Goal: Information Seeking & Learning: Learn about a topic

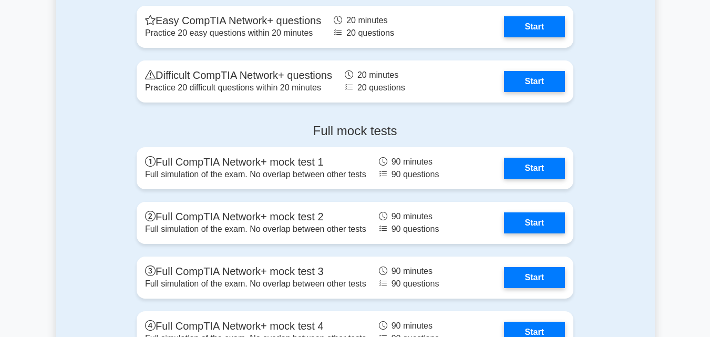
scroll to position [2816, 0]
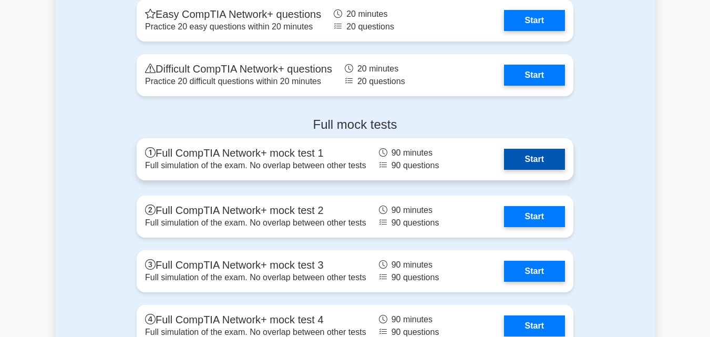
click at [540, 160] on link "Start" at bounding box center [534, 159] width 61 height 21
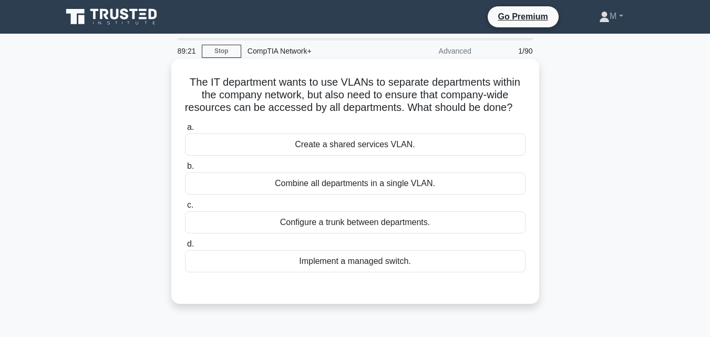
click at [400, 233] on div "Configure a trunk between departments." at bounding box center [355, 222] width 341 height 22
click at [185, 209] on input "c. Configure a trunk between departments." at bounding box center [185, 205] width 0 height 7
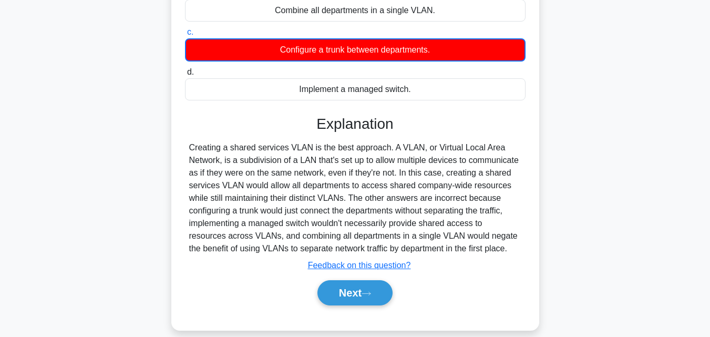
scroll to position [191, 0]
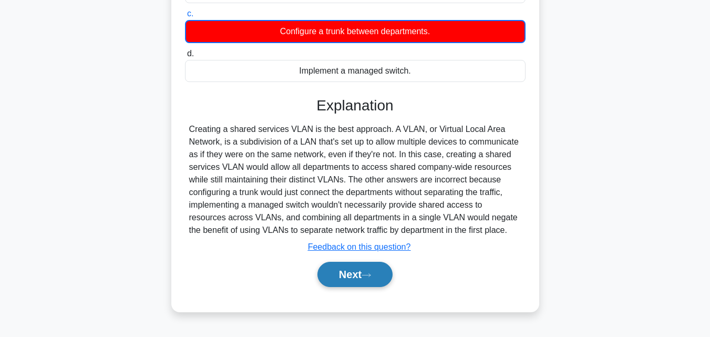
click at [354, 287] on button "Next" at bounding box center [354, 274] width 75 height 25
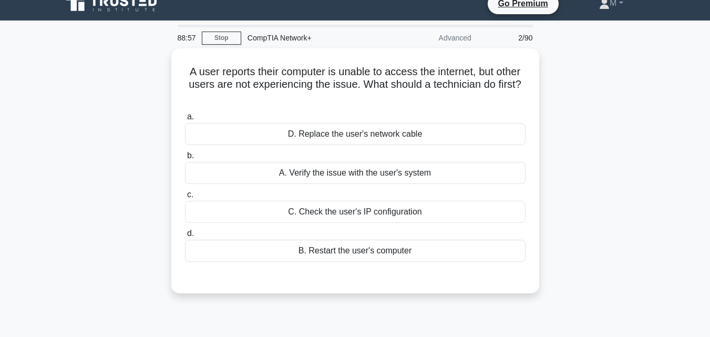
scroll to position [0, 0]
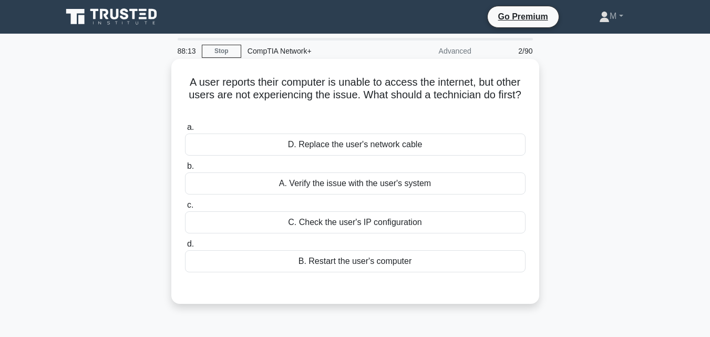
click at [367, 224] on div "C. Check the user's IP configuration" at bounding box center [355, 222] width 341 height 22
click at [185, 209] on input "c. C. Check the user's IP configuration" at bounding box center [185, 205] width 0 height 7
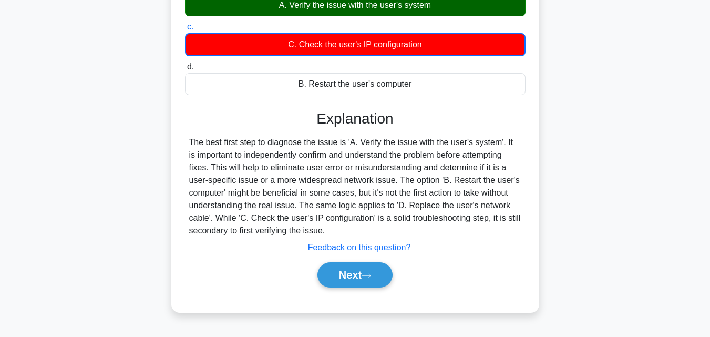
scroll to position [218, 0]
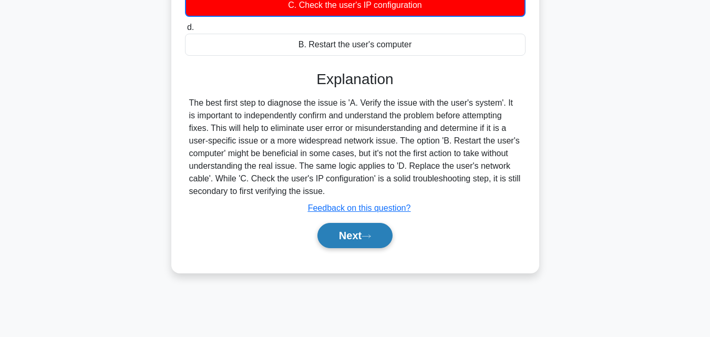
click at [367, 236] on icon at bounding box center [366, 236] width 9 height 6
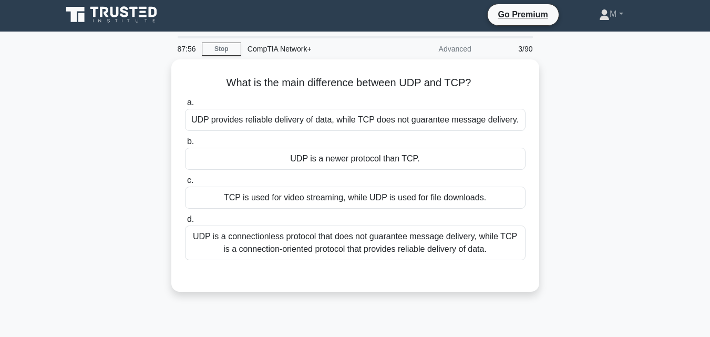
scroll to position [0, 0]
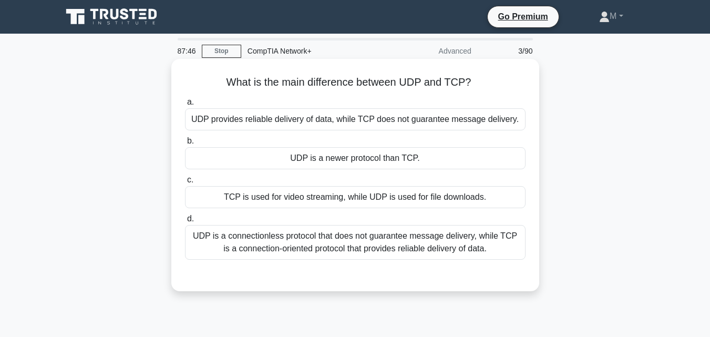
click at [347, 247] on div "UDP is a connectionless protocol that does not guarantee message delivery, whil…" at bounding box center [355, 242] width 341 height 35
click at [185, 222] on input "d. UDP is a connectionless protocol that does not guarantee message delivery, w…" at bounding box center [185, 218] width 0 height 7
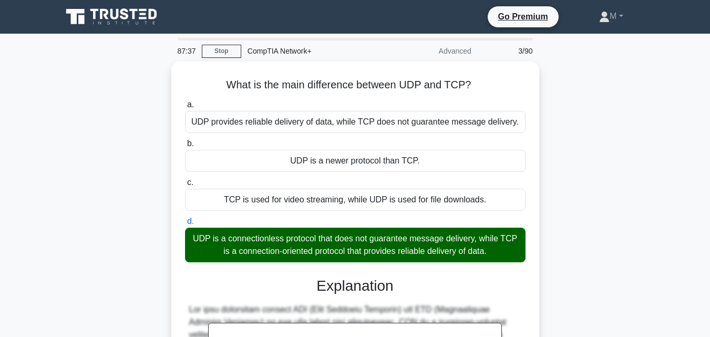
scroll to position [236, 0]
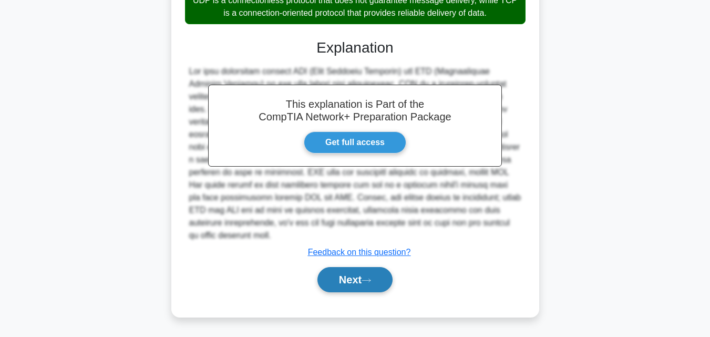
click at [351, 283] on button "Next" at bounding box center [354, 279] width 75 height 25
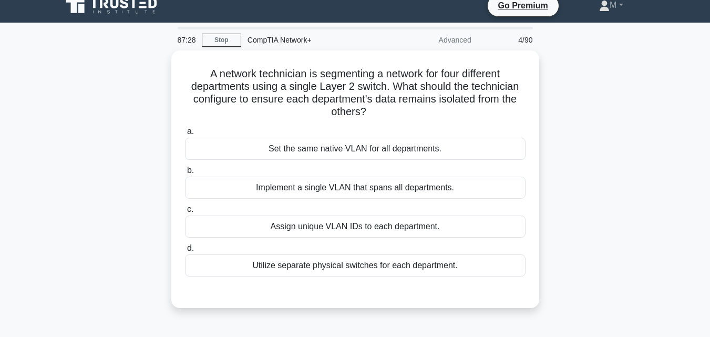
scroll to position [11, 0]
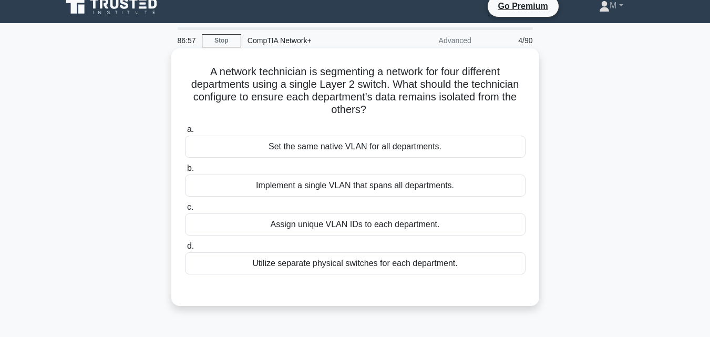
click at [373, 226] on div "Assign unique VLAN IDs to each department." at bounding box center [355, 224] width 341 height 22
click at [185, 211] on input "c. Assign unique VLAN IDs to each department." at bounding box center [185, 207] width 0 height 7
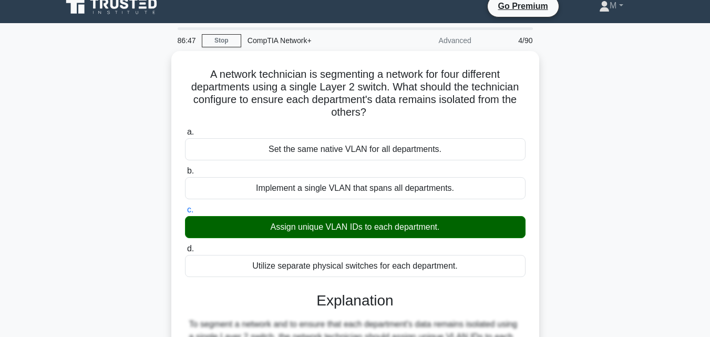
scroll to position [274, 0]
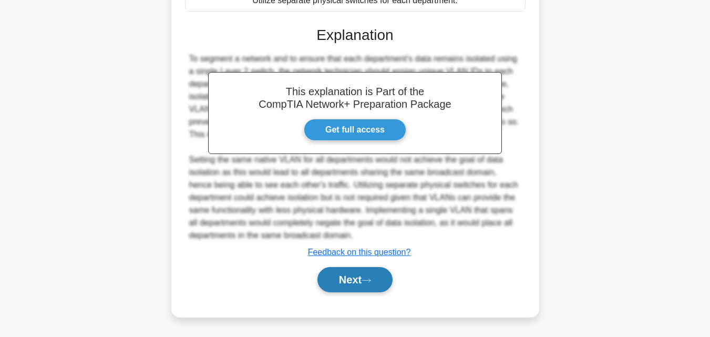
click at [337, 276] on button "Next" at bounding box center [354, 279] width 75 height 25
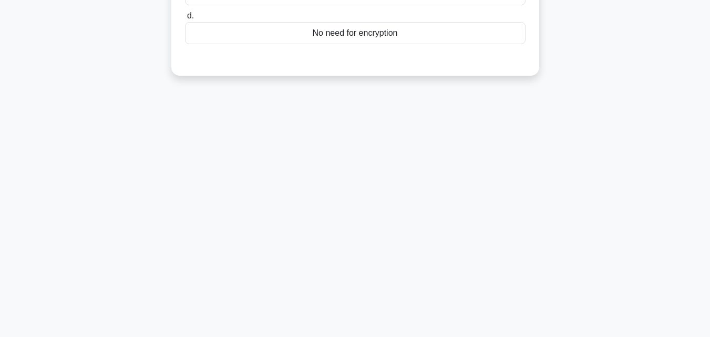
scroll to position [0, 0]
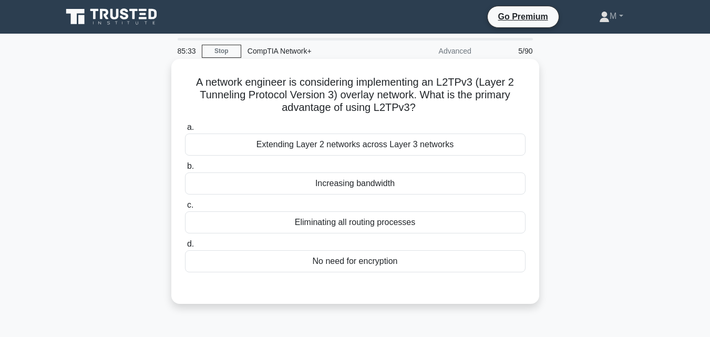
click at [337, 263] on div "No need for encryption" at bounding box center [355, 261] width 341 height 22
click at [185, 248] on input "d. No need for encryption" at bounding box center [185, 244] width 0 height 7
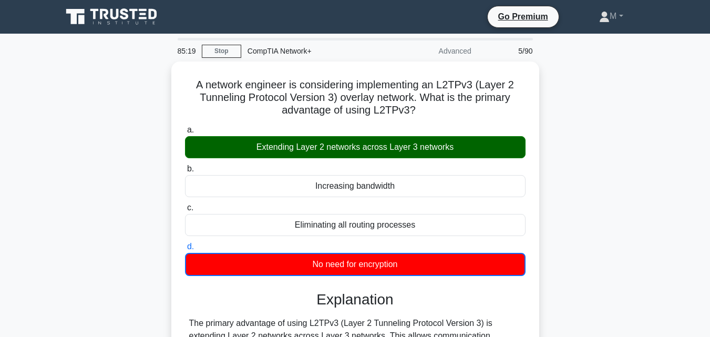
drag, startPoint x: 709, startPoint y: 125, endPoint x: 713, endPoint y: 137, distance: 12.6
click at [710, 137] on html "Go Premium M" at bounding box center [355, 284] width 710 height 568
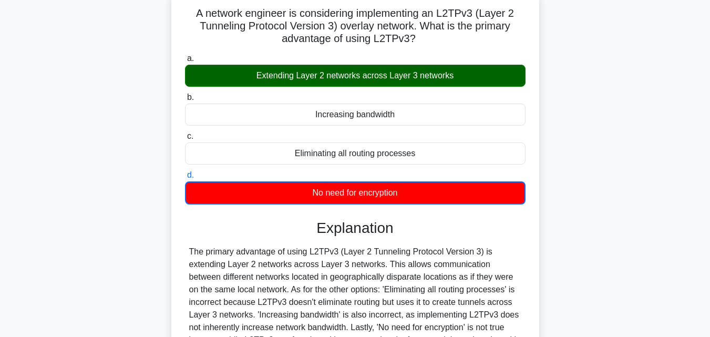
scroll to position [231, 0]
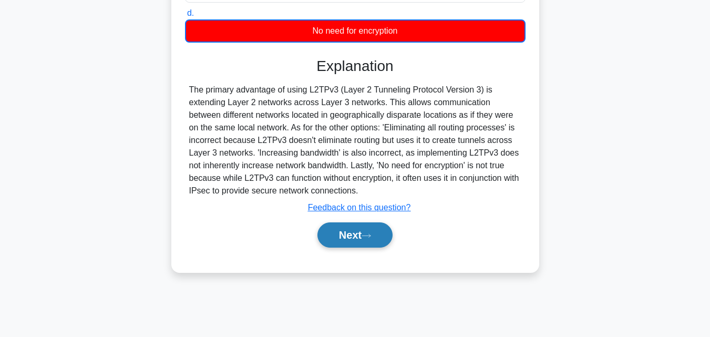
click at [345, 238] on button "Next" at bounding box center [354, 234] width 75 height 25
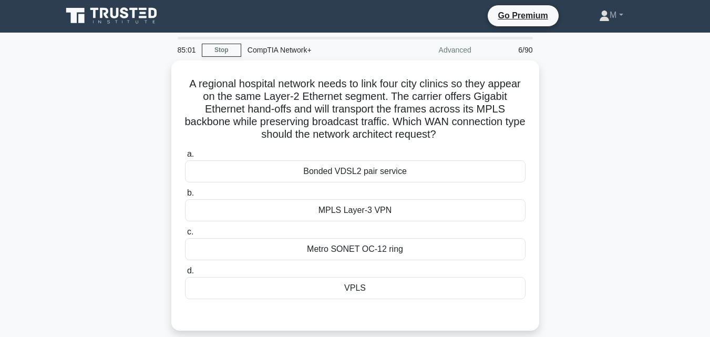
scroll to position [0, 0]
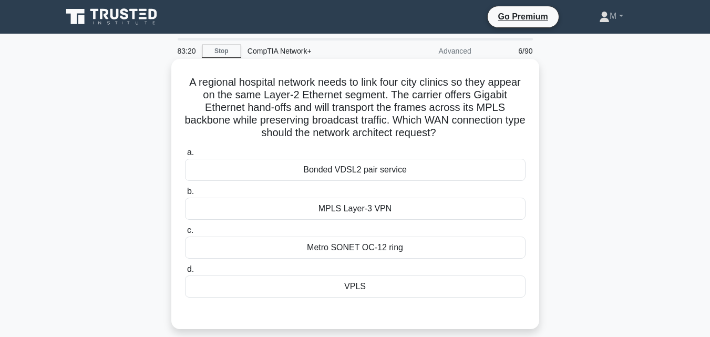
click at [357, 288] on div "VPLS" at bounding box center [355, 286] width 341 height 22
click at [185, 273] on input "d. VPLS" at bounding box center [185, 269] width 0 height 7
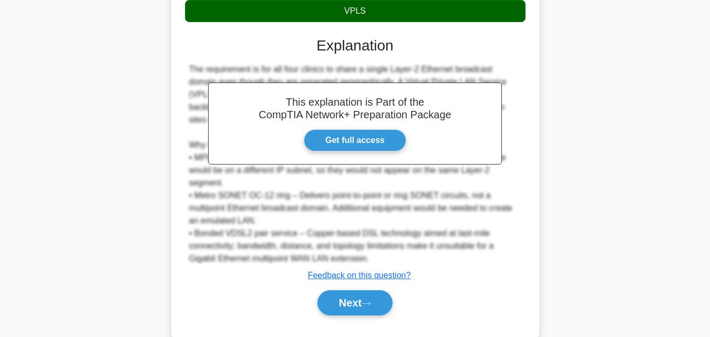
scroll to position [299, 0]
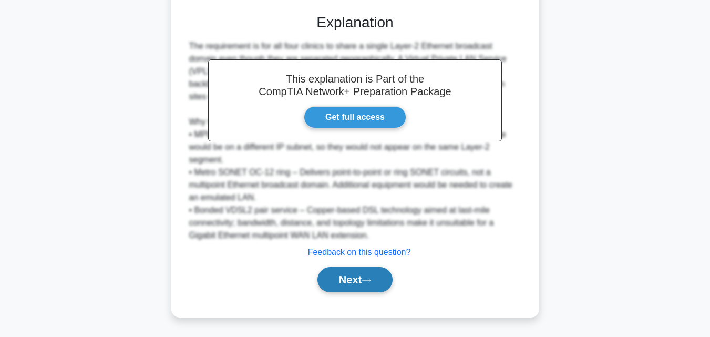
click at [365, 274] on button "Next" at bounding box center [354, 279] width 75 height 25
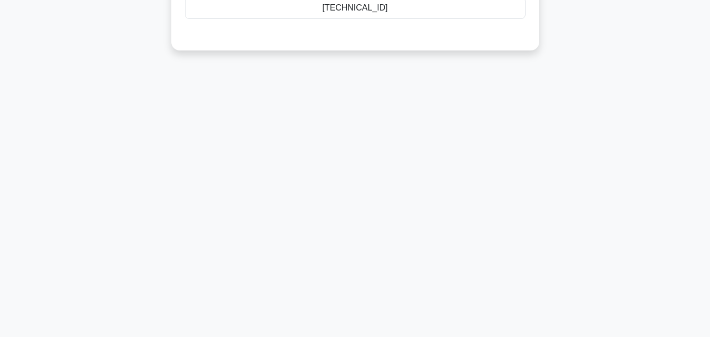
scroll to position [0, 0]
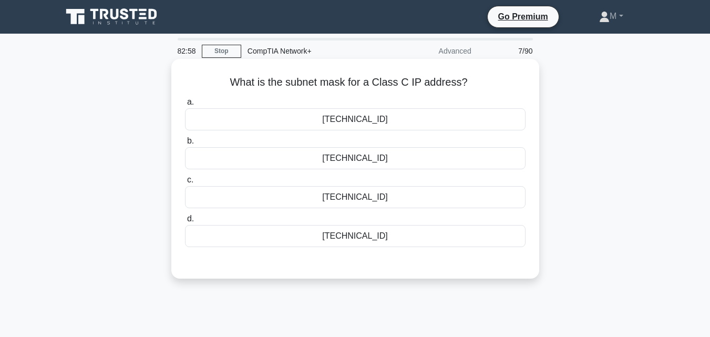
click at [374, 238] on div "255.255.255.0" at bounding box center [355, 236] width 341 height 22
click at [185, 222] on input "d. 255.255.255.0" at bounding box center [185, 218] width 0 height 7
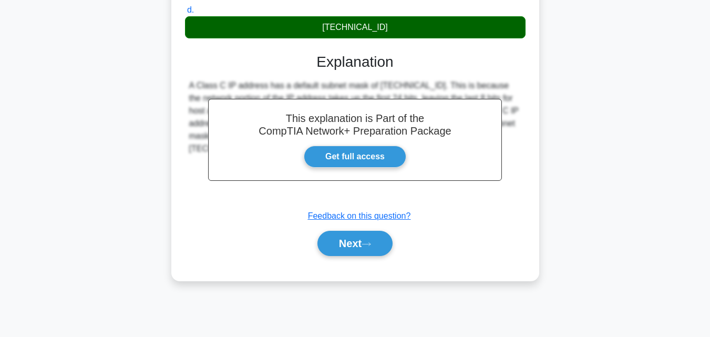
scroll to position [231, 0]
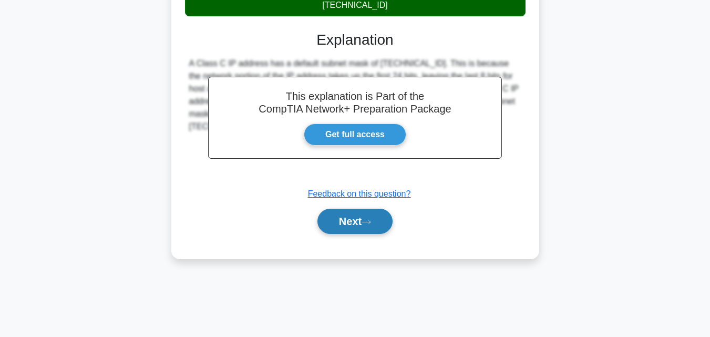
click at [349, 210] on button "Next" at bounding box center [354, 221] width 75 height 25
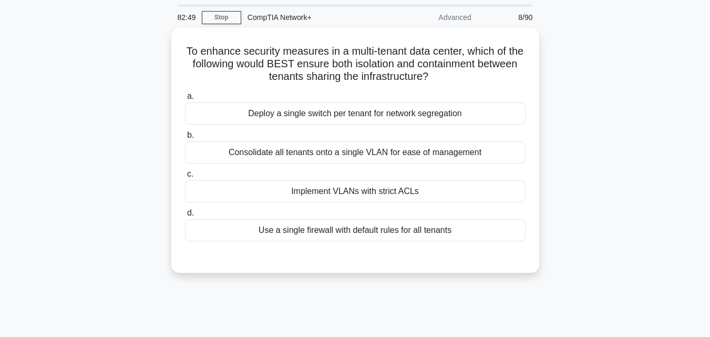
scroll to position [33, 0]
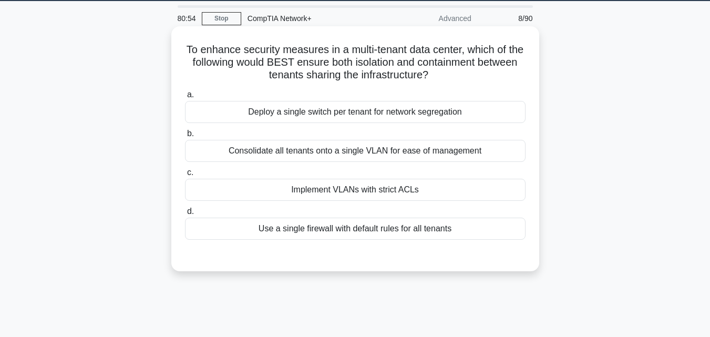
click at [341, 116] on div "Deploy a single switch per tenant for network segregation" at bounding box center [355, 112] width 341 height 22
click at [185, 98] on input "a. Deploy a single switch per tenant for network segregation" at bounding box center [185, 94] width 0 height 7
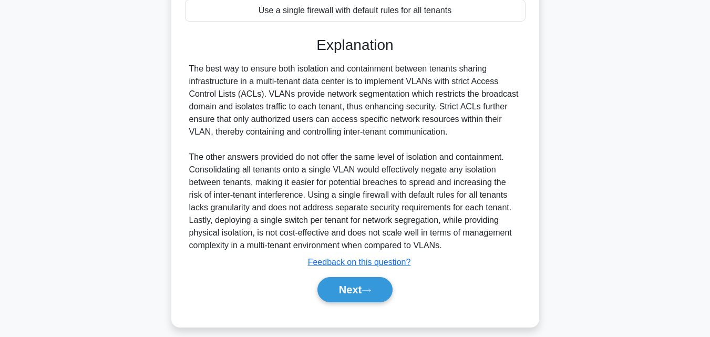
scroll to position [262, 0]
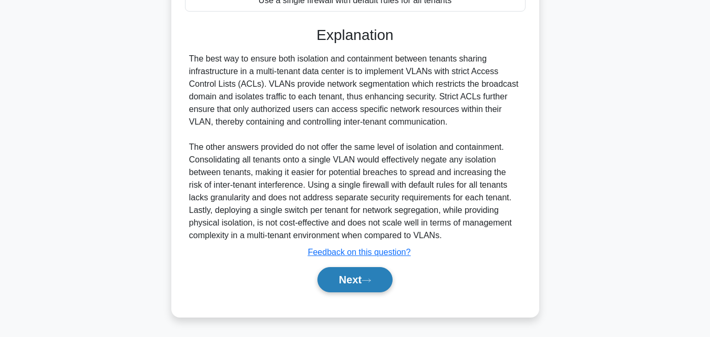
click at [353, 275] on button "Next" at bounding box center [354, 279] width 75 height 25
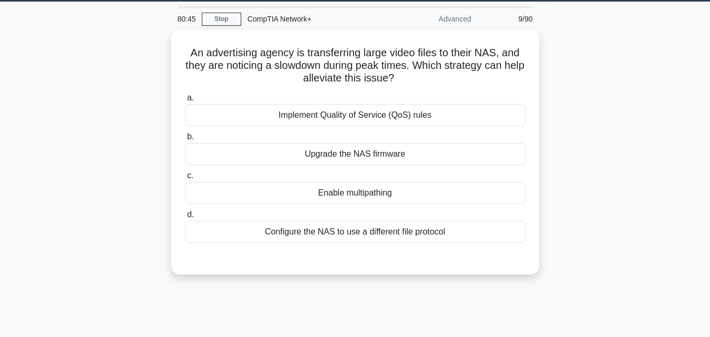
scroll to position [0, 0]
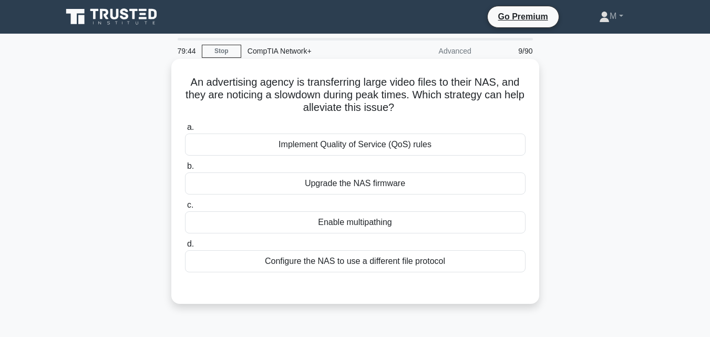
click at [347, 265] on div "Configure the NAS to use a different file protocol" at bounding box center [355, 261] width 341 height 22
click at [185, 248] on input "d. Configure the NAS to use a different file protocol" at bounding box center [185, 244] width 0 height 7
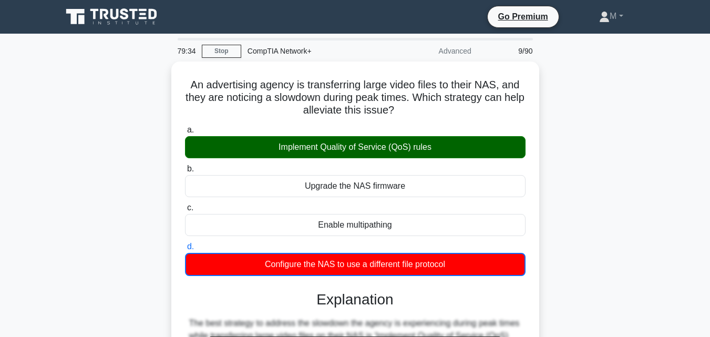
drag, startPoint x: 701, startPoint y: 196, endPoint x: 717, endPoint y: 82, distance: 115.2
click at [710, 82] on html "Go Premium M" at bounding box center [355, 284] width 710 height 568
click at [616, 157] on div "An advertising agency is transferring large video files to their NAS, and they …" at bounding box center [355, 295] width 599 height 469
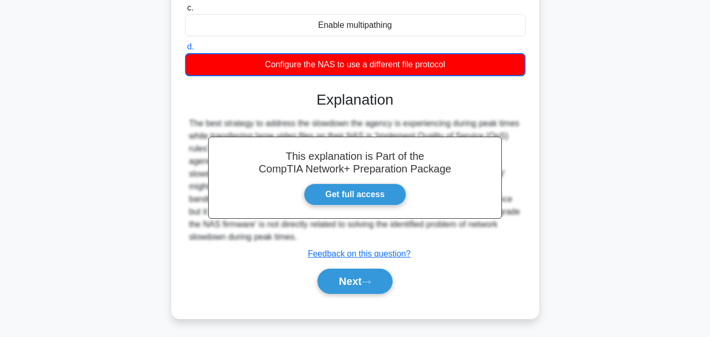
scroll to position [231, 0]
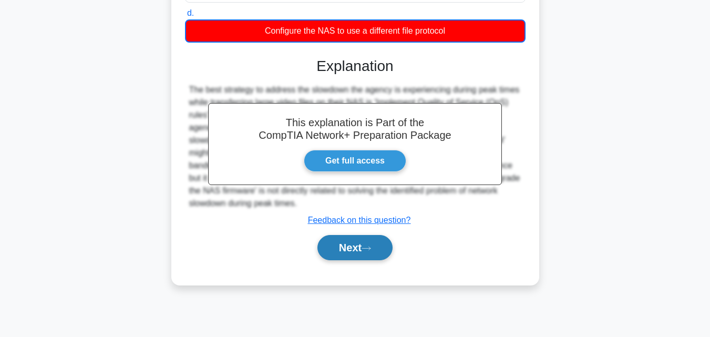
click at [332, 247] on button "Next" at bounding box center [354, 247] width 75 height 25
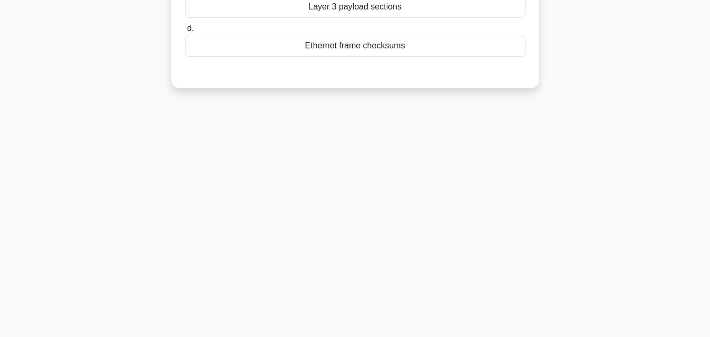
scroll to position [0, 0]
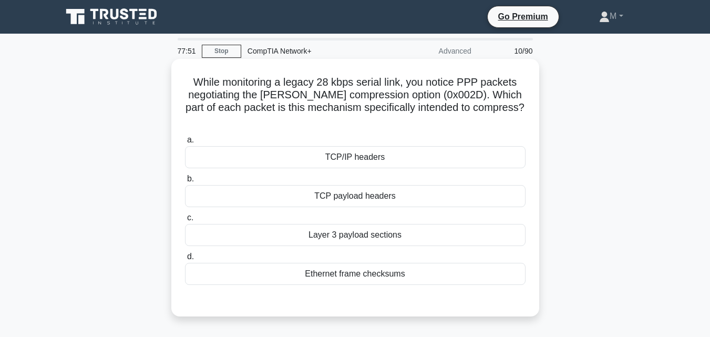
click at [338, 235] on div "Layer 3 payload sections" at bounding box center [355, 235] width 341 height 22
click at [185, 221] on input "c. Layer 3 payload sections" at bounding box center [185, 217] width 0 height 7
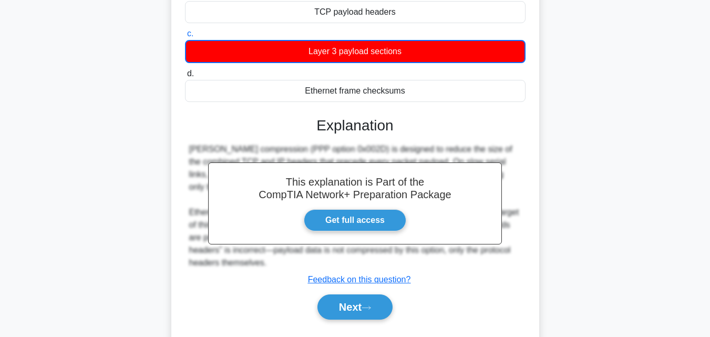
scroll to position [223, 0]
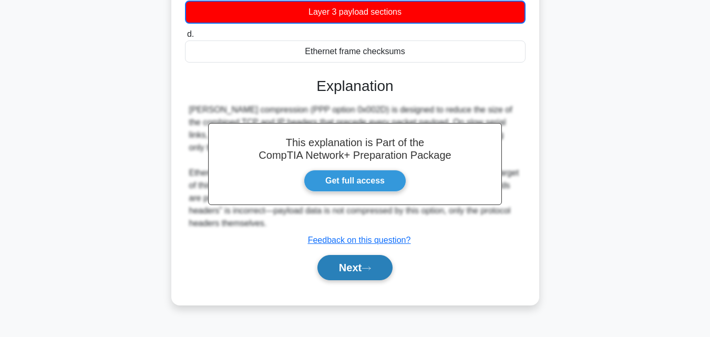
click at [337, 272] on button "Next" at bounding box center [354, 267] width 75 height 25
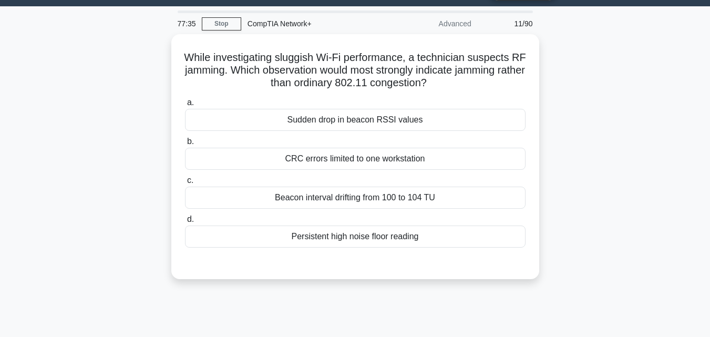
scroll to position [0, 0]
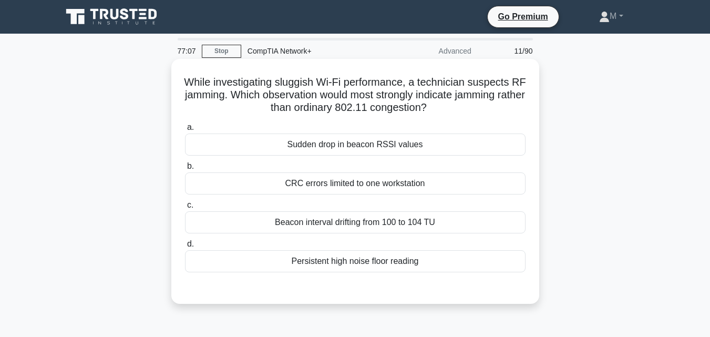
click at [372, 224] on div "Beacon interval drifting from 100 to 104 TU" at bounding box center [355, 222] width 341 height 22
click at [185, 209] on input "c. Beacon interval drifting from 100 to 104 TU" at bounding box center [185, 205] width 0 height 7
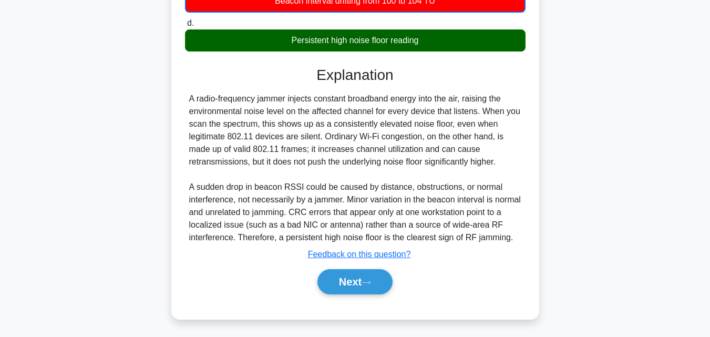
scroll to position [231, 0]
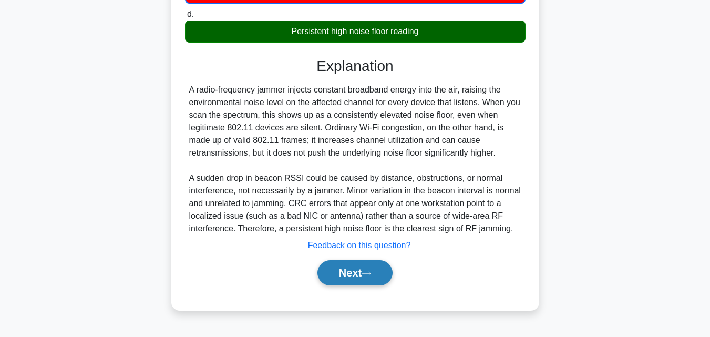
click at [354, 271] on button "Next" at bounding box center [354, 272] width 75 height 25
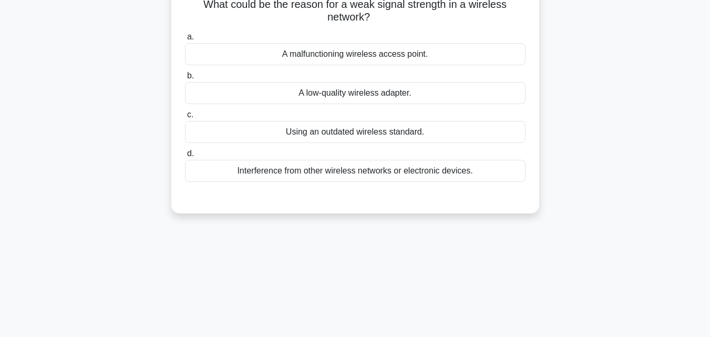
scroll to position [23, 0]
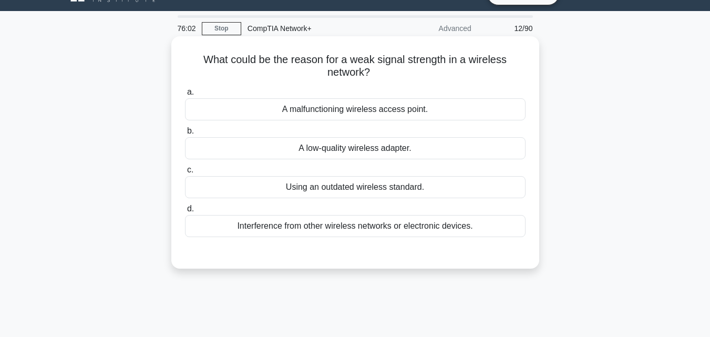
click at [379, 110] on div "A malfunctioning wireless access point." at bounding box center [355, 109] width 341 height 22
click at [185, 96] on input "a. A malfunctioning wireless access point." at bounding box center [185, 92] width 0 height 7
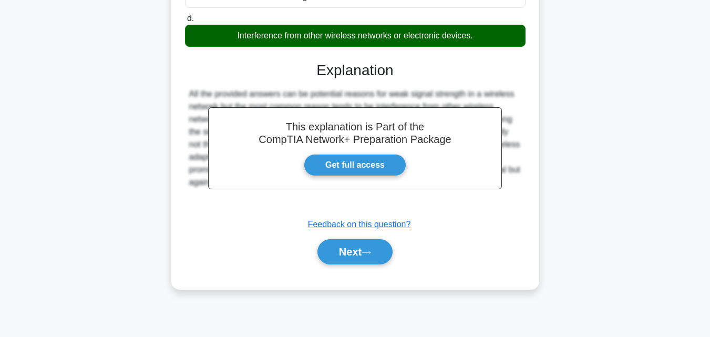
scroll to position [231, 0]
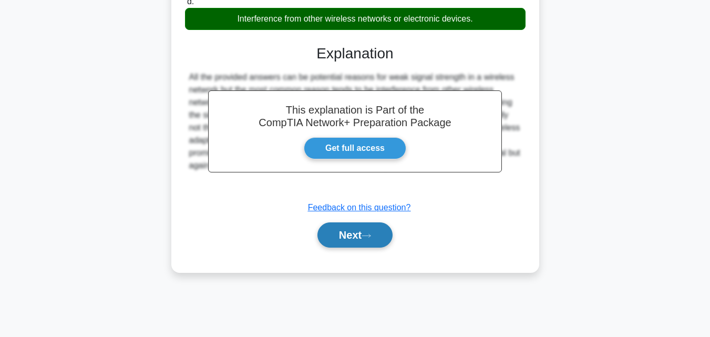
click at [347, 234] on button "Next" at bounding box center [354, 234] width 75 height 25
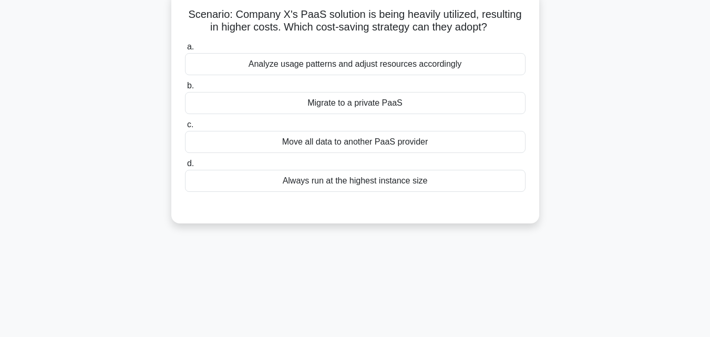
scroll to position [38, 0]
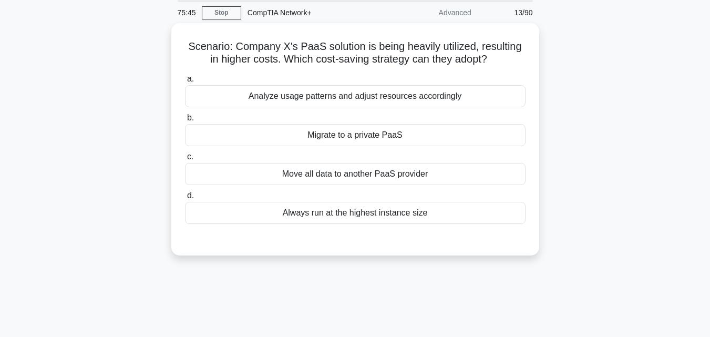
drag, startPoint x: 706, startPoint y: 45, endPoint x: 704, endPoint y: 25, distance: 20.7
click at [704, 25] on main "75:45 Stop CompTIA Network+ Advanced 13/90 Scenario: Company X's PaaS solution …" at bounding box center [355, 262] width 710 height 534
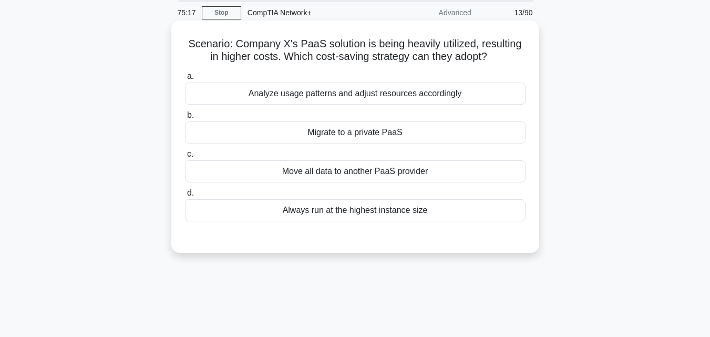
click at [397, 95] on div "Analyze usage patterns and adjust resources accordingly" at bounding box center [355, 94] width 341 height 22
click at [185, 80] on input "a. Analyze usage patterns and adjust resources accordingly" at bounding box center [185, 76] width 0 height 7
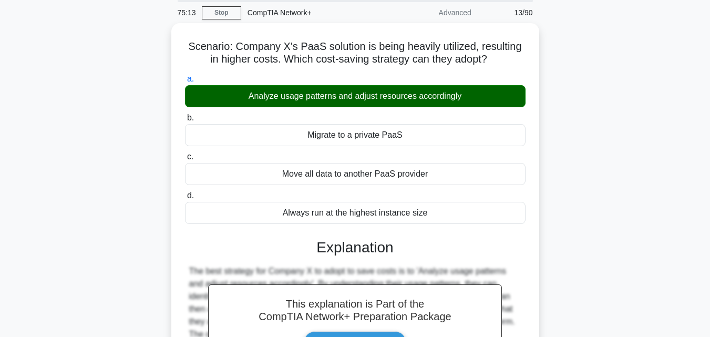
scroll to position [231, 0]
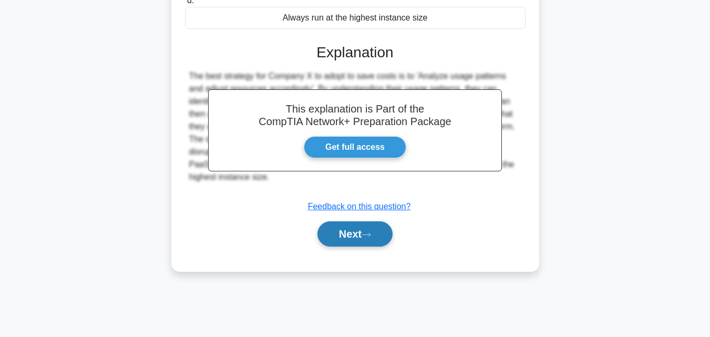
click at [343, 241] on button "Next" at bounding box center [354, 233] width 75 height 25
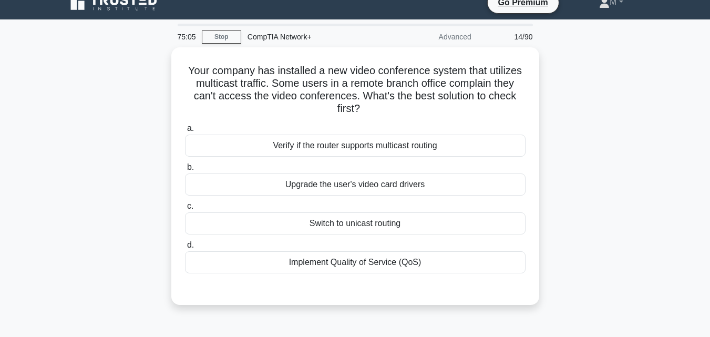
scroll to position [13, 0]
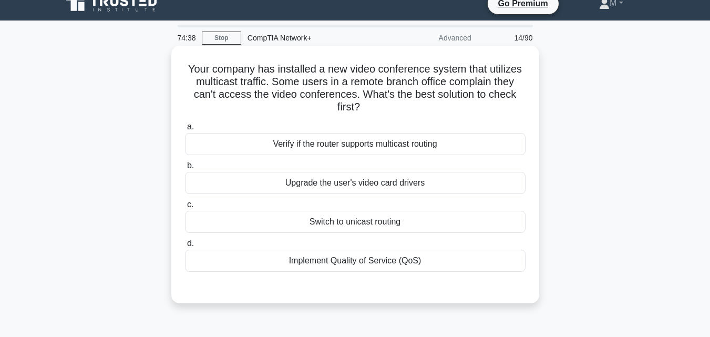
click at [365, 150] on div "Verify if the router supports multicast routing" at bounding box center [355, 144] width 341 height 22
click at [185, 130] on input "a. Verify if the router supports multicast routing" at bounding box center [185, 127] width 0 height 7
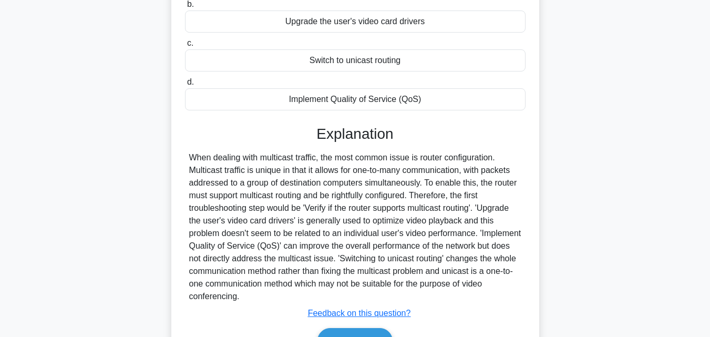
scroll to position [236, 0]
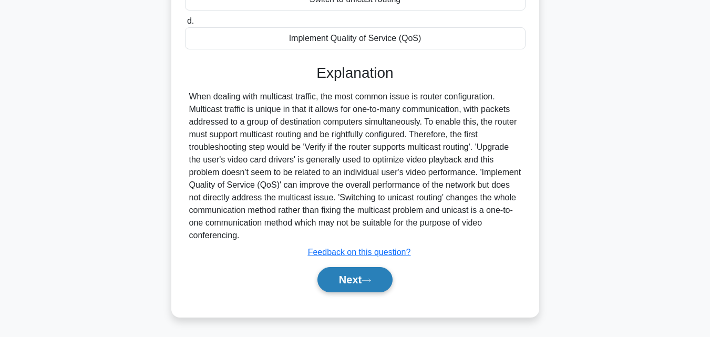
click at [355, 275] on button "Next" at bounding box center [354, 279] width 75 height 25
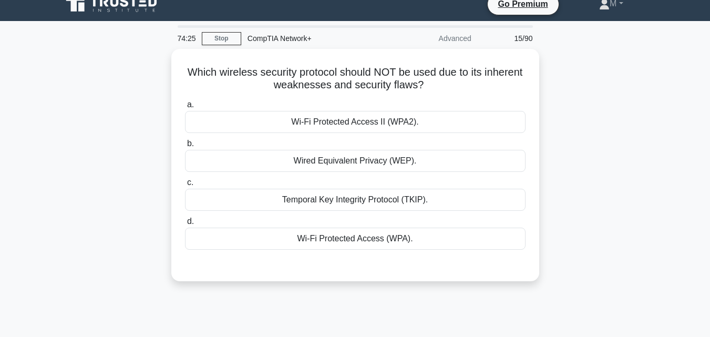
scroll to position [0, 0]
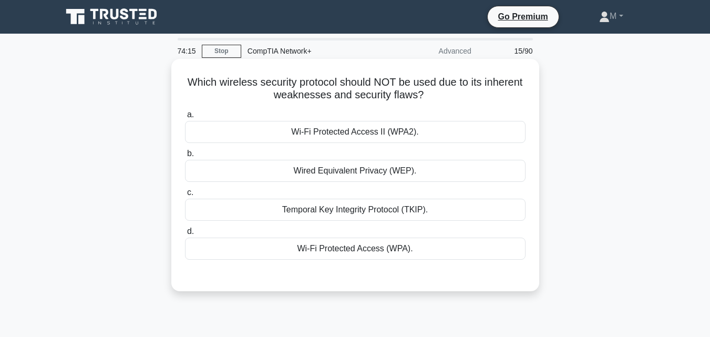
click at [356, 170] on div "Wired Equivalent Privacy (WEP)." at bounding box center [355, 171] width 341 height 22
click at [185, 157] on input "b. Wired Equivalent Privacy (WEP)." at bounding box center [185, 153] width 0 height 7
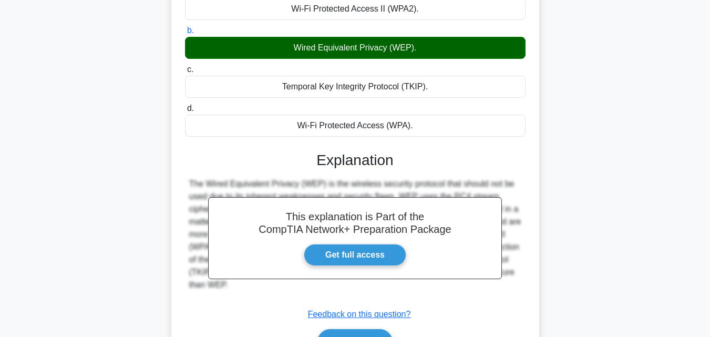
scroll to position [231, 0]
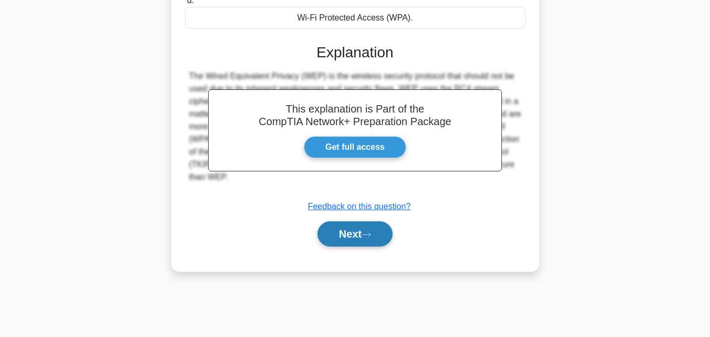
click at [358, 237] on button "Next" at bounding box center [354, 233] width 75 height 25
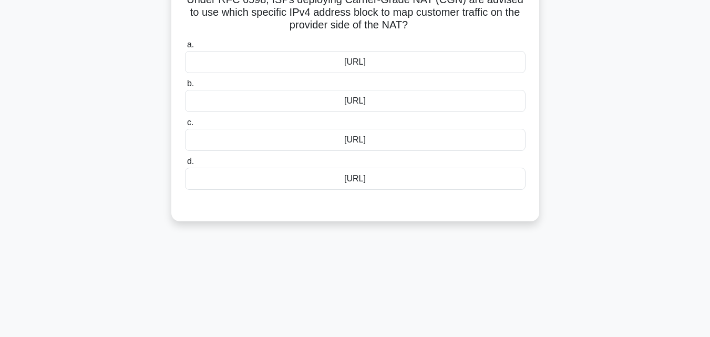
scroll to position [0, 0]
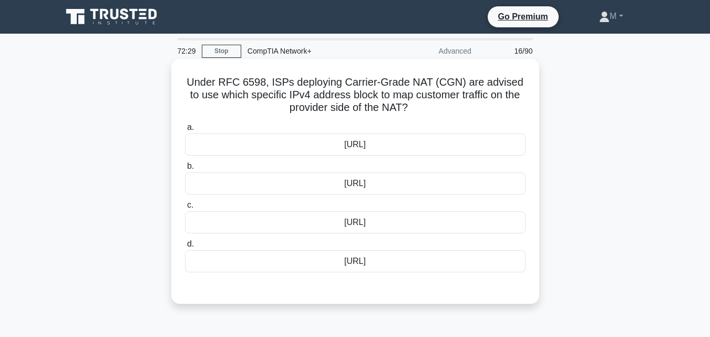
click at [357, 144] on div "192.0.0.0/29" at bounding box center [355, 145] width 341 height 22
click at [185, 131] on input "a. 192.0.0.0/29" at bounding box center [185, 127] width 0 height 7
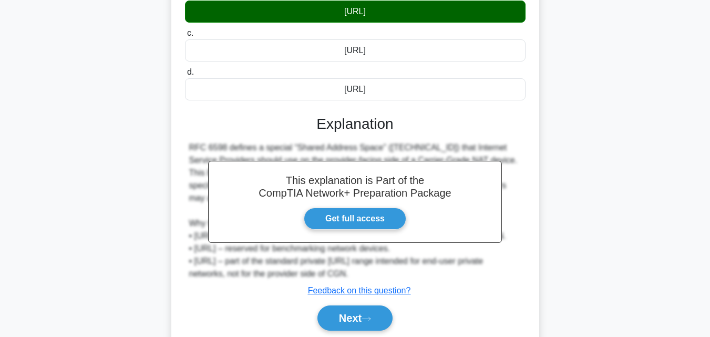
scroll to position [231, 0]
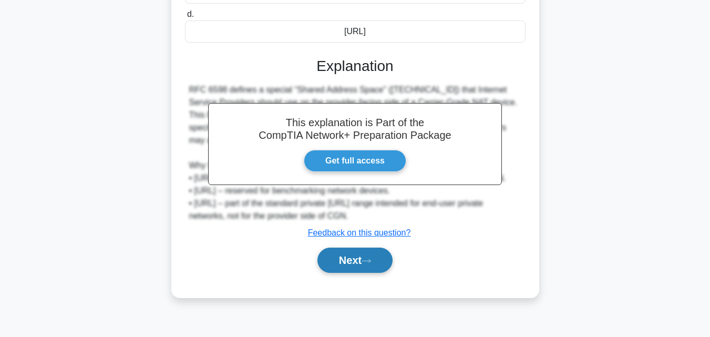
click at [350, 273] on button "Next" at bounding box center [354, 260] width 75 height 25
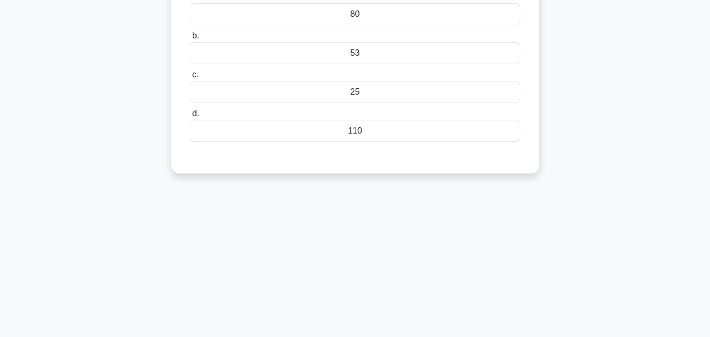
scroll to position [0, 0]
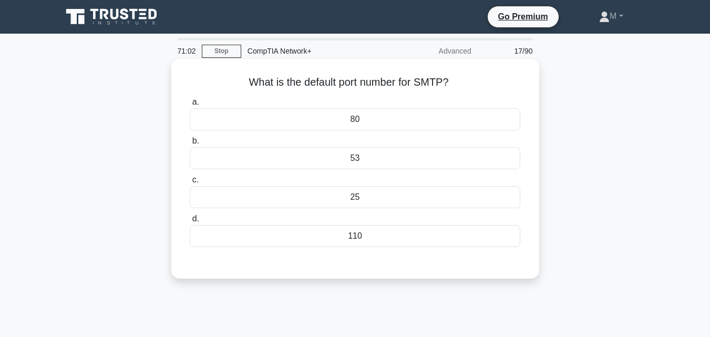
click at [366, 195] on div "25" at bounding box center [355, 197] width 330 height 22
click at [190, 183] on input "c. 25" at bounding box center [190, 180] width 0 height 7
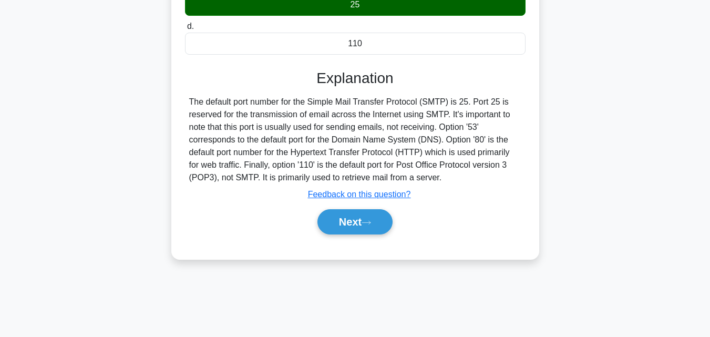
scroll to position [231, 0]
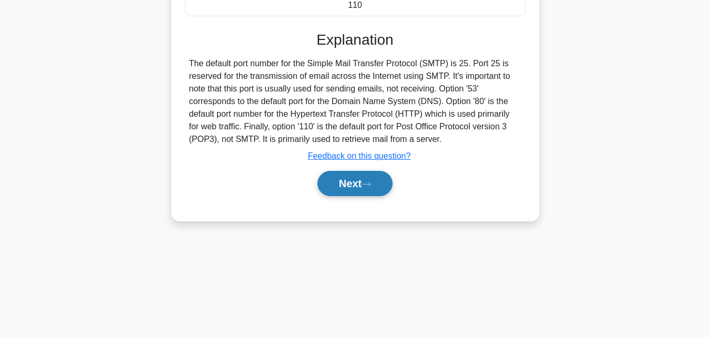
click at [336, 183] on button "Next" at bounding box center [354, 183] width 75 height 25
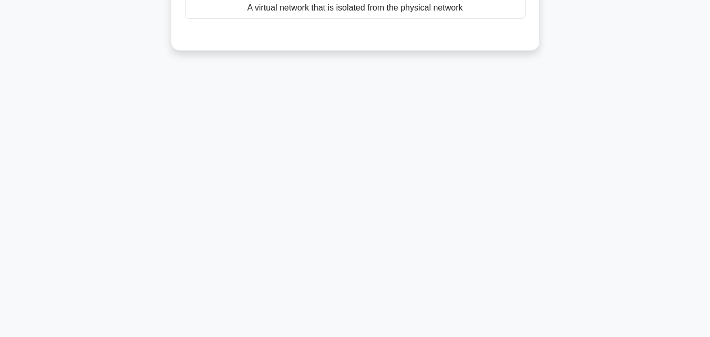
scroll to position [0, 0]
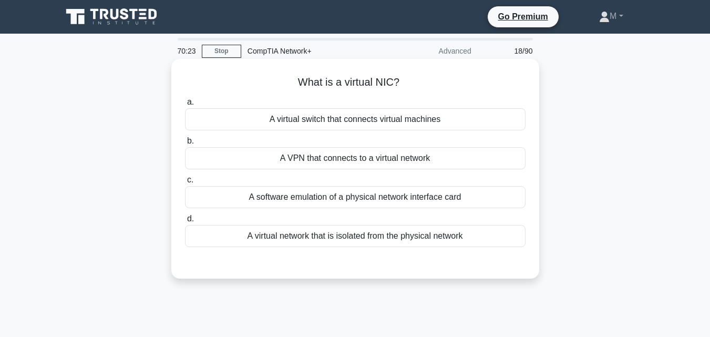
click at [332, 198] on div "A software emulation of a physical network interface card" at bounding box center [355, 197] width 341 height 22
click at [185, 183] on input "c. A software emulation of a physical network interface card" at bounding box center [185, 180] width 0 height 7
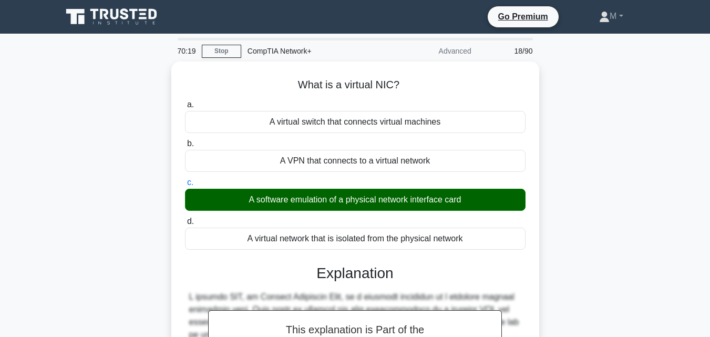
scroll to position [236, 0]
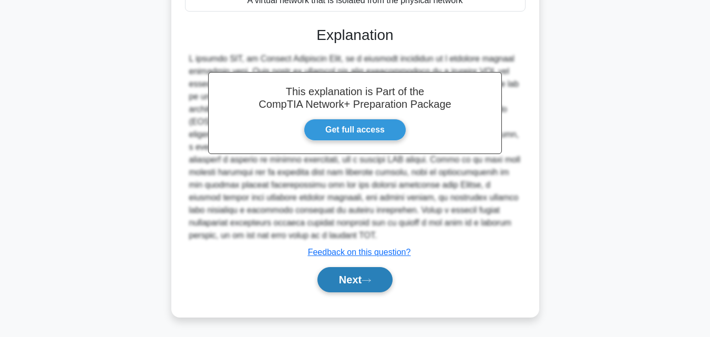
click at [352, 289] on button "Next" at bounding box center [354, 279] width 75 height 25
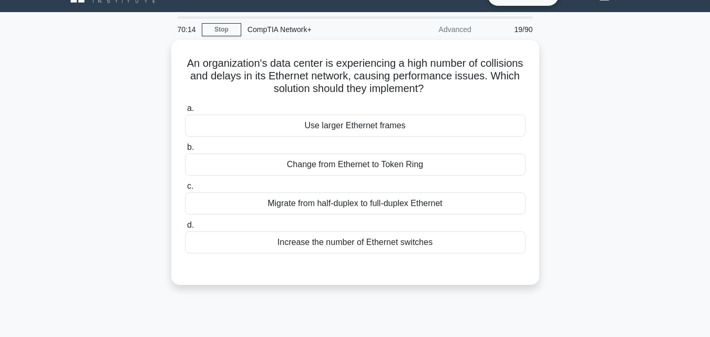
scroll to position [0, 0]
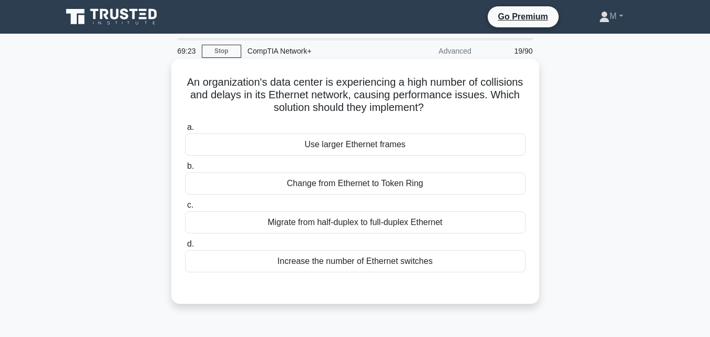
click at [398, 220] on div "Migrate from half-duplex to full-duplex Ethernet" at bounding box center [355, 222] width 341 height 22
click at [185, 209] on input "c. Migrate from half-duplex to full-duplex Ethernet" at bounding box center [185, 205] width 0 height 7
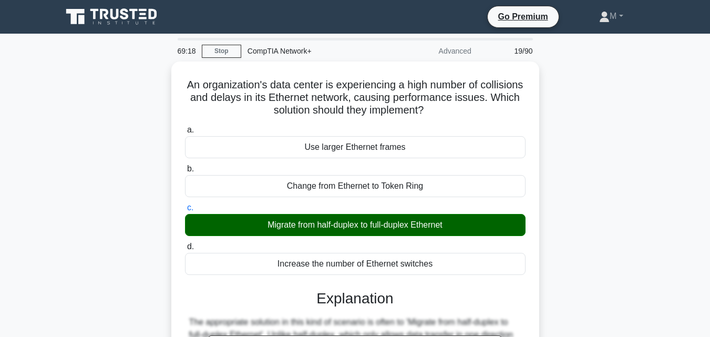
scroll to position [324, 0]
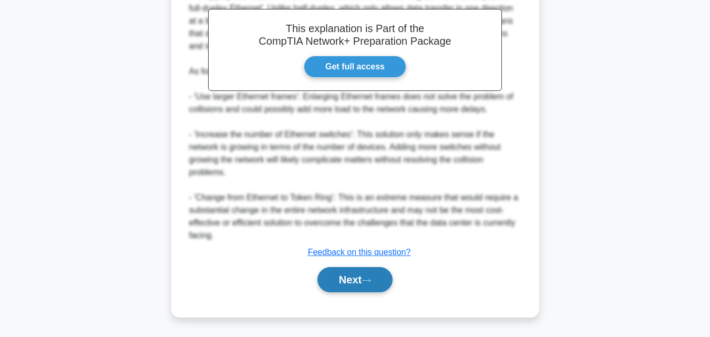
click at [361, 281] on button "Next" at bounding box center [354, 279] width 75 height 25
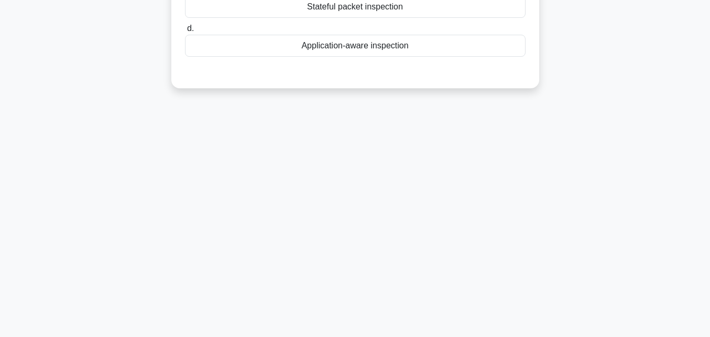
scroll to position [0, 0]
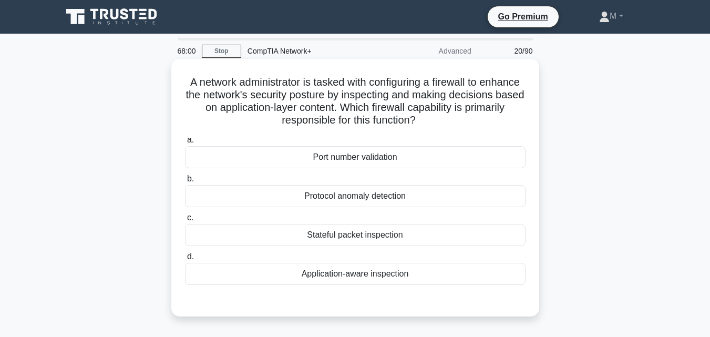
click at [363, 278] on div "Application-aware inspection" at bounding box center [355, 274] width 341 height 22
click at [185, 260] on input "d. Application-aware inspection" at bounding box center [185, 256] width 0 height 7
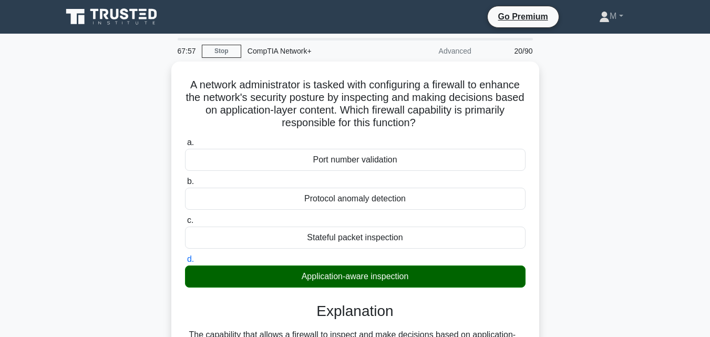
scroll to position [312, 0]
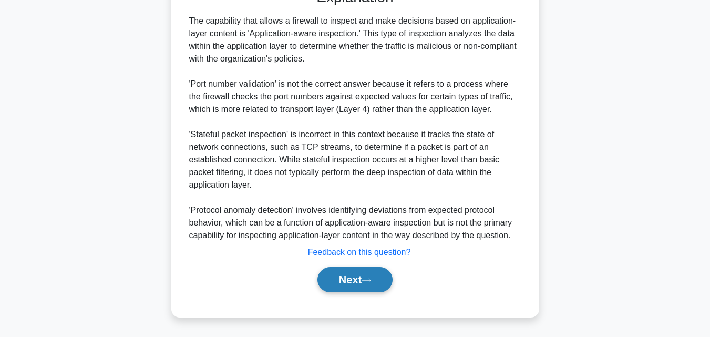
click at [348, 280] on button "Next" at bounding box center [354, 279] width 75 height 25
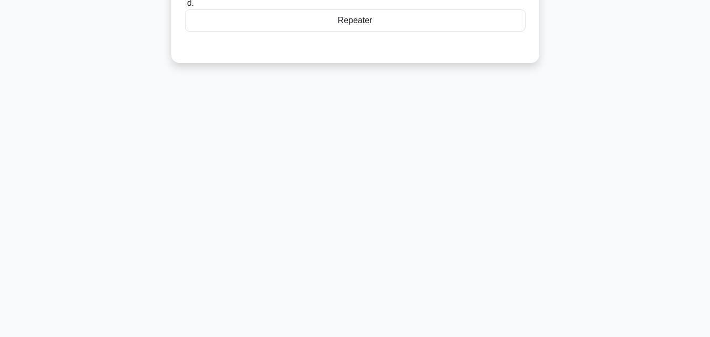
scroll to position [0, 0]
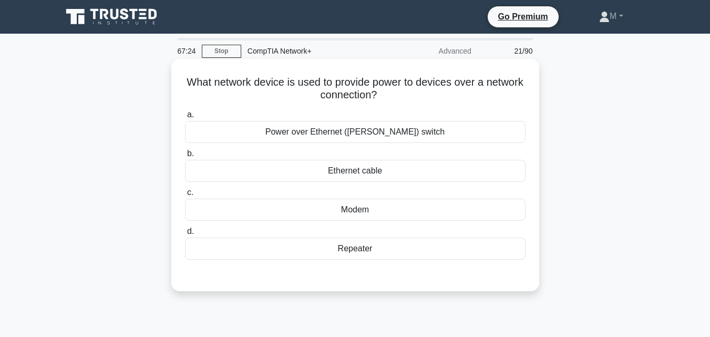
click at [348, 172] on div "Ethernet cable" at bounding box center [355, 171] width 341 height 22
click at [185, 157] on input "b. Ethernet cable" at bounding box center [185, 153] width 0 height 7
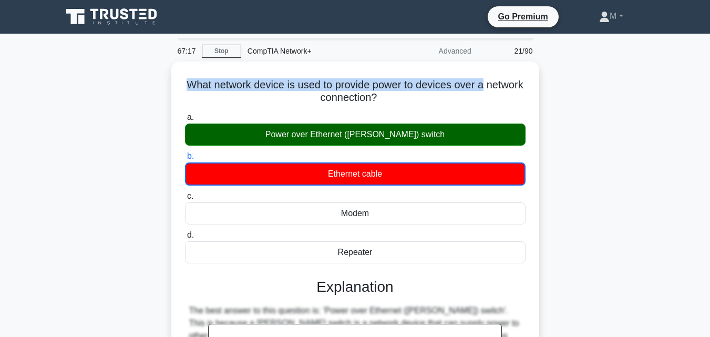
drag, startPoint x: 709, startPoint y: 44, endPoint x: 715, endPoint y: 78, distance: 34.1
click at [710, 78] on html "Go Premium M" at bounding box center [355, 284] width 710 height 568
click at [680, 78] on main "67:15 Stop CompTIA Network+ Advanced 21/90 What network device is used to provi…" at bounding box center [355, 301] width 710 height 534
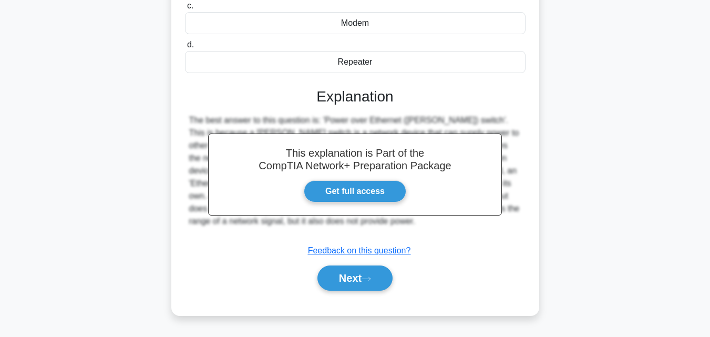
scroll to position [231, 0]
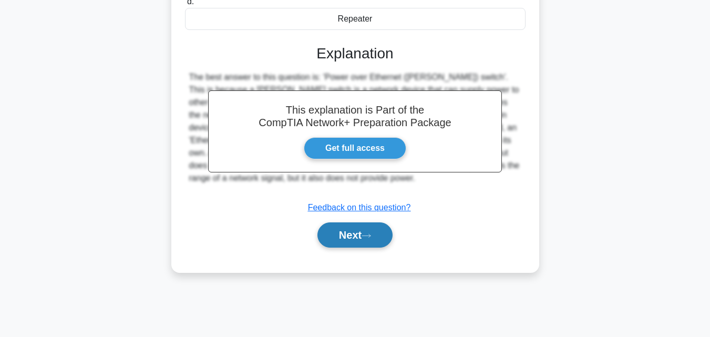
click at [361, 237] on button "Next" at bounding box center [354, 234] width 75 height 25
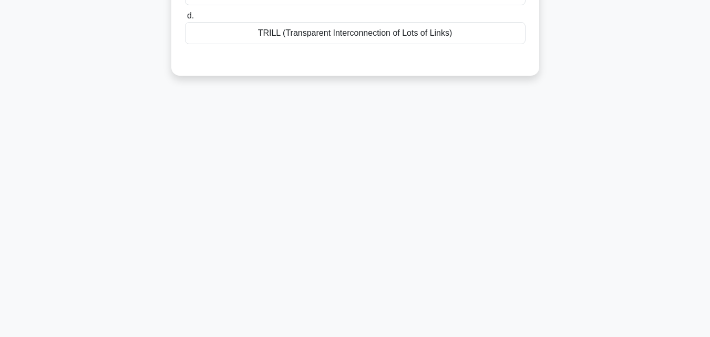
scroll to position [0, 0]
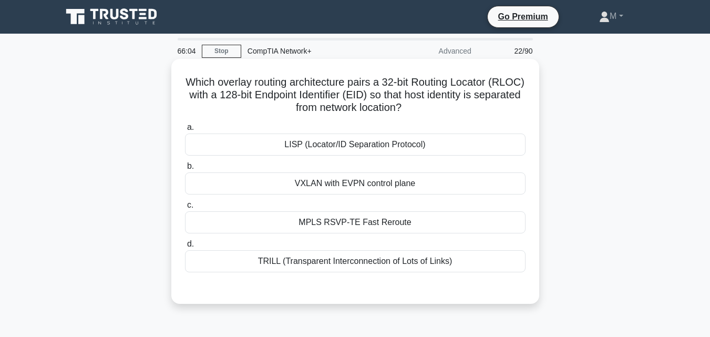
click at [386, 225] on div "MPLS RSVP-TE Fast Reroute" at bounding box center [355, 222] width 341 height 22
click at [185, 209] on input "c. MPLS RSVP-TE Fast Reroute" at bounding box center [185, 205] width 0 height 7
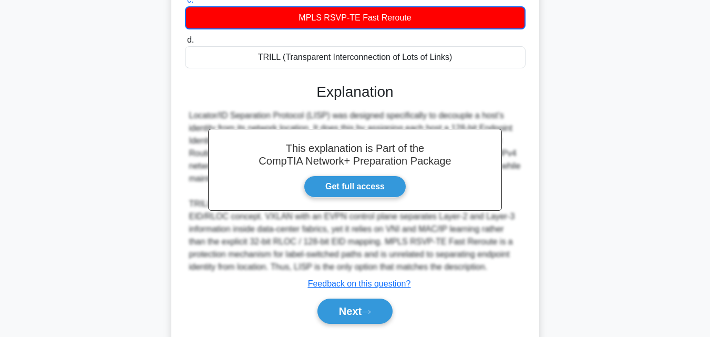
scroll to position [237, 0]
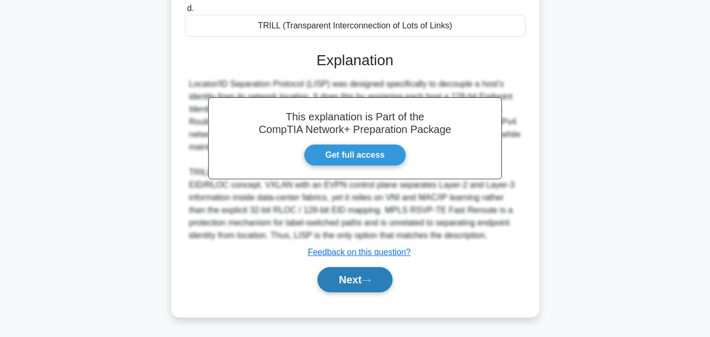
click at [350, 281] on button "Next" at bounding box center [354, 279] width 75 height 25
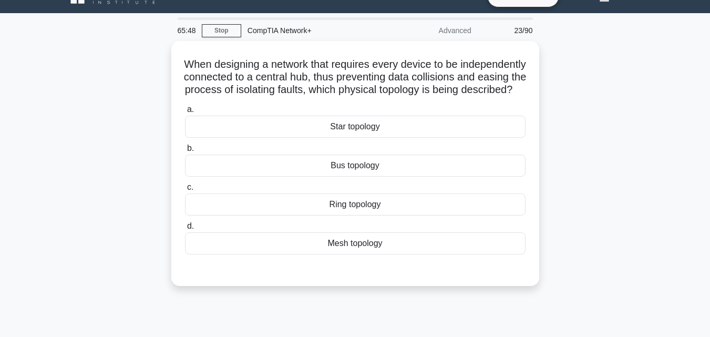
scroll to position [0, 0]
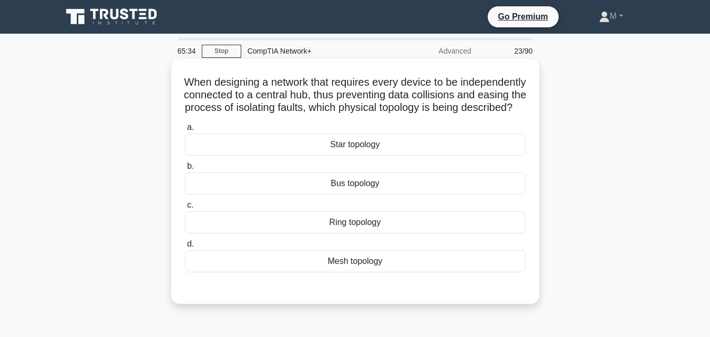
click at [338, 233] on div "Ring topology" at bounding box center [355, 222] width 341 height 22
click at [185, 209] on input "c. Ring topology" at bounding box center [185, 205] width 0 height 7
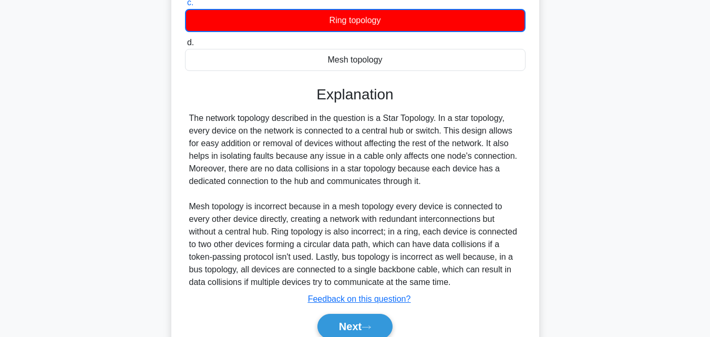
scroll to position [262, 0]
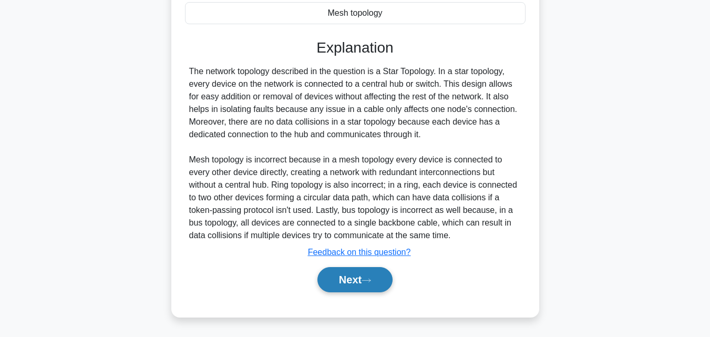
click at [354, 277] on button "Next" at bounding box center [354, 279] width 75 height 25
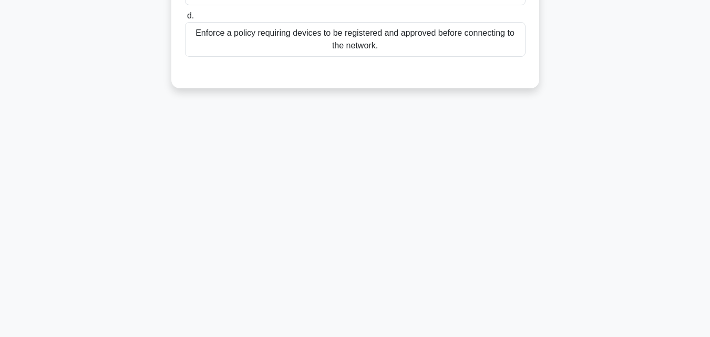
scroll to position [6, 0]
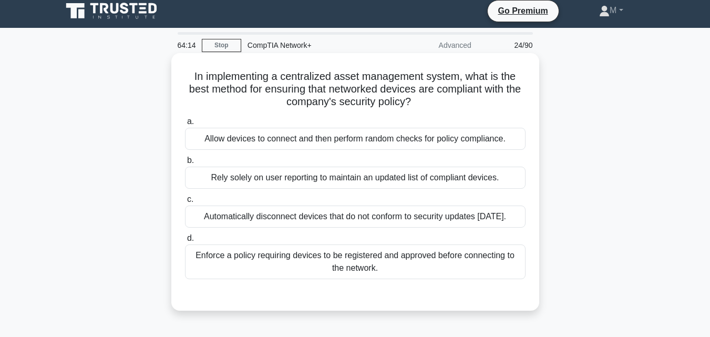
click at [315, 256] on div "Enforce a policy requiring devices to be registered and approved before connect…" at bounding box center [355, 261] width 341 height 35
click at [185, 242] on input "d. Enforce a policy requiring devices to be registered and approved before conn…" at bounding box center [185, 238] width 0 height 7
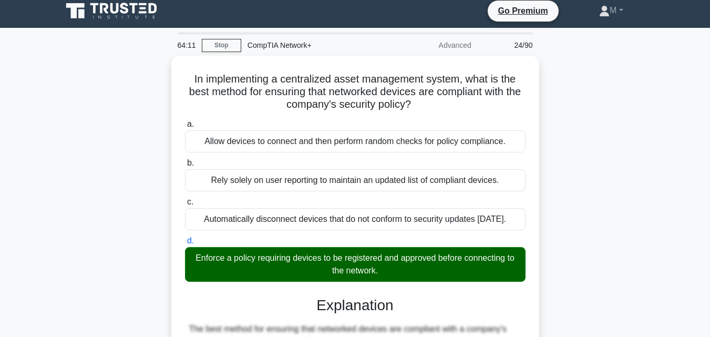
scroll to position [261, 0]
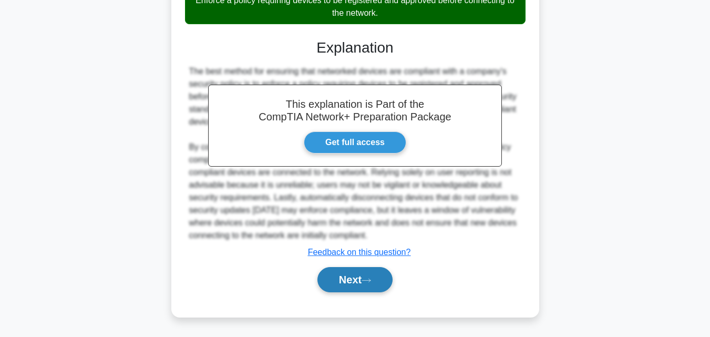
click at [354, 285] on button "Next" at bounding box center [354, 279] width 75 height 25
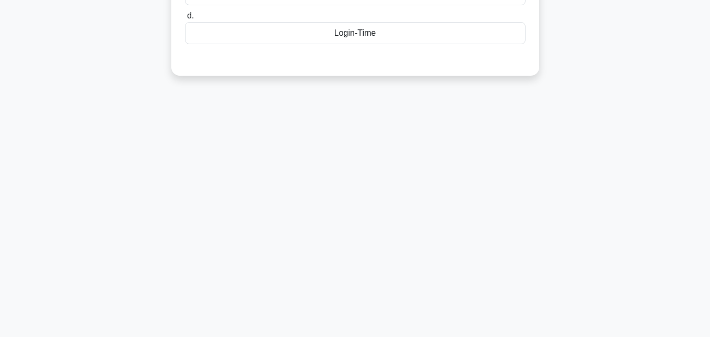
scroll to position [0, 0]
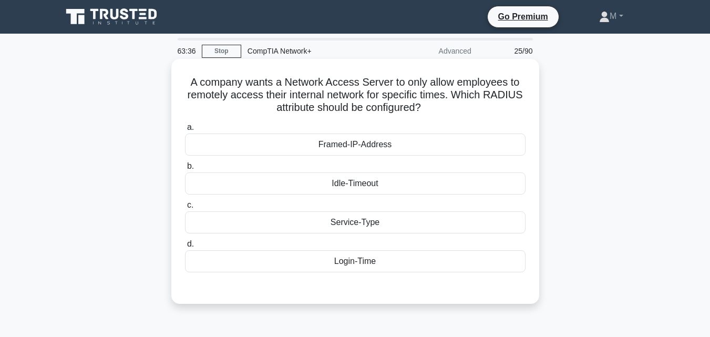
click at [363, 262] on div "Login-Time" at bounding box center [355, 261] width 341 height 22
click at [185, 248] on input "d. Login-Time" at bounding box center [185, 244] width 0 height 7
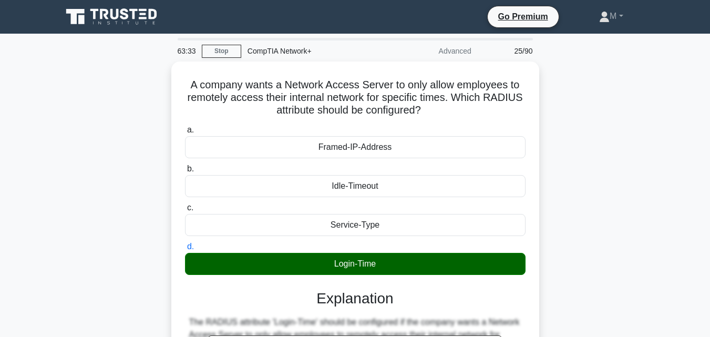
scroll to position [231, 0]
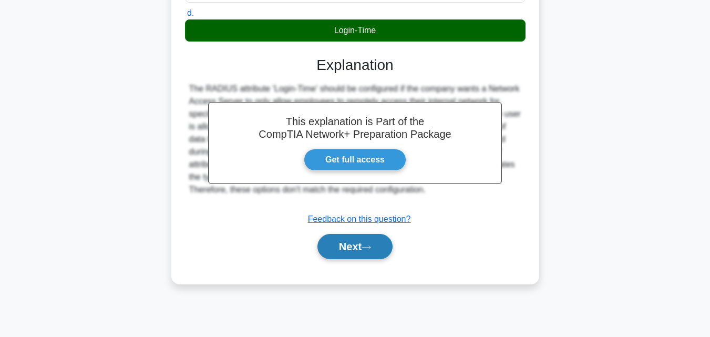
click at [350, 253] on button "Next" at bounding box center [354, 246] width 75 height 25
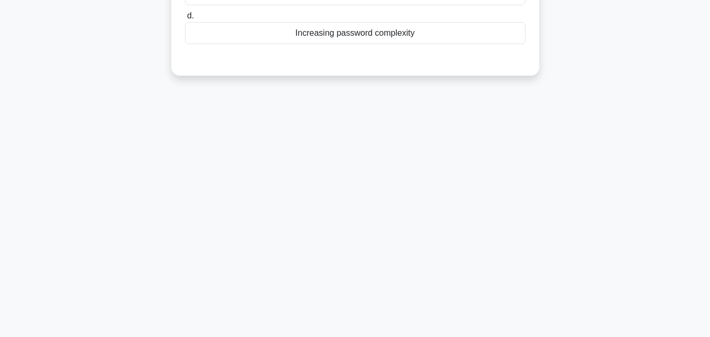
scroll to position [0, 0]
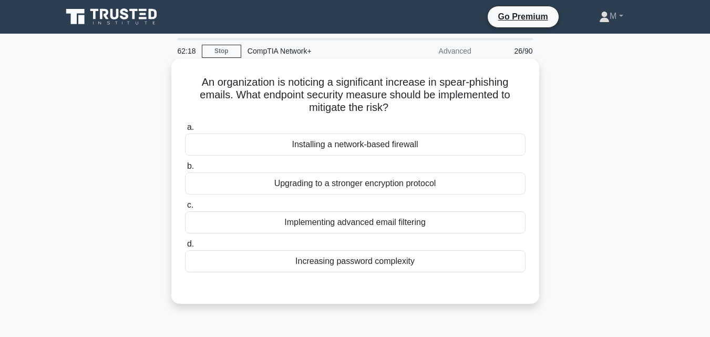
click at [358, 219] on div "Implementing advanced email filtering" at bounding box center [355, 222] width 341 height 22
click at [185, 209] on input "c. Implementing advanced email filtering" at bounding box center [185, 205] width 0 height 7
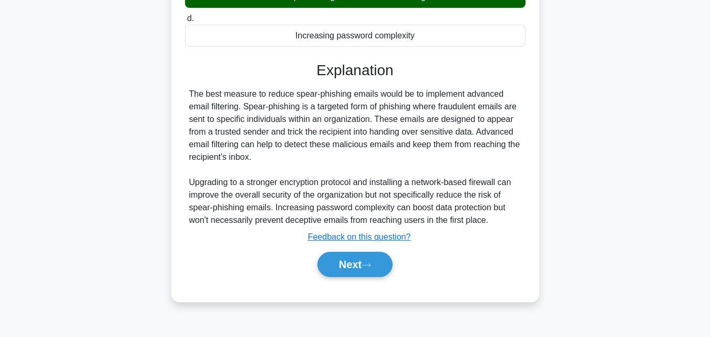
scroll to position [231, 0]
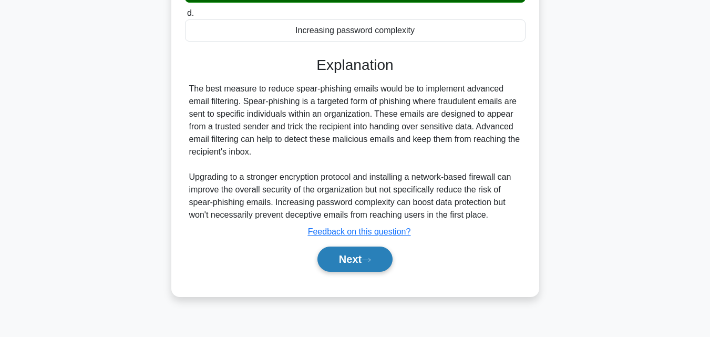
click at [363, 259] on button "Next" at bounding box center [354, 259] width 75 height 25
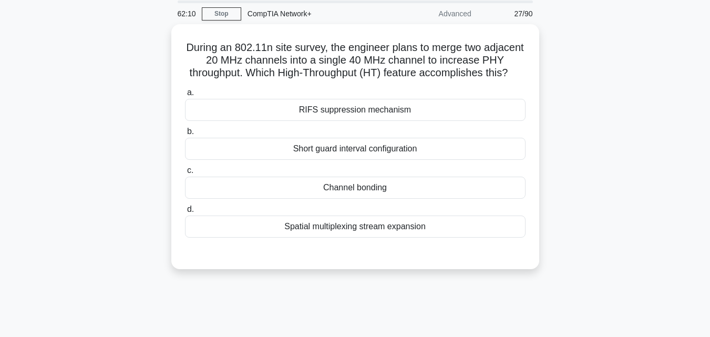
scroll to position [0, 0]
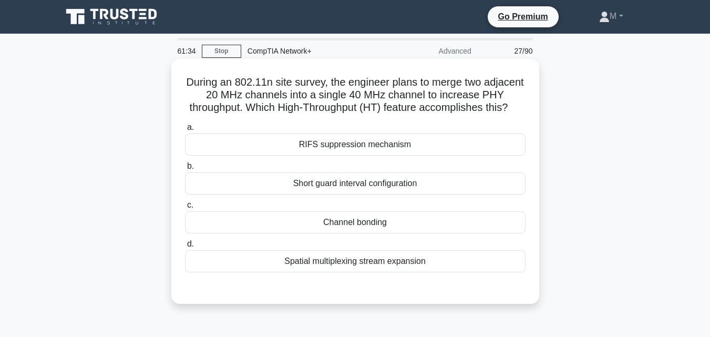
click at [353, 230] on div "Channel bonding" at bounding box center [355, 222] width 341 height 22
click at [185, 209] on input "c. Channel bonding" at bounding box center [185, 205] width 0 height 7
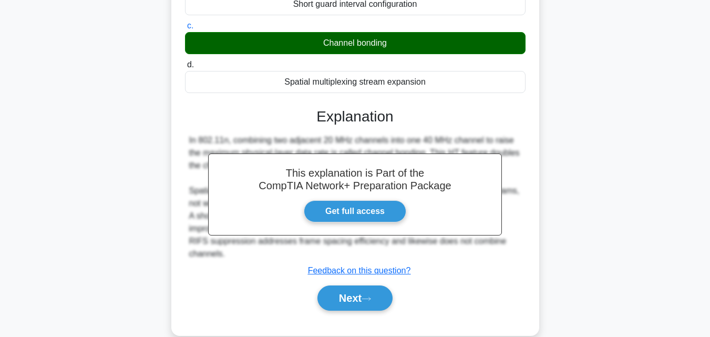
scroll to position [231, 0]
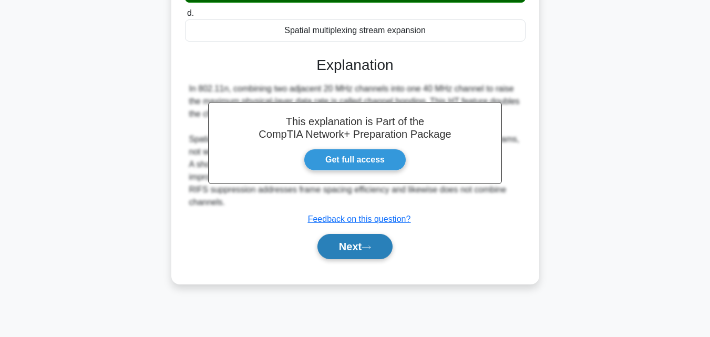
click at [344, 259] on button "Next" at bounding box center [354, 246] width 75 height 25
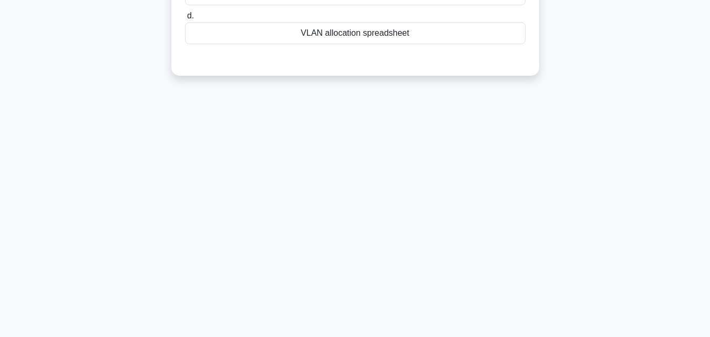
scroll to position [0, 0]
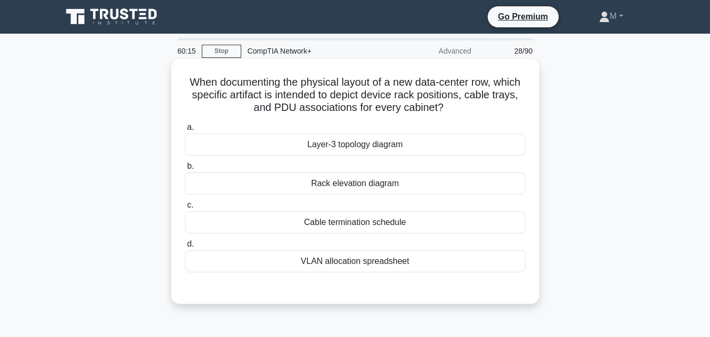
click at [365, 188] on div "Rack elevation diagram" at bounding box center [355, 183] width 341 height 22
click at [185, 170] on input "b. Rack elevation diagram" at bounding box center [185, 166] width 0 height 7
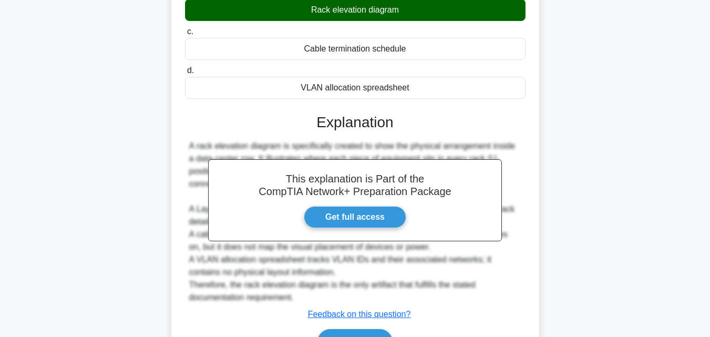
scroll to position [236, 0]
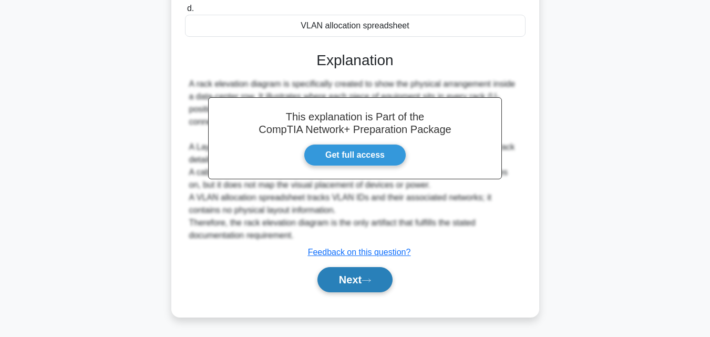
click at [338, 279] on button "Next" at bounding box center [354, 279] width 75 height 25
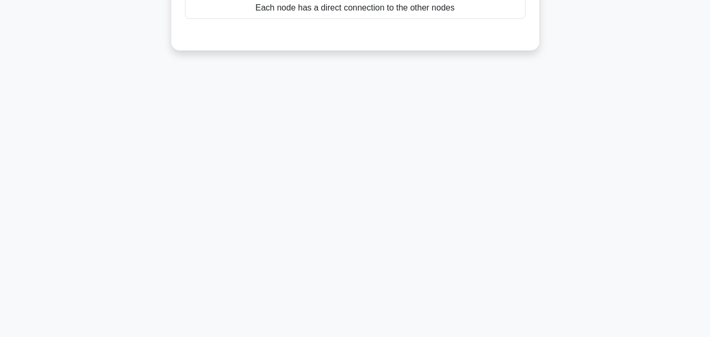
scroll to position [0, 0]
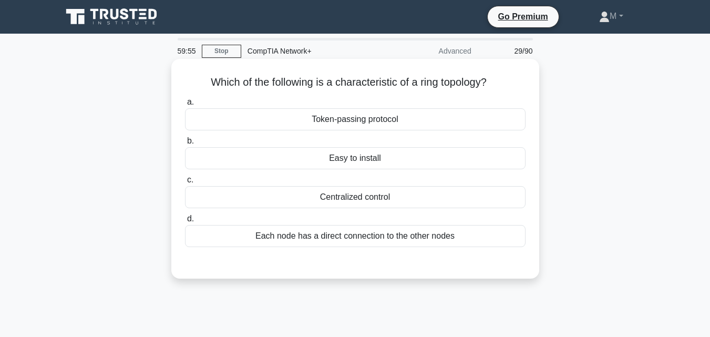
click at [367, 121] on div "Token-passing protocol" at bounding box center [355, 119] width 341 height 22
click at [185, 106] on input "a. Token-passing protocol" at bounding box center [185, 102] width 0 height 7
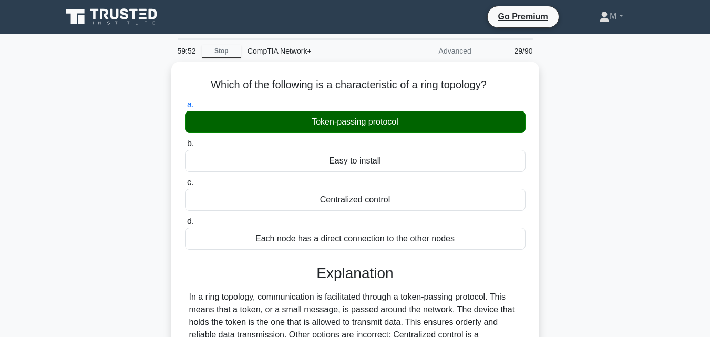
scroll to position [231, 0]
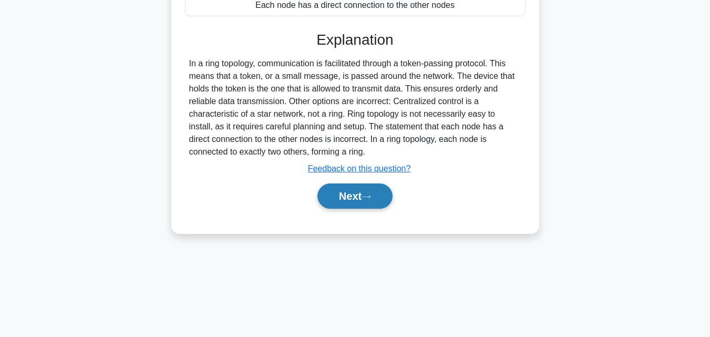
click at [341, 197] on button "Next" at bounding box center [354, 195] width 75 height 25
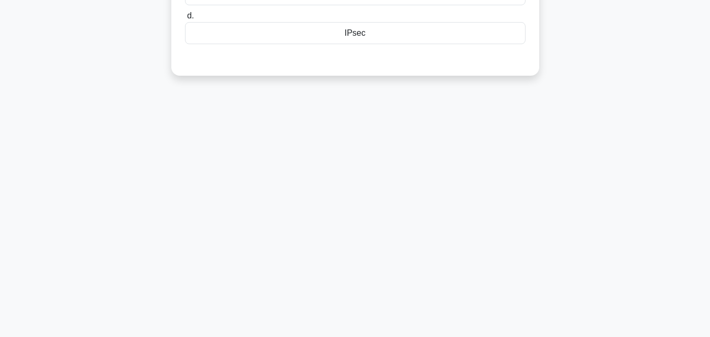
scroll to position [0, 0]
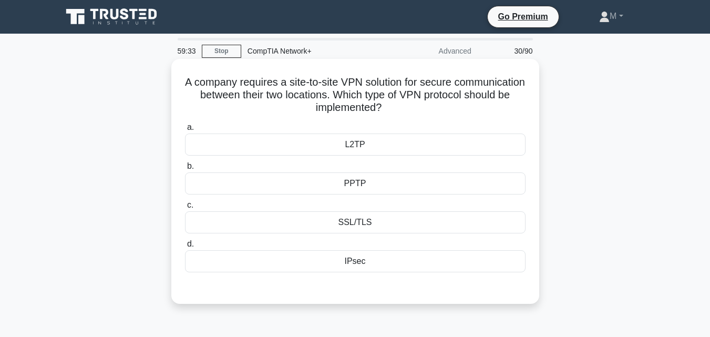
click at [361, 183] on div "PPTP" at bounding box center [355, 183] width 341 height 22
click at [185, 170] on input "b. PPTP" at bounding box center [185, 166] width 0 height 7
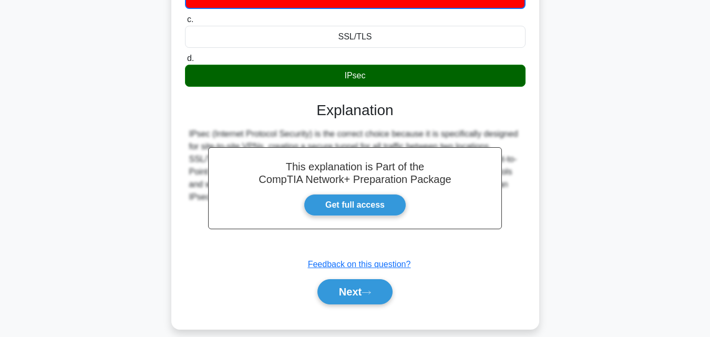
scroll to position [227, 0]
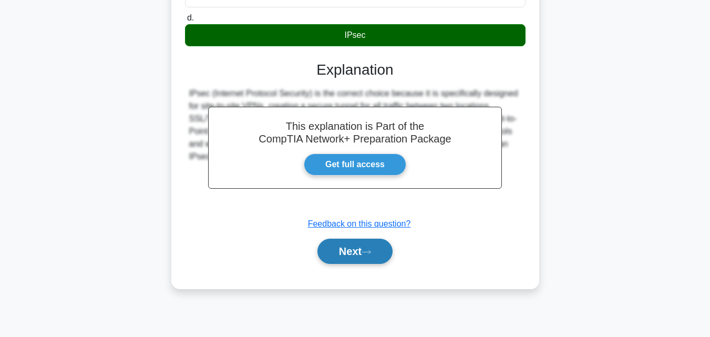
click at [351, 250] on button "Next" at bounding box center [354, 251] width 75 height 25
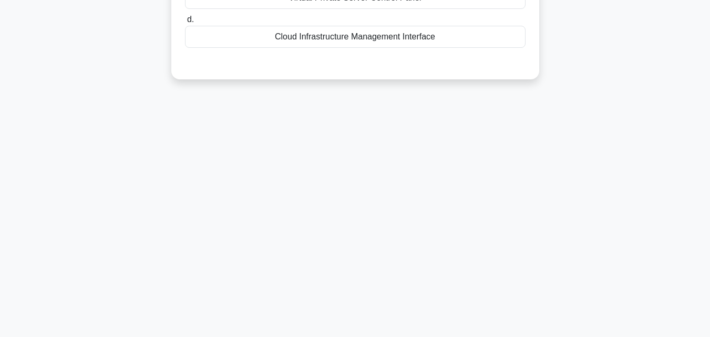
scroll to position [0, 0]
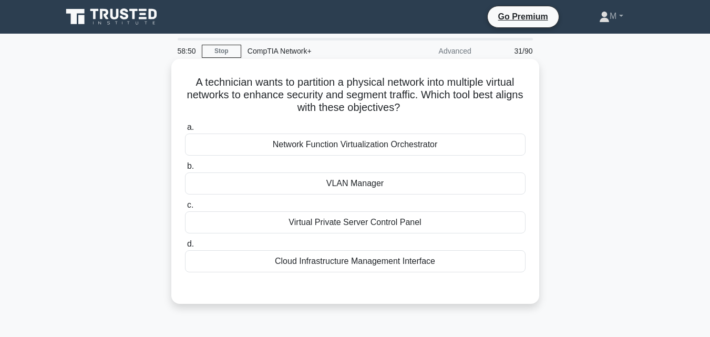
click at [357, 183] on div "VLAN Manager" at bounding box center [355, 183] width 341 height 22
click at [185, 170] on input "b. VLAN Manager" at bounding box center [185, 166] width 0 height 7
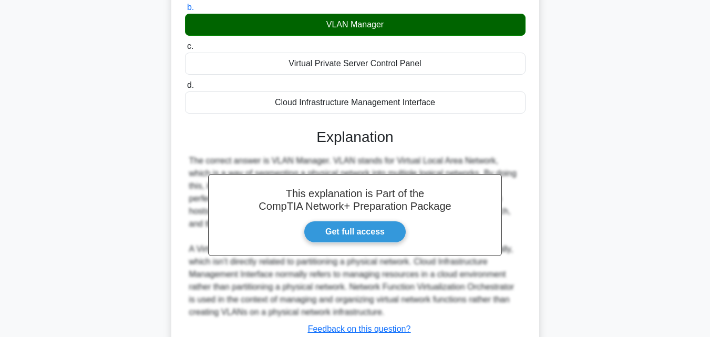
scroll to position [236, 0]
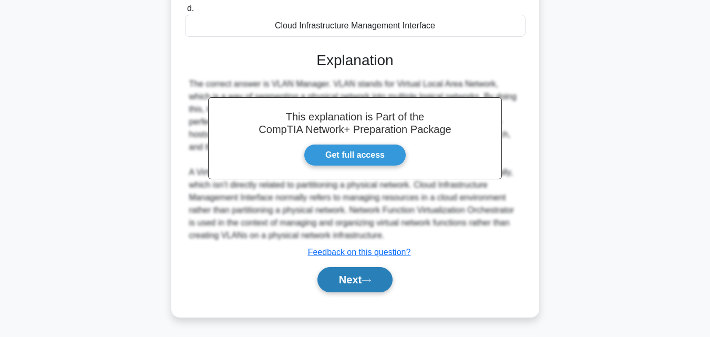
click at [360, 278] on button "Next" at bounding box center [354, 279] width 75 height 25
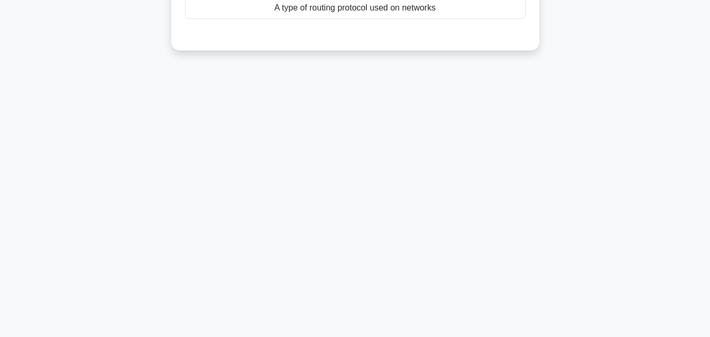
scroll to position [12, 0]
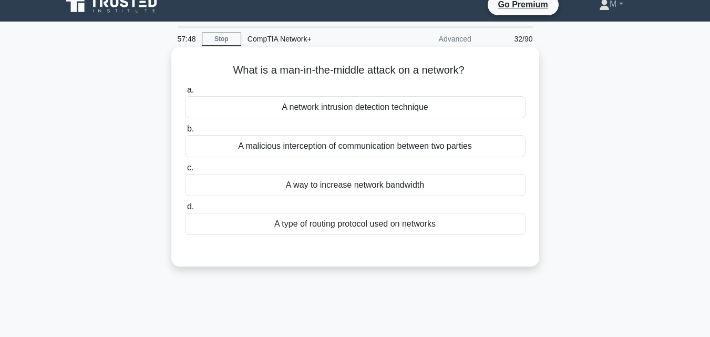
click at [363, 111] on div "A network intrusion detection technique" at bounding box center [355, 107] width 341 height 22
click at [185, 94] on input "a. A network intrusion detection technique" at bounding box center [185, 90] width 0 height 7
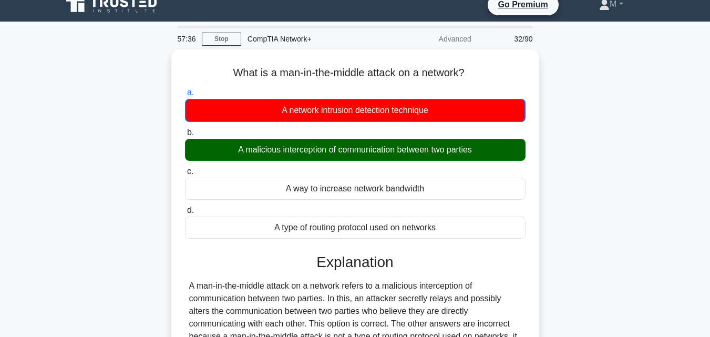
scroll to position [231, 0]
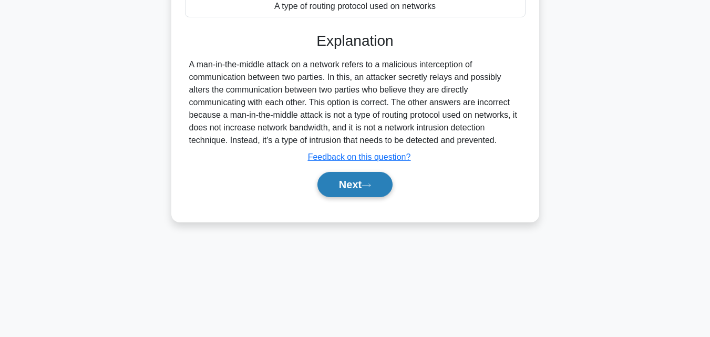
click at [342, 190] on button "Next" at bounding box center [354, 184] width 75 height 25
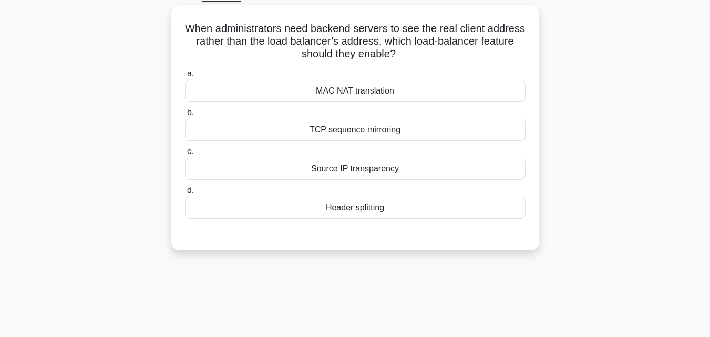
scroll to position [22, 0]
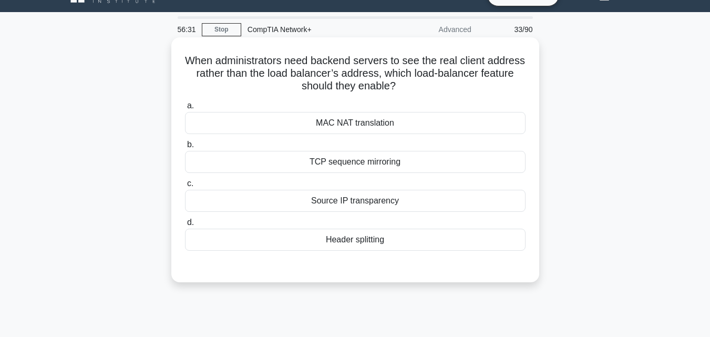
click at [355, 200] on div "Source IP transparency" at bounding box center [355, 201] width 341 height 22
click at [185, 187] on input "c. Source IP transparency" at bounding box center [185, 183] width 0 height 7
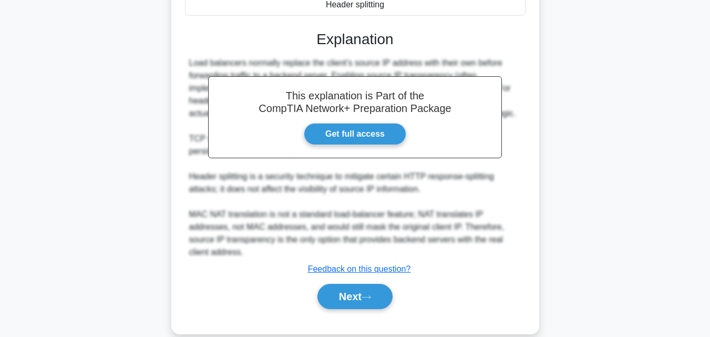
scroll to position [261, 0]
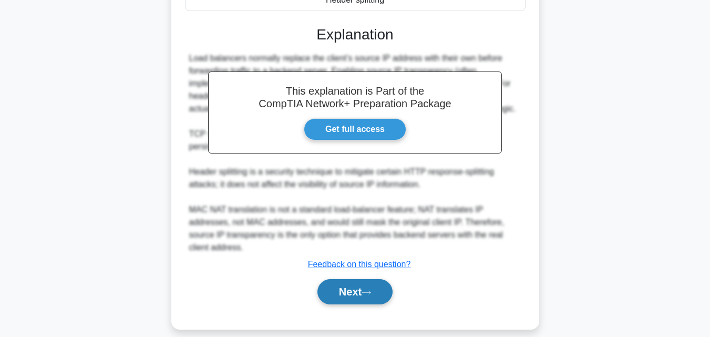
click at [366, 290] on icon at bounding box center [366, 293] width 9 height 6
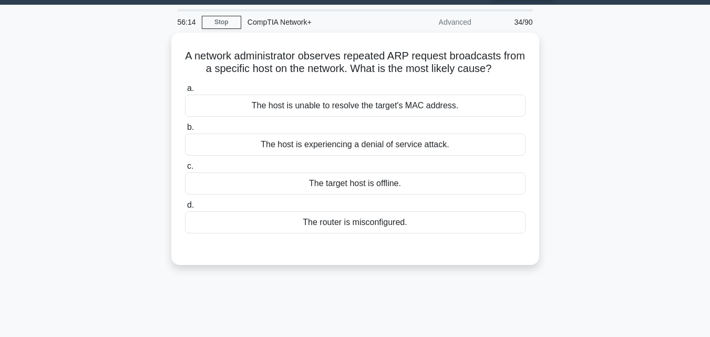
scroll to position [0, 0]
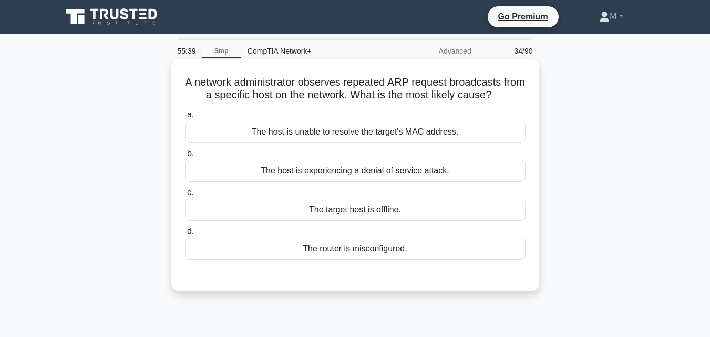
click at [361, 134] on div "The host is unable to resolve the target's MAC address." at bounding box center [355, 132] width 341 height 22
click at [185, 118] on input "a. The host is unable to resolve the target's MAC address." at bounding box center [185, 114] width 0 height 7
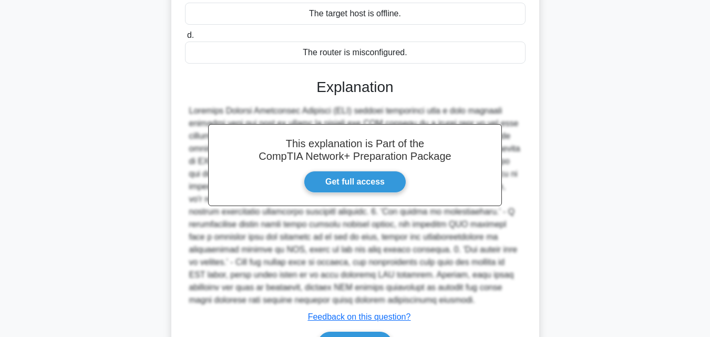
scroll to position [261, 0]
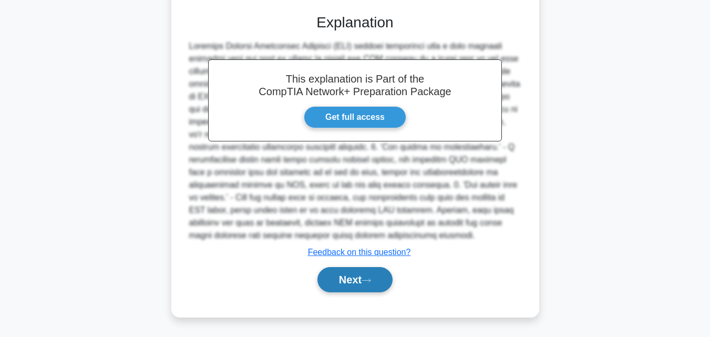
click at [357, 283] on button "Next" at bounding box center [354, 279] width 75 height 25
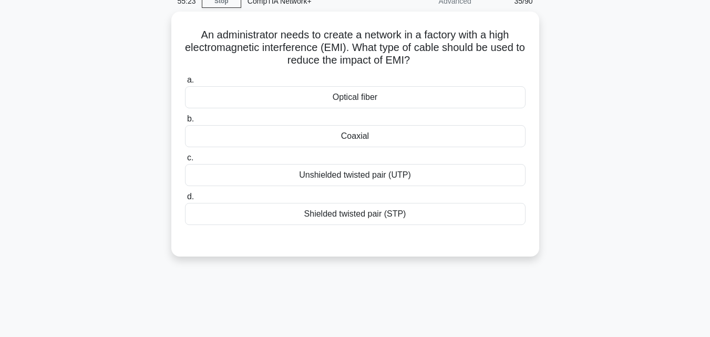
scroll to position [37, 0]
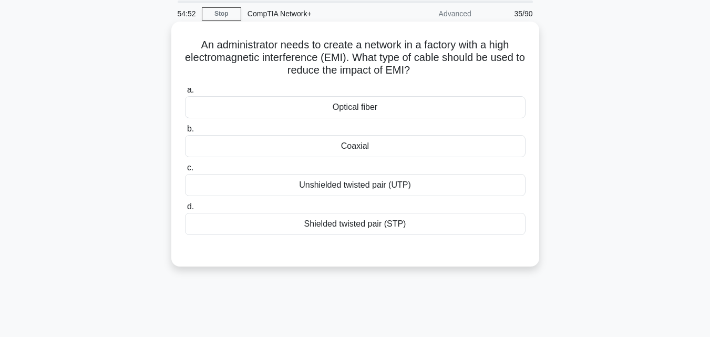
click at [367, 148] on div "Coaxial" at bounding box center [355, 146] width 341 height 22
click at [185, 132] on input "b. Coaxial" at bounding box center [185, 129] width 0 height 7
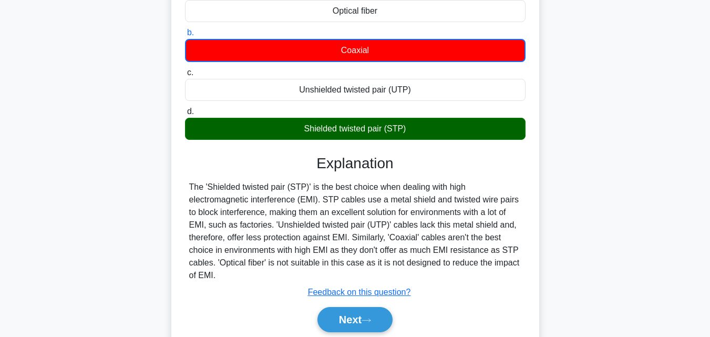
scroll to position [181, 0]
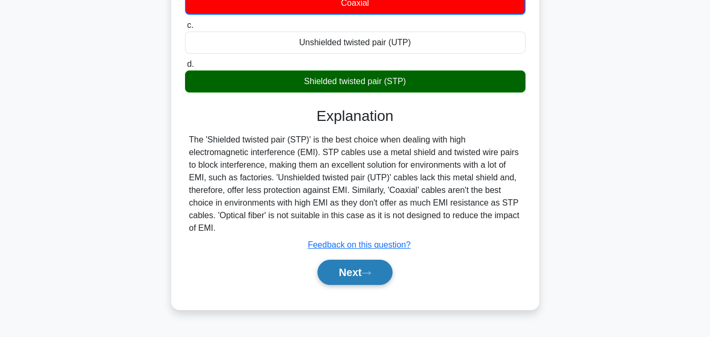
click at [357, 270] on button "Next" at bounding box center [354, 272] width 75 height 25
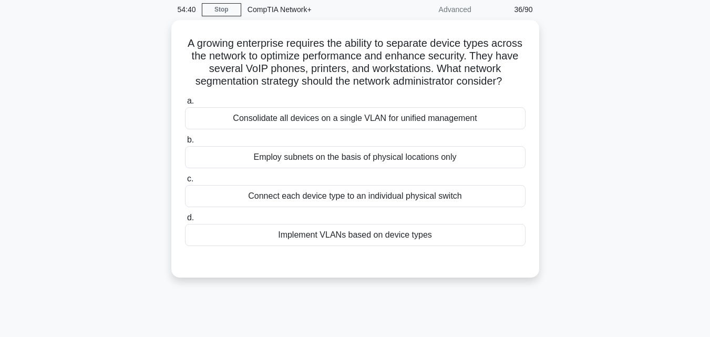
scroll to position [11, 0]
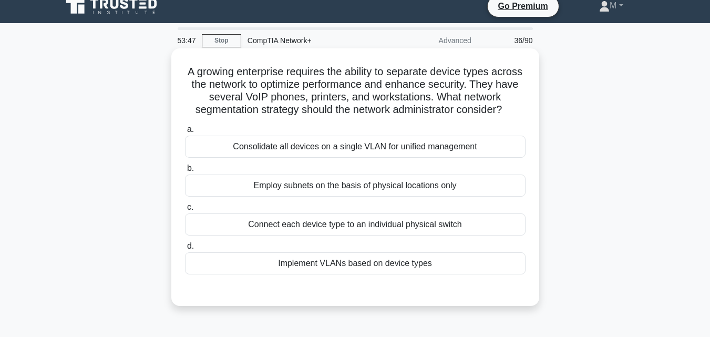
click at [365, 274] on div "Implement VLANs based on device types" at bounding box center [355, 263] width 341 height 22
click at [185, 250] on input "d. Implement VLANs based on device types" at bounding box center [185, 246] width 0 height 7
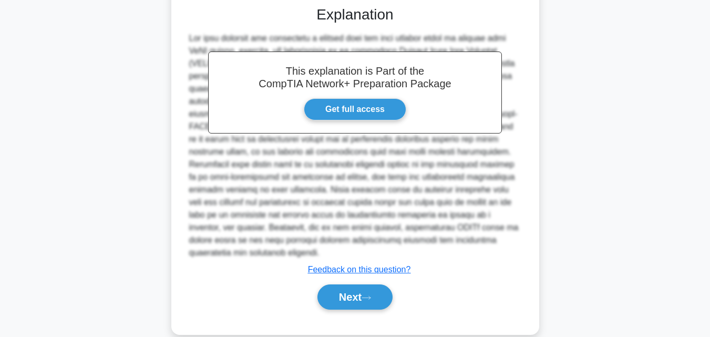
scroll to position [324, 0]
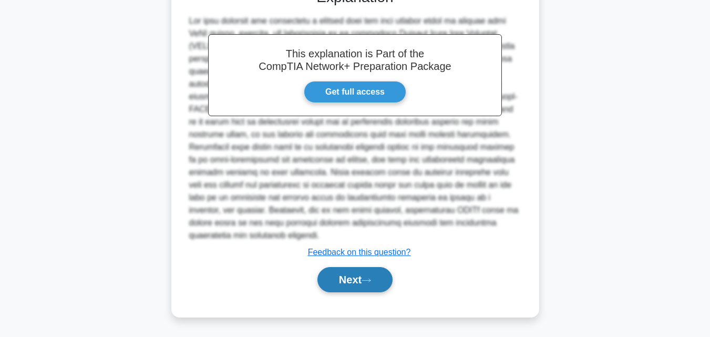
click at [361, 279] on button "Next" at bounding box center [354, 279] width 75 height 25
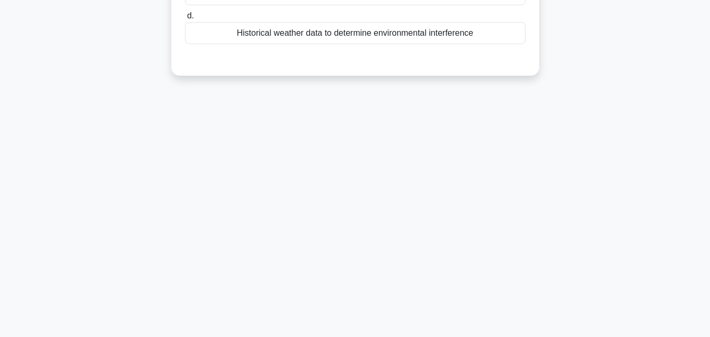
scroll to position [0, 0]
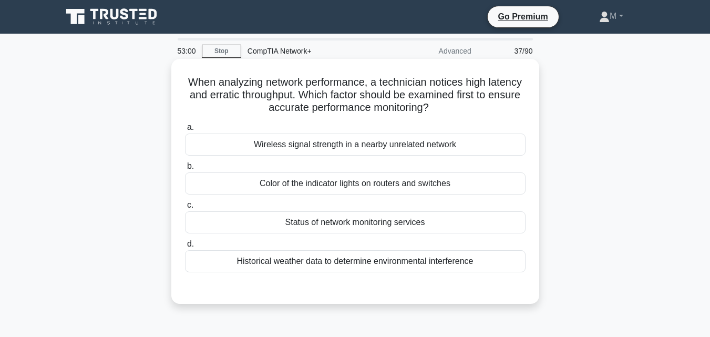
click at [387, 226] on div "Status of network monitoring services" at bounding box center [355, 222] width 341 height 22
click at [185, 209] on input "c. Status of network monitoring services" at bounding box center [185, 205] width 0 height 7
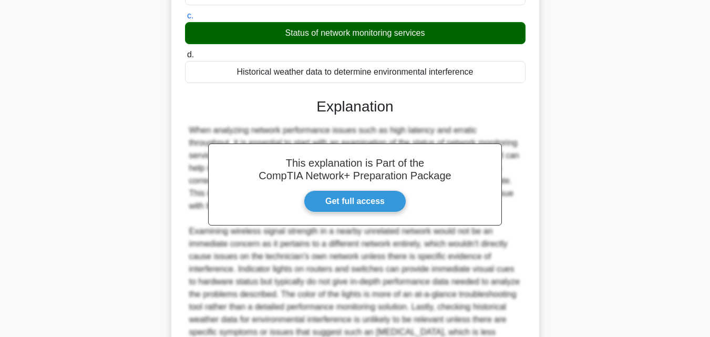
scroll to position [299, 0]
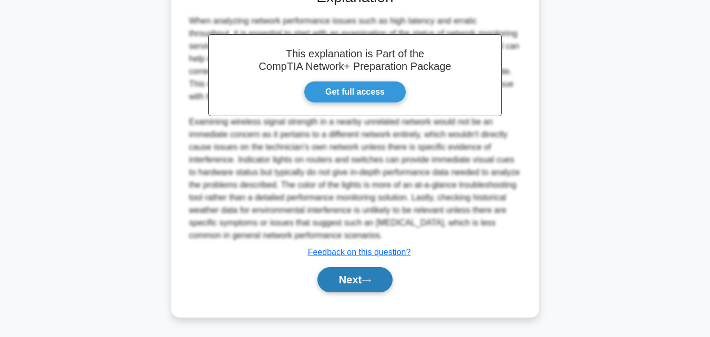
click at [356, 282] on button "Next" at bounding box center [354, 279] width 75 height 25
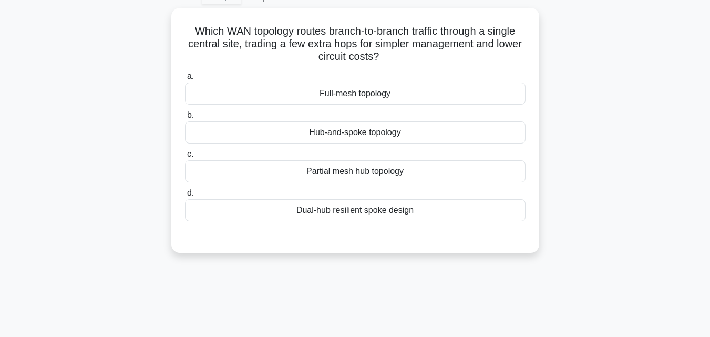
scroll to position [33, 0]
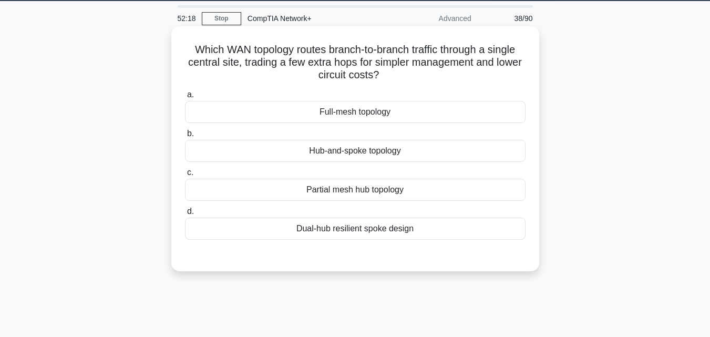
click at [355, 191] on div "Partial mesh hub topology" at bounding box center [355, 190] width 341 height 22
click at [185, 176] on input "c. Partial mesh hub topology" at bounding box center [185, 172] width 0 height 7
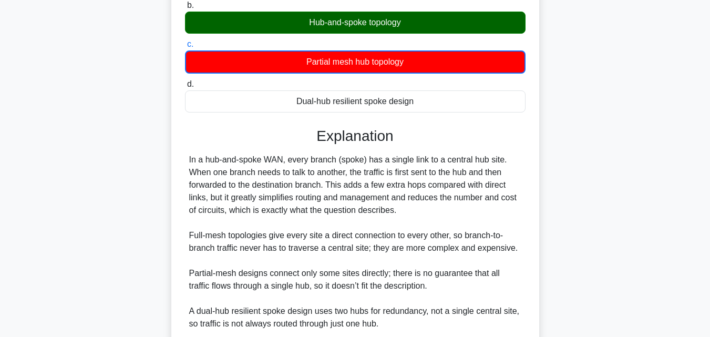
scroll to position [250, 0]
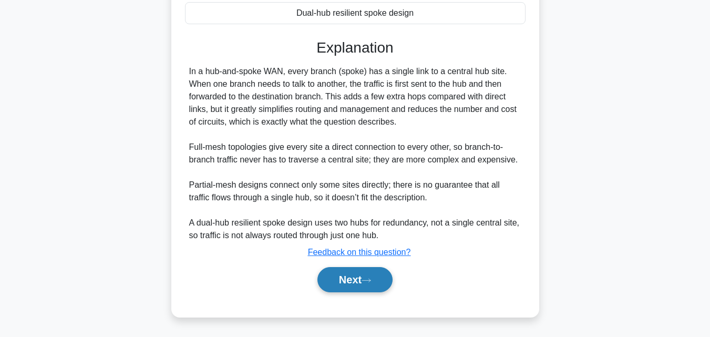
click at [337, 282] on button "Next" at bounding box center [354, 279] width 75 height 25
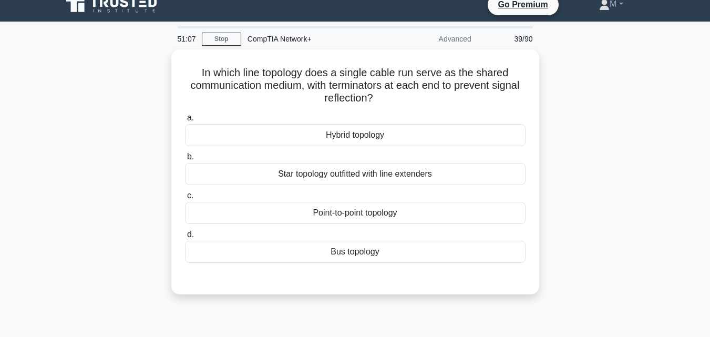
scroll to position [0, 0]
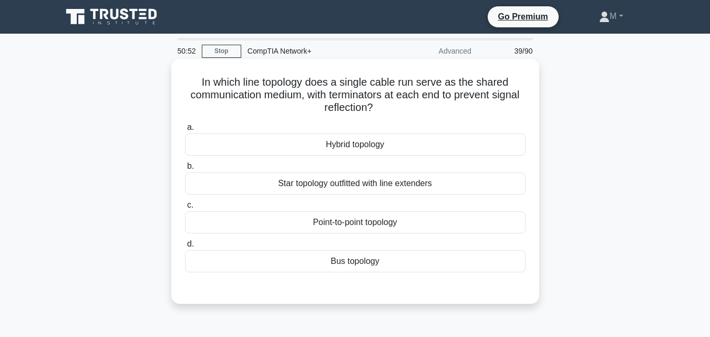
click at [355, 261] on div "Bus topology" at bounding box center [355, 261] width 341 height 22
click at [185, 248] on input "d. Bus topology" at bounding box center [185, 244] width 0 height 7
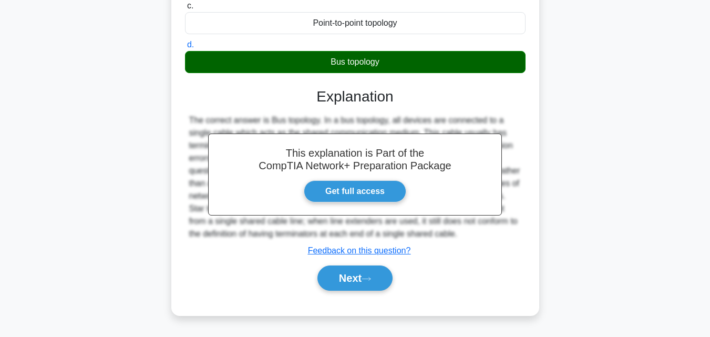
scroll to position [231, 0]
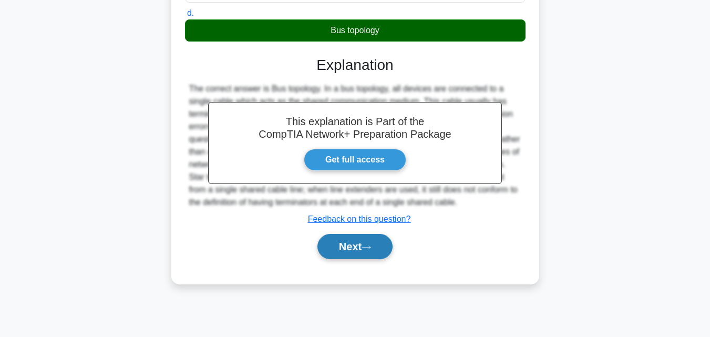
click at [342, 253] on button "Next" at bounding box center [354, 246] width 75 height 25
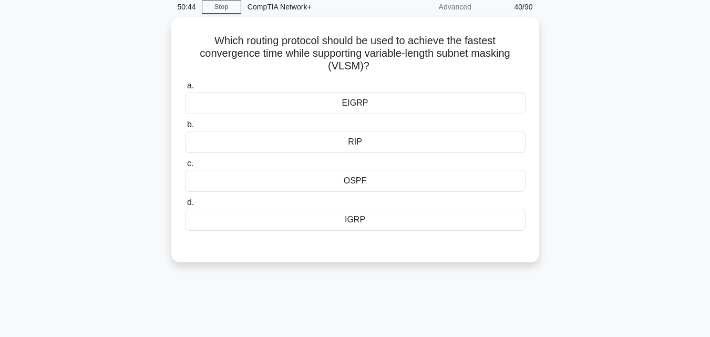
scroll to position [0, 0]
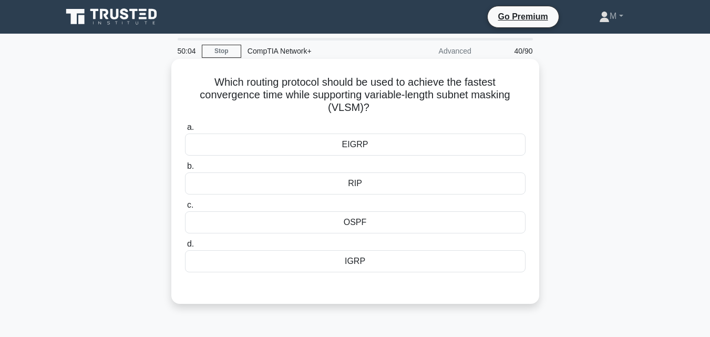
click at [363, 221] on div "OSPF" at bounding box center [355, 222] width 341 height 22
click at [185, 209] on input "c. OSPF" at bounding box center [185, 205] width 0 height 7
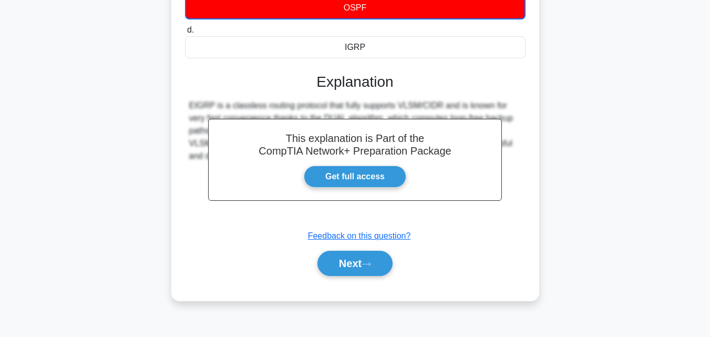
scroll to position [220, 0]
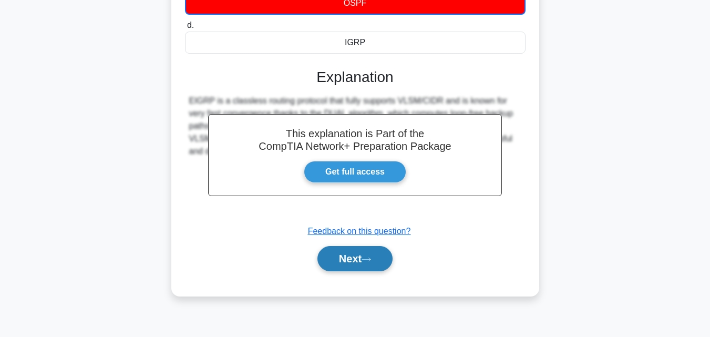
click at [352, 256] on button "Next" at bounding box center [354, 258] width 75 height 25
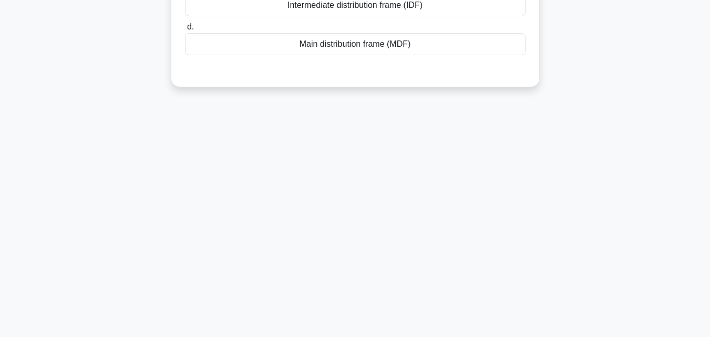
scroll to position [0, 0]
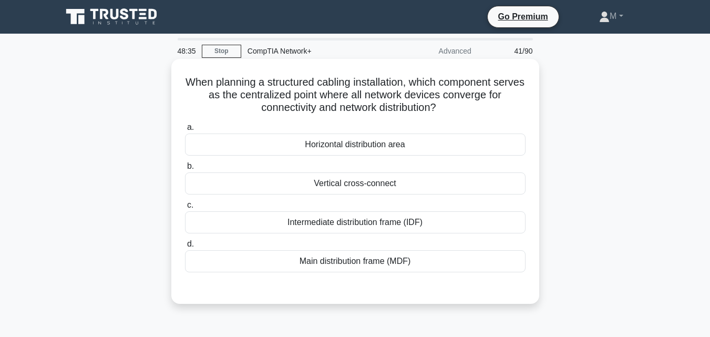
click at [369, 266] on div "Main distribution frame (MDF)" at bounding box center [355, 261] width 341 height 22
click at [185, 248] on input "d. Main distribution frame (MDF)" at bounding box center [185, 244] width 0 height 7
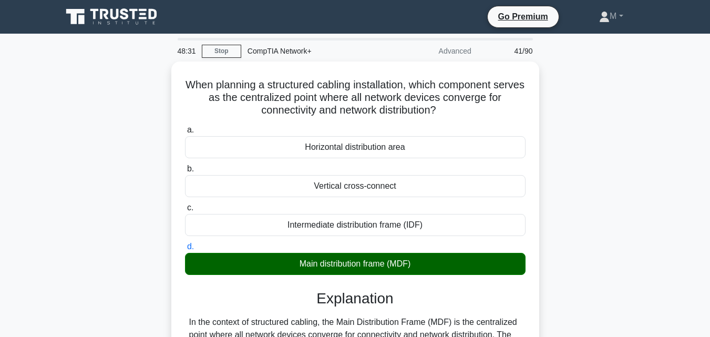
scroll to position [249, 0]
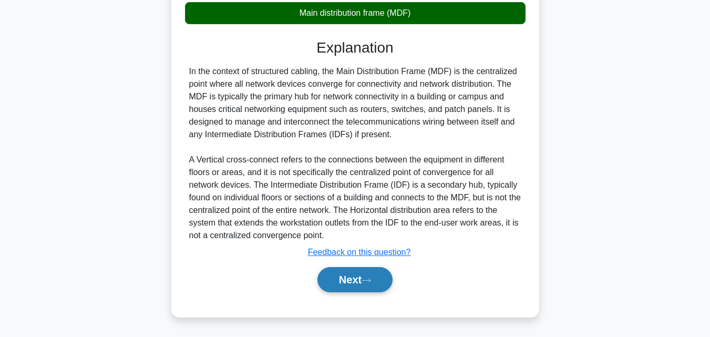
click at [342, 274] on button "Next" at bounding box center [354, 279] width 75 height 25
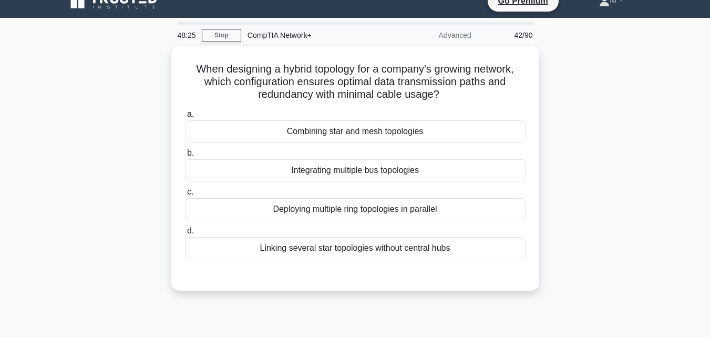
scroll to position [0, 0]
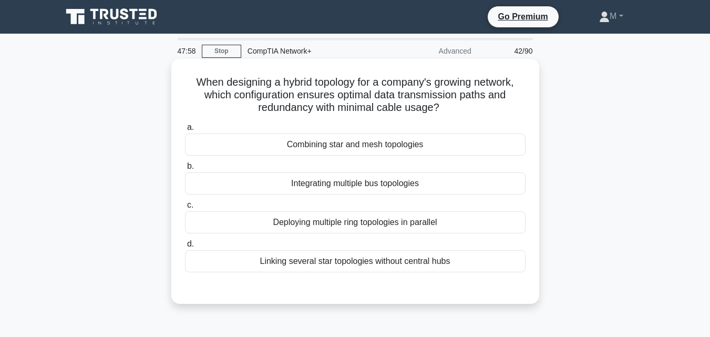
click at [326, 145] on div "Combining star and mesh topologies" at bounding box center [355, 145] width 341 height 22
click at [185, 131] on input "a. Combining star and mesh topologies" at bounding box center [185, 127] width 0 height 7
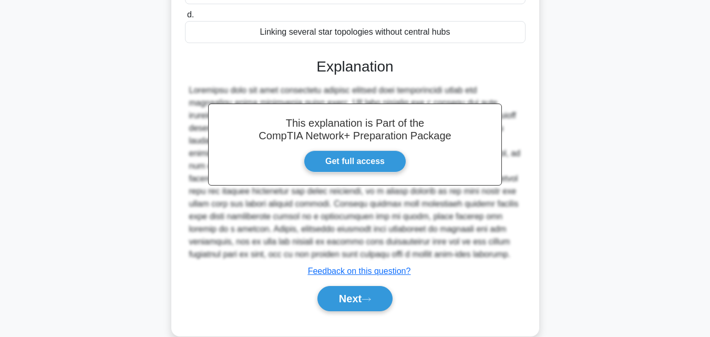
scroll to position [261, 0]
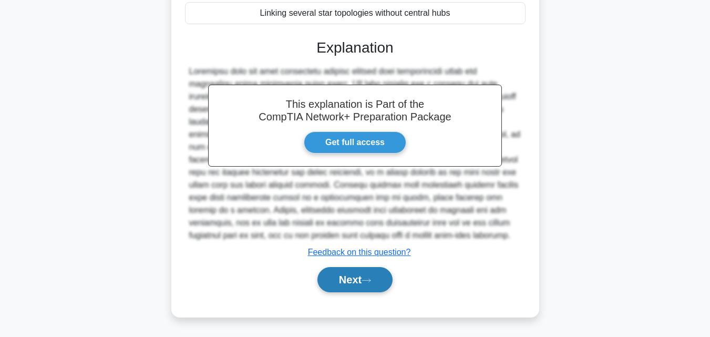
click at [355, 270] on button "Next" at bounding box center [354, 279] width 75 height 25
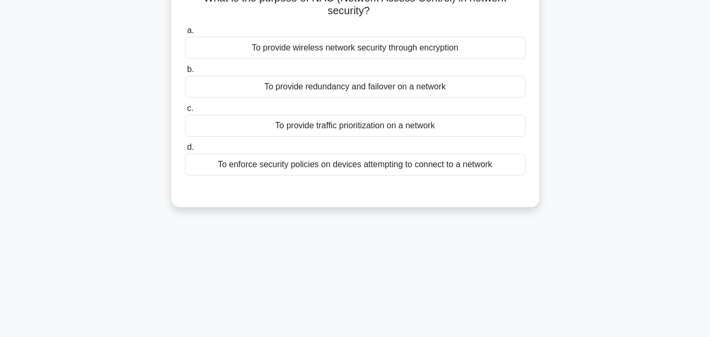
scroll to position [105, 0]
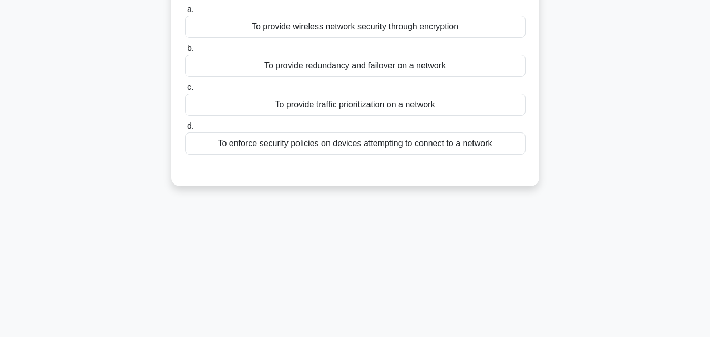
click at [435, 143] on div "To enforce security policies on devices attempting to connect to a network" at bounding box center [355, 143] width 341 height 22
click at [185, 130] on input "d. To enforce security policies on devices attempting to connect to a network" at bounding box center [185, 126] width 0 height 7
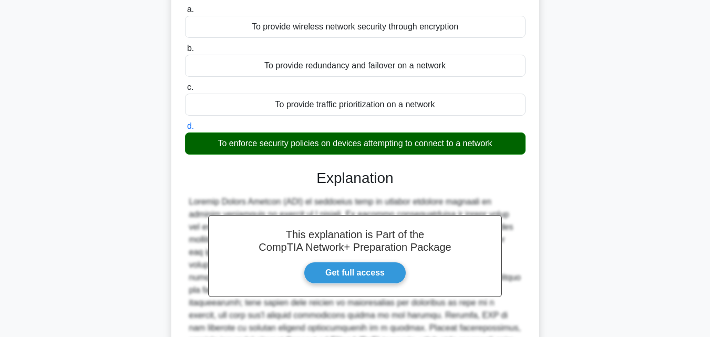
click at [185, 84] on input "c. To provide traffic prioritization on a network" at bounding box center [185, 87] width 0 height 7
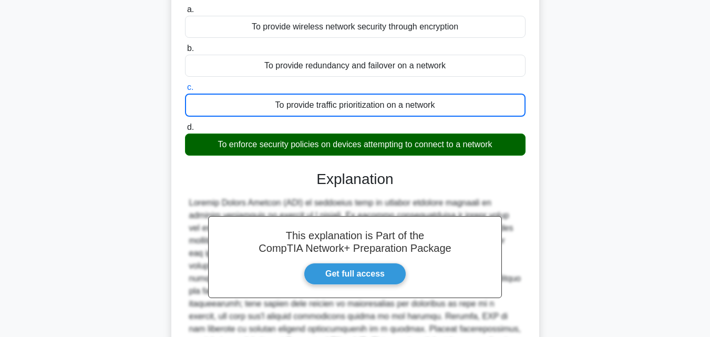
click at [185, 45] on input "b. To provide redundancy and failover on a network" at bounding box center [185, 48] width 0 height 7
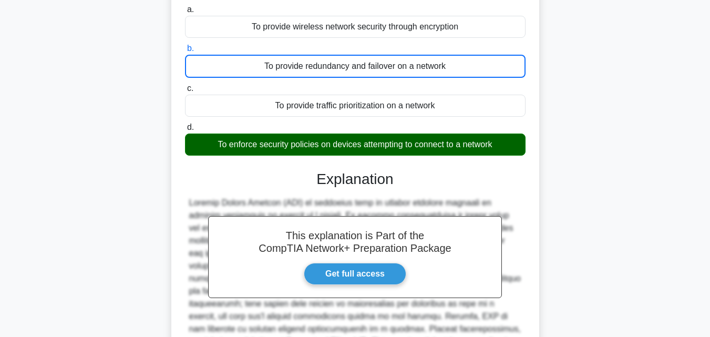
click at [185, 6] on input "a. To provide wireless network security through encryption" at bounding box center [185, 9] width 0 height 7
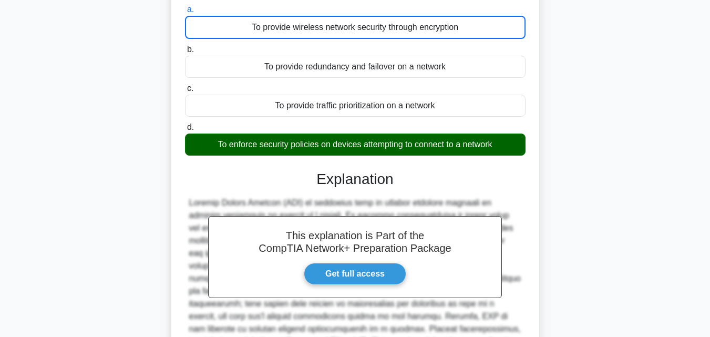
click at [185, 124] on input "d. To enforce security policies on devices attempting to connect to a network" at bounding box center [185, 127] width 0 height 7
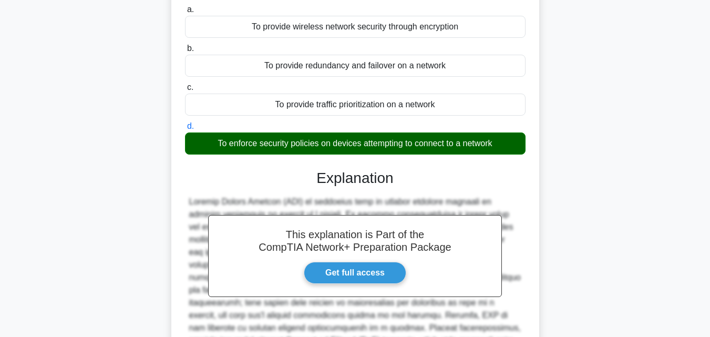
click at [185, 84] on input "c. To provide traffic prioritization on a network" at bounding box center [185, 87] width 0 height 7
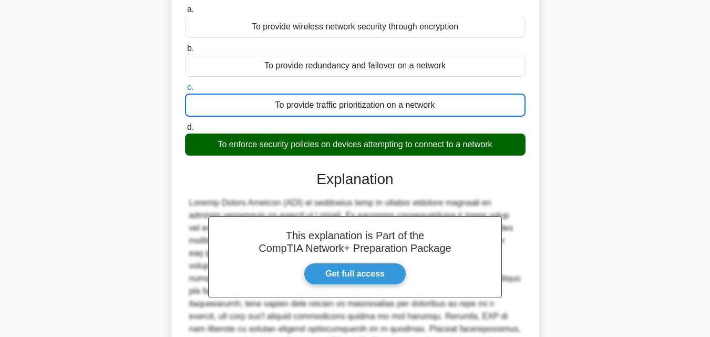
click at [185, 45] on input "b. To provide redundancy and failover on a network" at bounding box center [185, 48] width 0 height 7
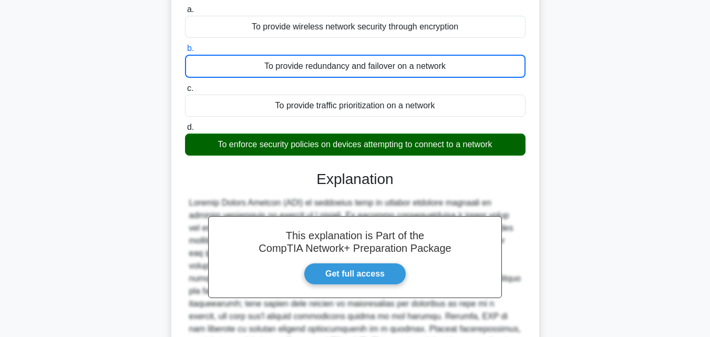
click at [185, 6] on input "a. To provide wireless network security through encryption" at bounding box center [185, 9] width 0 height 7
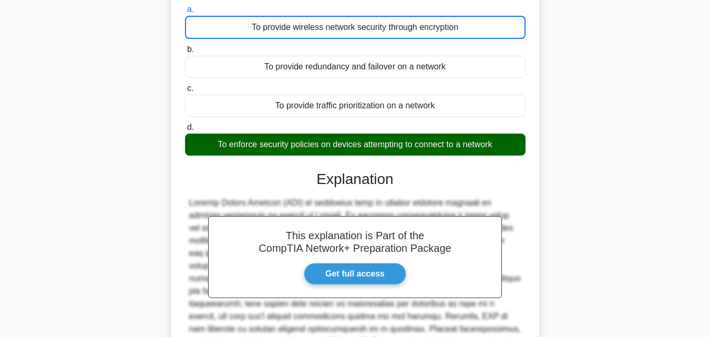
click at [185, 124] on input "d. To enforce security policies on devices attempting to connect to a network" at bounding box center [185, 127] width 0 height 7
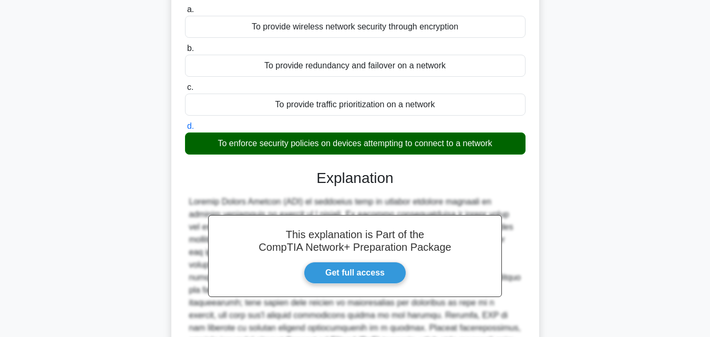
click at [185, 84] on input "c. To provide traffic prioritization on a network" at bounding box center [185, 87] width 0 height 7
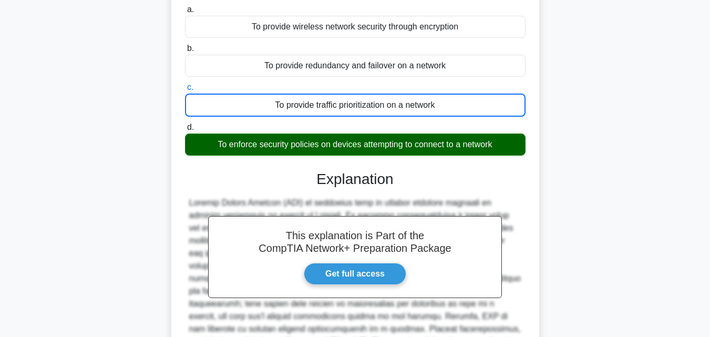
click at [185, 45] on input "b. To provide redundancy and failover on a network" at bounding box center [185, 48] width 0 height 7
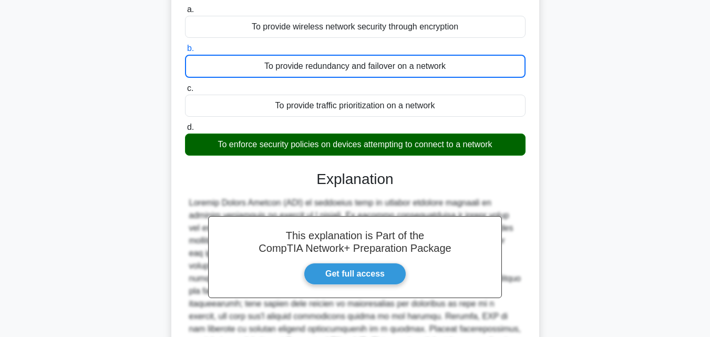
click at [185, 6] on input "a. To provide wireless network security through encryption" at bounding box center [185, 9] width 0 height 7
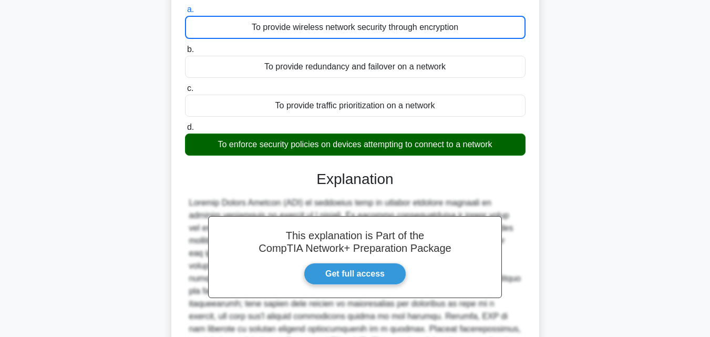
click at [185, 124] on input "d. To enforce security policies on devices attempting to connect to a network" at bounding box center [185, 127] width 0 height 7
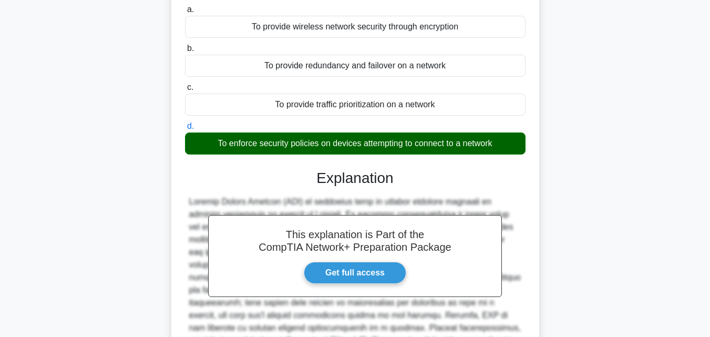
click at [185, 84] on input "c. To provide traffic prioritization on a network" at bounding box center [185, 87] width 0 height 7
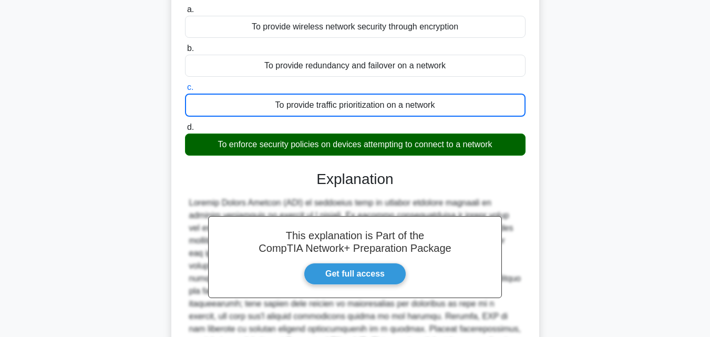
click at [185, 45] on input "b. To provide redundancy and failover on a network" at bounding box center [185, 48] width 0 height 7
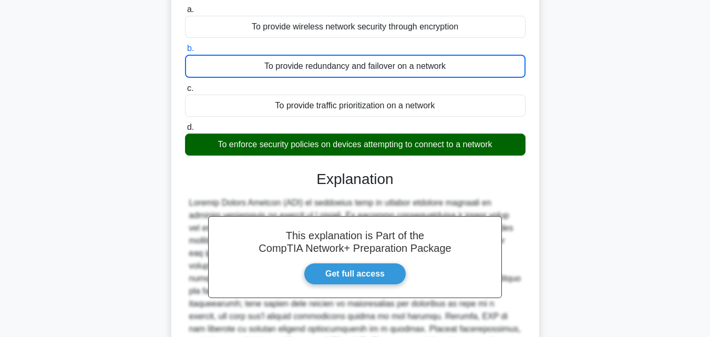
click at [185, 6] on input "a. To provide wireless network security through encryption" at bounding box center [185, 9] width 0 height 7
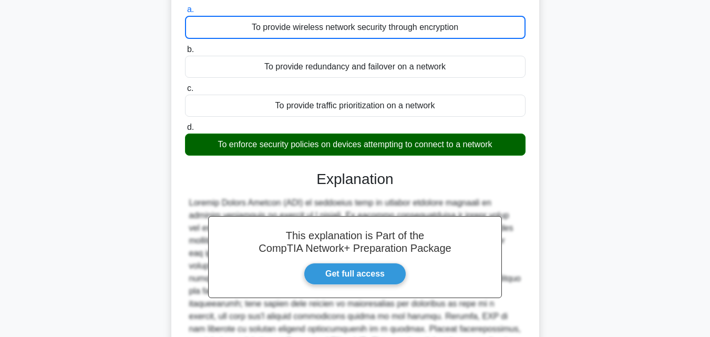
click at [185, 124] on input "d. To enforce security policies on devices attempting to connect to a network" at bounding box center [185, 127] width 0 height 7
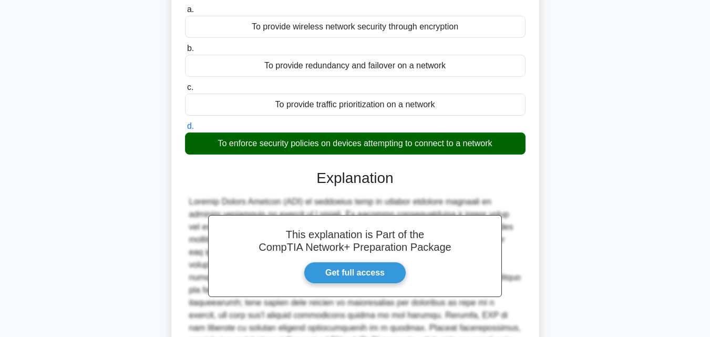
click at [185, 84] on input "c. To provide traffic prioritization on a network" at bounding box center [185, 87] width 0 height 7
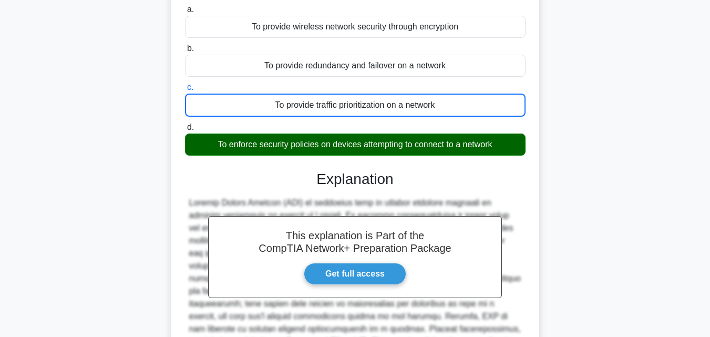
click at [185, 45] on input "b. To provide redundancy and failover on a network" at bounding box center [185, 48] width 0 height 7
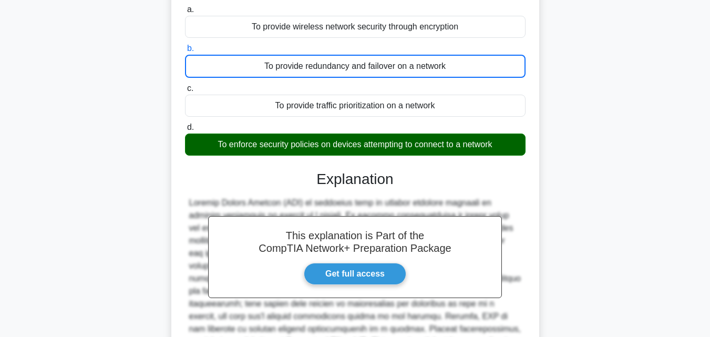
click at [185, 6] on input "a. To provide wireless network security through encryption" at bounding box center [185, 9] width 0 height 7
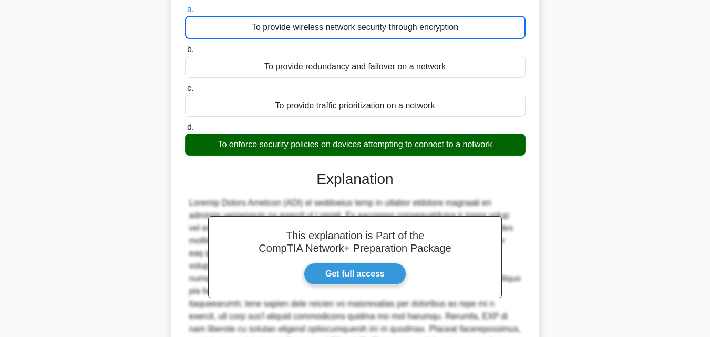
click at [185, 124] on input "d. To enforce security policies on devices attempting to connect to a network" at bounding box center [185, 127] width 0 height 7
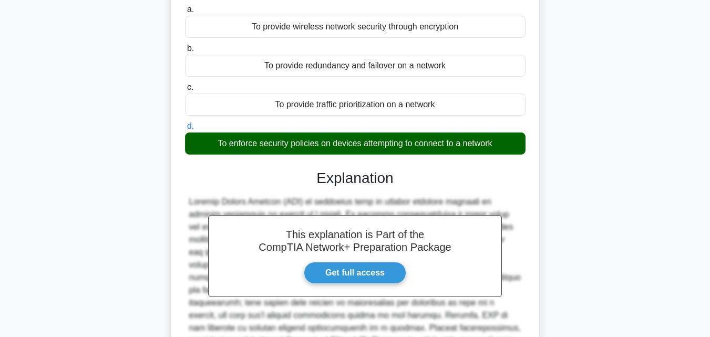
click at [185, 84] on input "c. To provide traffic prioritization on a network" at bounding box center [185, 87] width 0 height 7
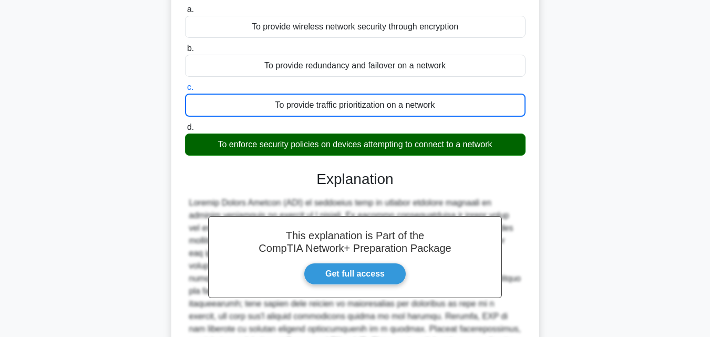
click at [185, 45] on input "b. To provide redundancy and failover on a network" at bounding box center [185, 48] width 0 height 7
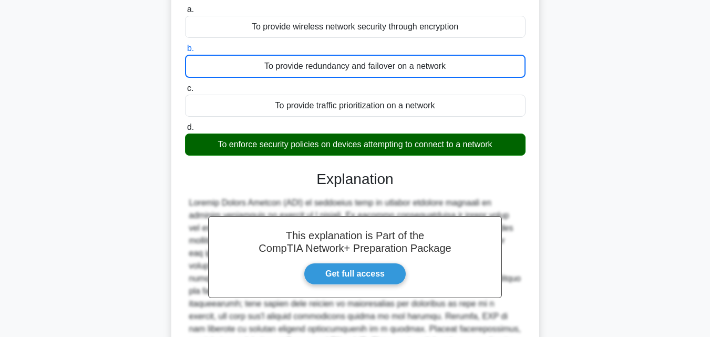
click at [185, 6] on input "a. To provide wireless network security through encryption" at bounding box center [185, 9] width 0 height 7
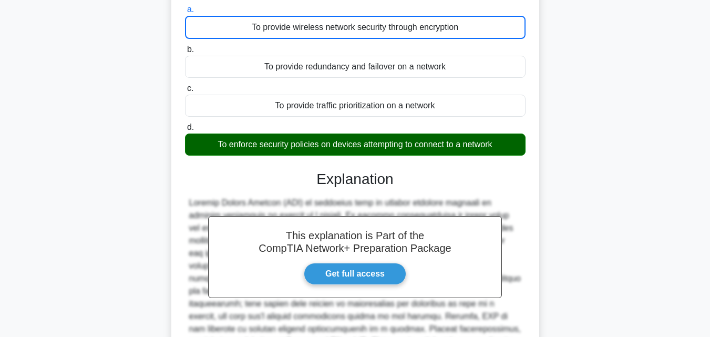
click at [185, 124] on input "d. To enforce security policies on devices attempting to connect to a network" at bounding box center [185, 127] width 0 height 7
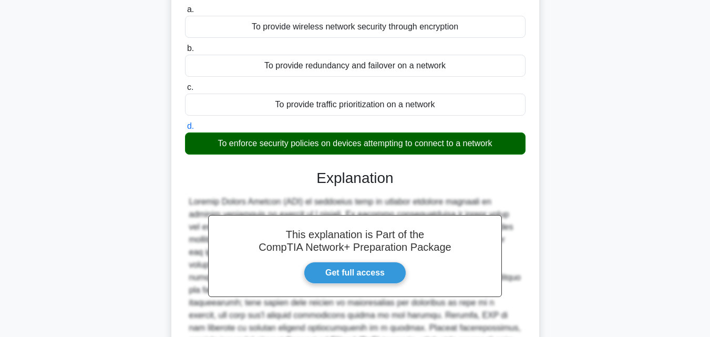
click at [185, 84] on input "c. To provide traffic prioritization on a network" at bounding box center [185, 87] width 0 height 7
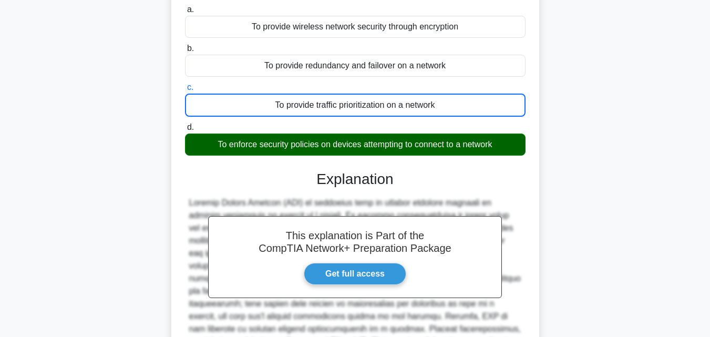
click at [185, 45] on input "b. To provide redundancy and failover on a network" at bounding box center [185, 48] width 0 height 7
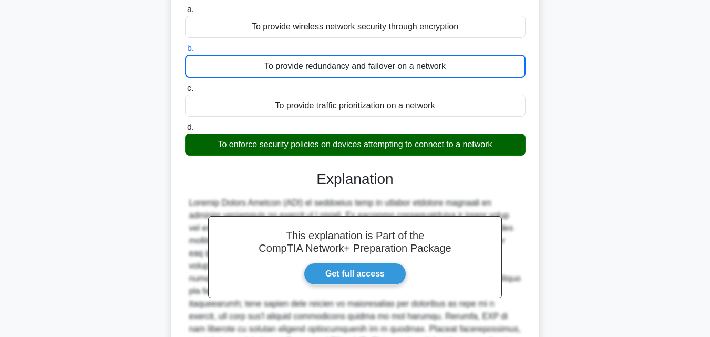
click at [185, 6] on input "a. To provide wireless network security through encryption" at bounding box center [185, 9] width 0 height 7
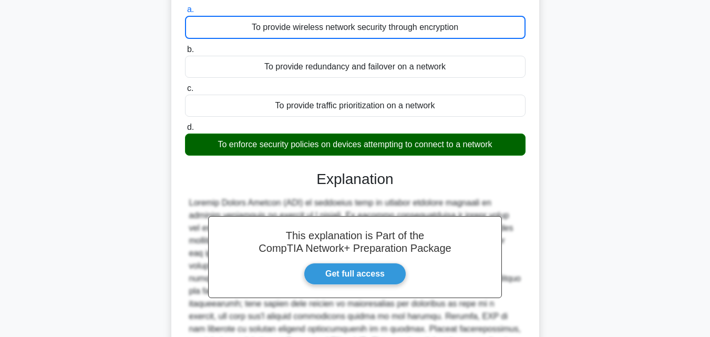
click at [185, 124] on input "d. To enforce security policies on devices attempting to connect to a network" at bounding box center [185, 127] width 0 height 7
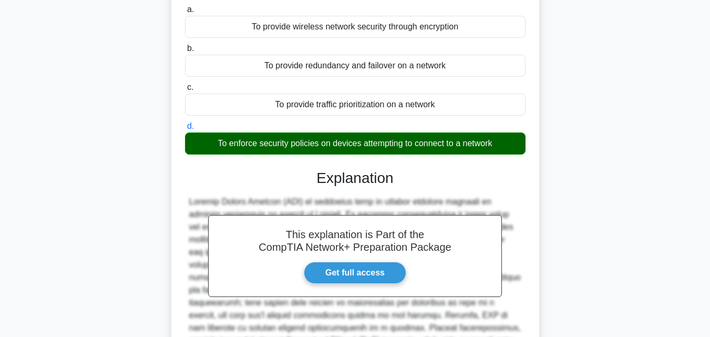
click at [185, 84] on input "c. To provide traffic prioritization on a network" at bounding box center [185, 87] width 0 height 7
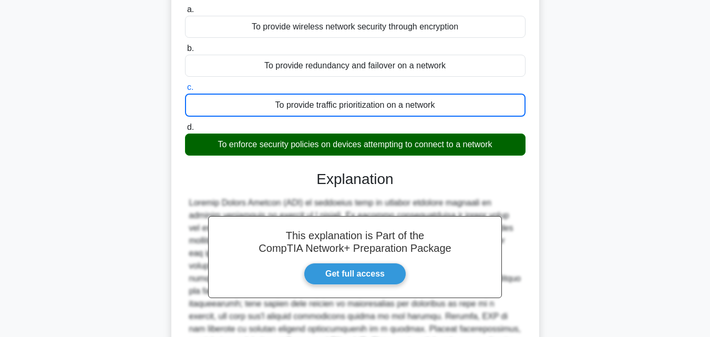
click at [185, 45] on input "b. To provide redundancy and failover on a network" at bounding box center [185, 48] width 0 height 7
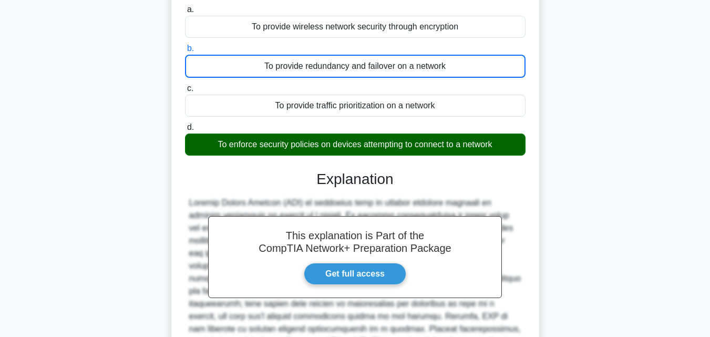
click at [185, 6] on input "a. To provide wireless network security through encryption" at bounding box center [185, 9] width 0 height 7
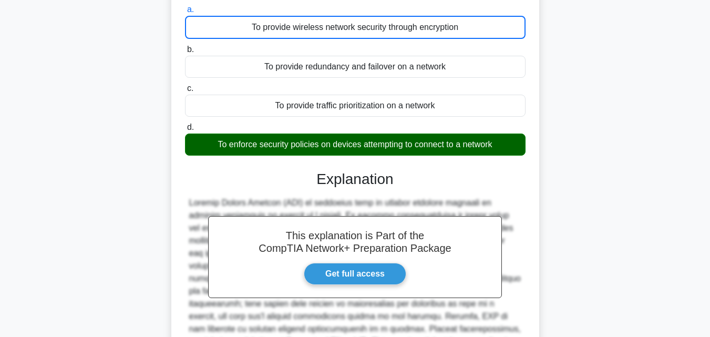
click at [185, 124] on input "d. To enforce security policies on devices attempting to connect to a network" at bounding box center [185, 127] width 0 height 7
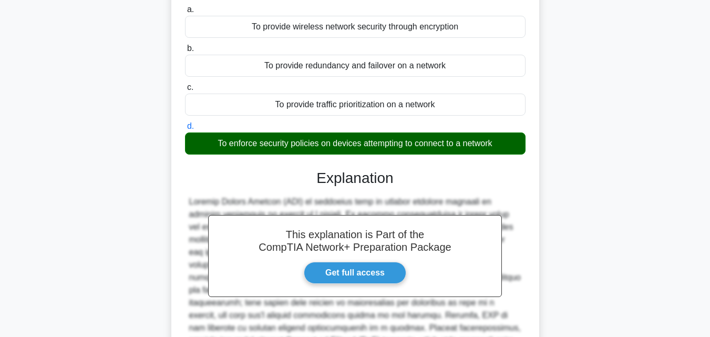
click at [185, 84] on input "c. To provide traffic prioritization on a network" at bounding box center [185, 87] width 0 height 7
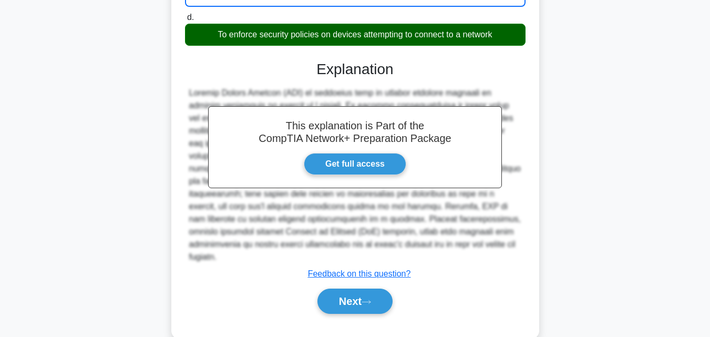
scroll to position [223, 0]
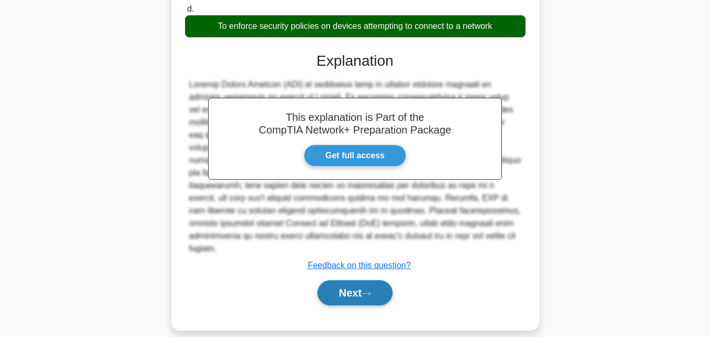
click at [340, 286] on button "Next" at bounding box center [354, 292] width 75 height 25
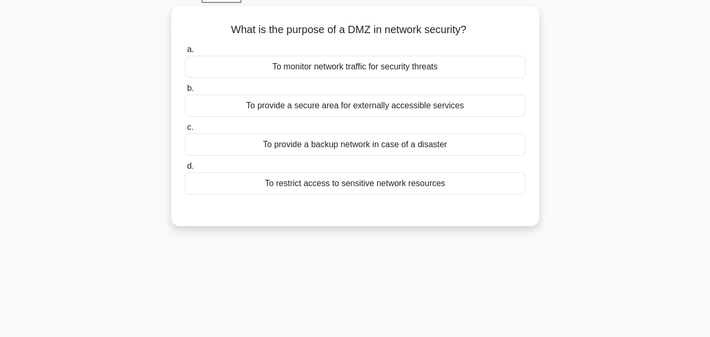
scroll to position [34, 0]
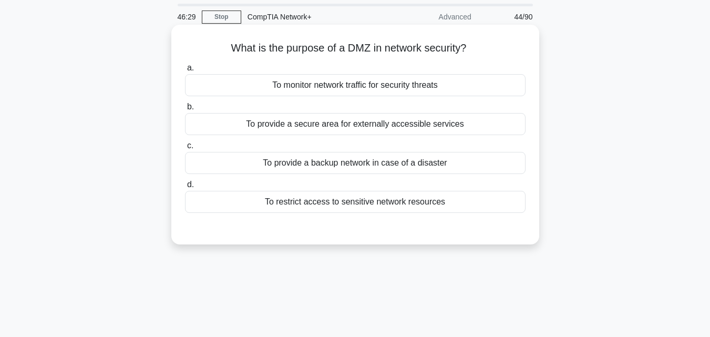
click at [365, 160] on div "To provide a backup network in case of a disaster" at bounding box center [355, 163] width 341 height 22
click at [185, 149] on input "c. To provide a backup network in case of a disaster" at bounding box center [185, 145] width 0 height 7
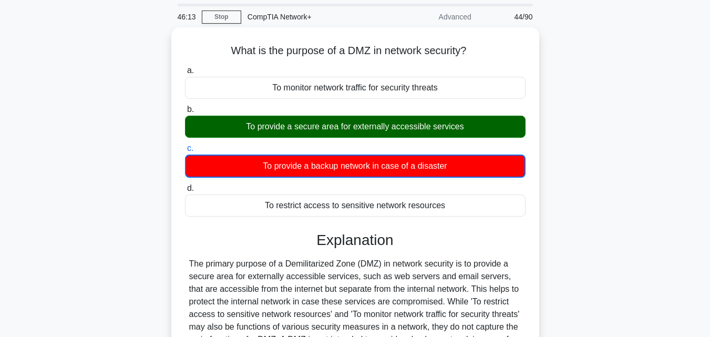
click at [185, 185] on input "d. To restrict access to sensitive network resources" at bounding box center [185, 188] width 0 height 7
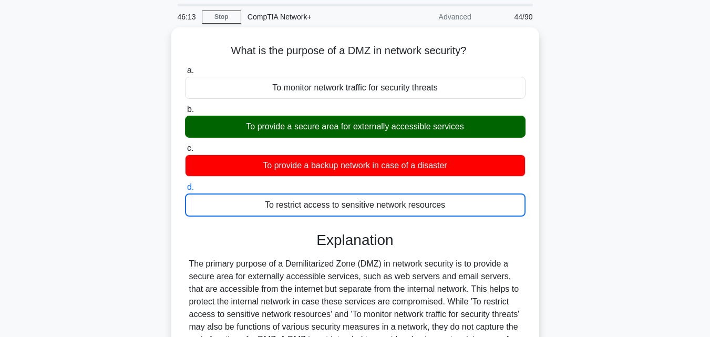
click at [185, 67] on input "a. To monitor network traffic for security threats" at bounding box center [185, 70] width 0 height 7
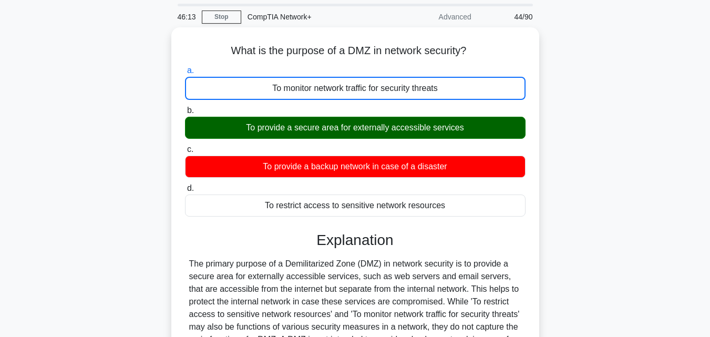
click at [185, 107] on input "b. To provide a secure area for externally accessible services" at bounding box center [185, 110] width 0 height 7
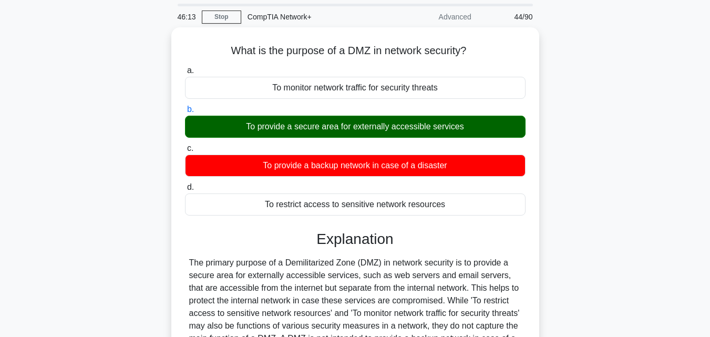
click at [185, 145] on input "c. To provide a backup network in case of a disaster" at bounding box center [185, 148] width 0 height 7
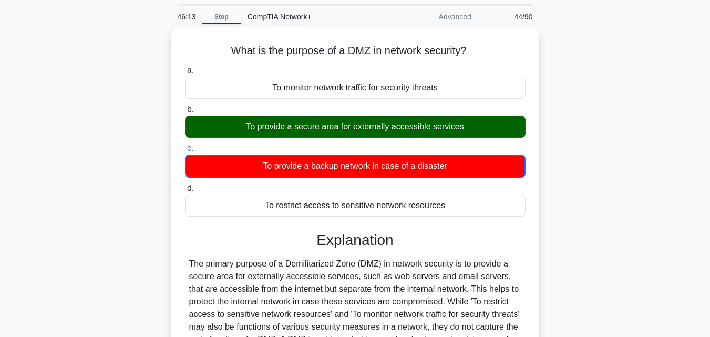
click at [185, 185] on input "d. To restrict access to sensitive network resources" at bounding box center [185, 188] width 0 height 7
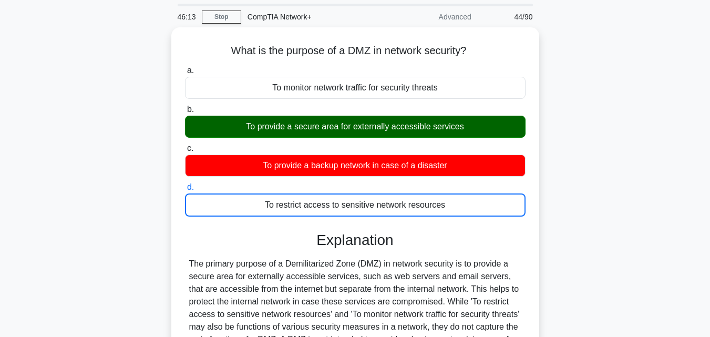
click at [185, 67] on input "a. To monitor network traffic for security threats" at bounding box center [185, 70] width 0 height 7
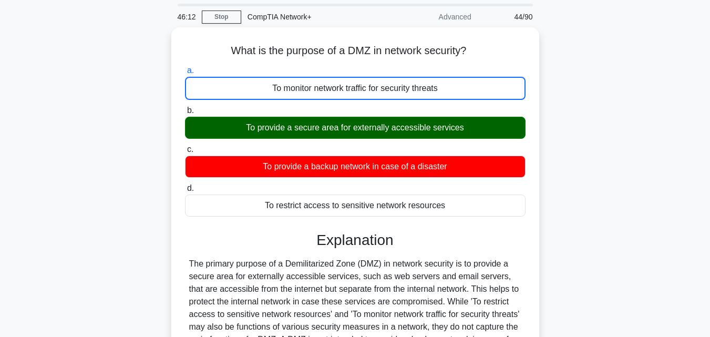
click at [185, 107] on input "b. To provide a secure area for externally accessible services" at bounding box center [185, 110] width 0 height 7
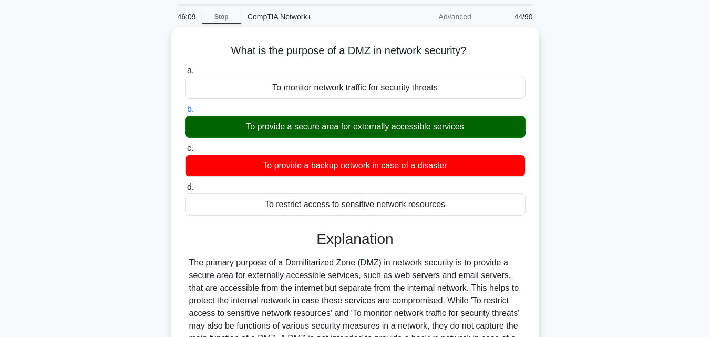
click at [185, 145] on input "c. To provide a backup network in case of a disaster" at bounding box center [185, 148] width 0 height 7
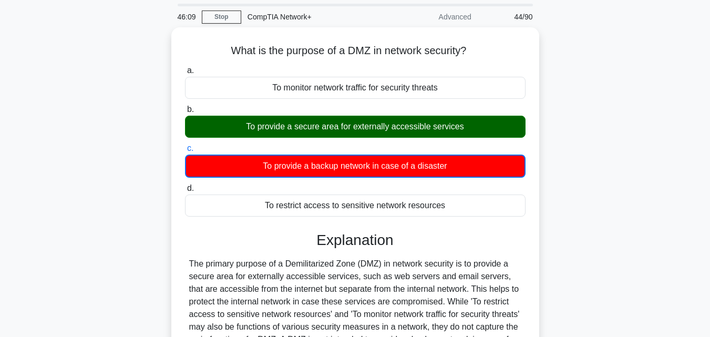
click at [185, 185] on input "d. To restrict access to sensitive network resources" at bounding box center [185, 188] width 0 height 7
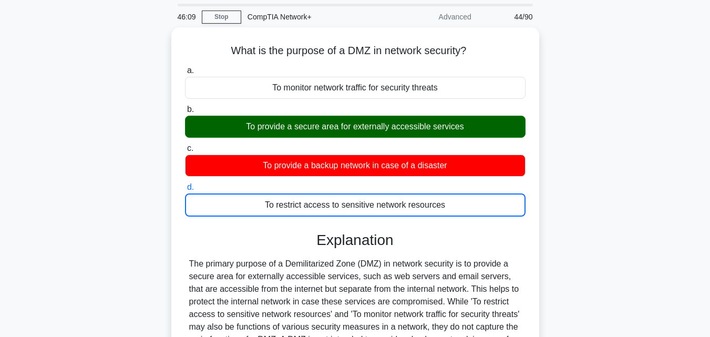
click at [185, 67] on input "a. To monitor network traffic for security threats" at bounding box center [185, 70] width 0 height 7
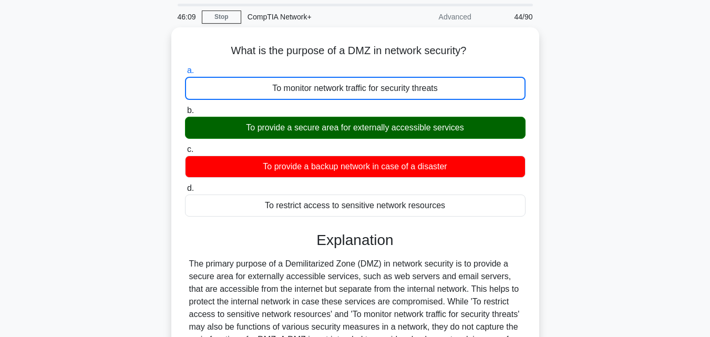
click at [185, 107] on input "b. To provide a secure area for externally accessible services" at bounding box center [185, 110] width 0 height 7
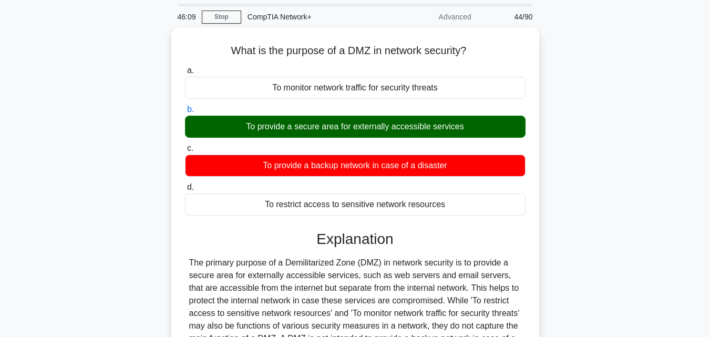
click at [185, 145] on input "c. To provide a backup network in case of a disaster" at bounding box center [185, 148] width 0 height 7
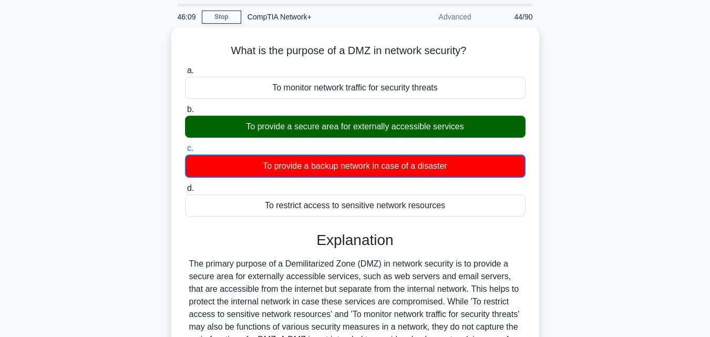
click at [185, 185] on input "d. To restrict access to sensitive network resources" at bounding box center [185, 188] width 0 height 7
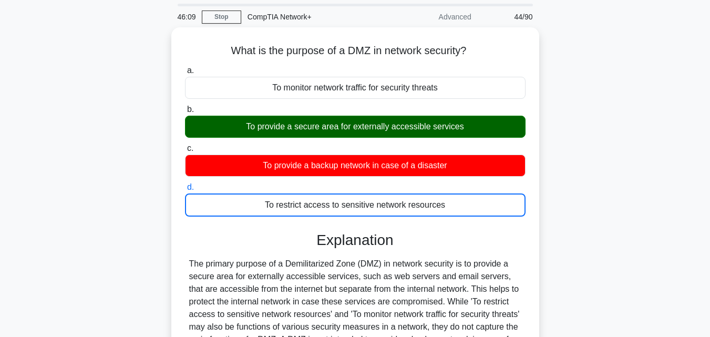
click at [185, 67] on input "a. To monitor network traffic for security threats" at bounding box center [185, 70] width 0 height 7
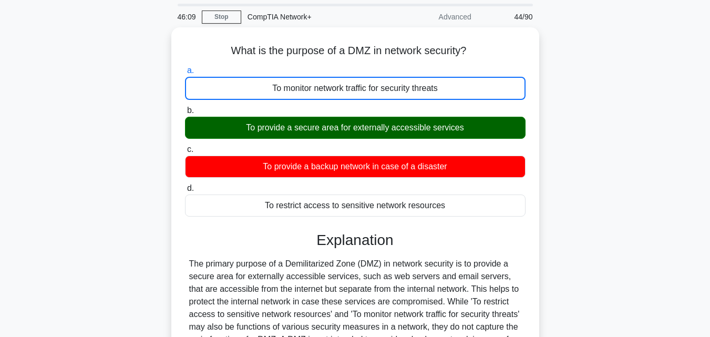
click at [185, 107] on input "b. To provide a secure area for externally accessible services" at bounding box center [185, 110] width 0 height 7
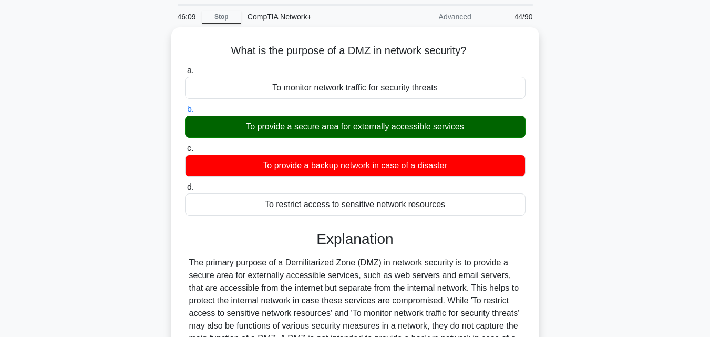
click at [185, 145] on input "c. To provide a backup network in case of a disaster" at bounding box center [185, 148] width 0 height 7
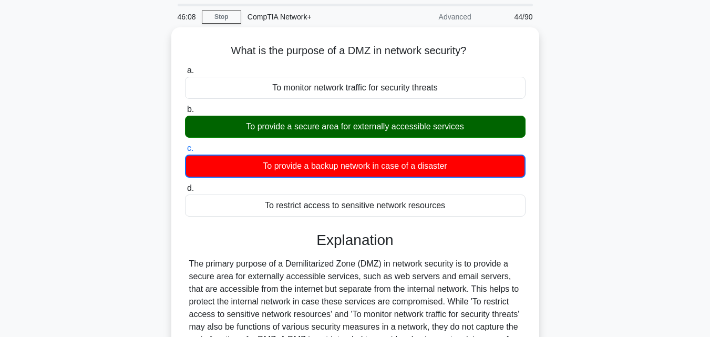
click at [185, 185] on input "d. To restrict access to sensitive network resources" at bounding box center [185, 188] width 0 height 7
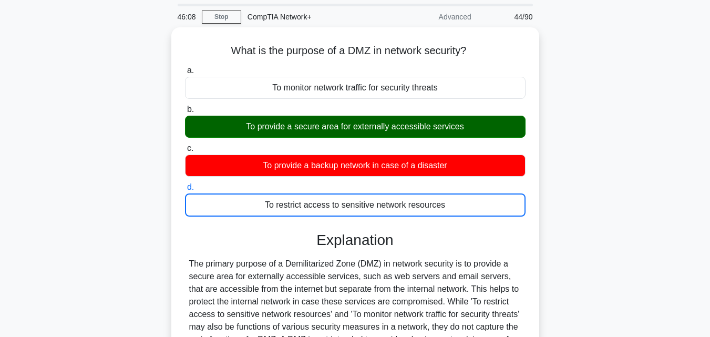
click at [185, 67] on input "a. To monitor network traffic for security threats" at bounding box center [185, 70] width 0 height 7
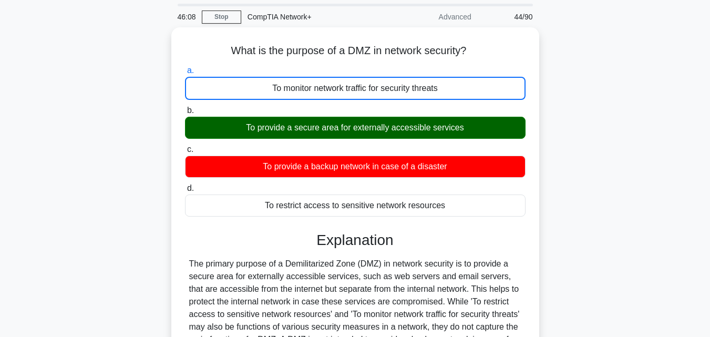
click at [185, 107] on input "b. To provide a secure area for externally accessible services" at bounding box center [185, 110] width 0 height 7
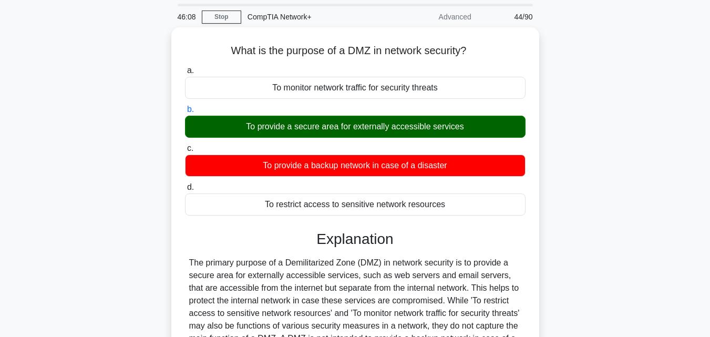
click at [185, 145] on input "c. To provide a backup network in case of a disaster" at bounding box center [185, 148] width 0 height 7
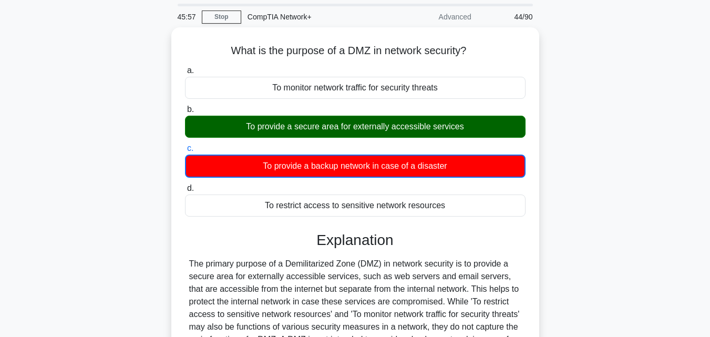
click at [680, 177] on main "45:57 Stop CompTIA Network+ Advanced 44/90 What is the purpose of a DMZ in netw…" at bounding box center [355, 266] width 710 height 534
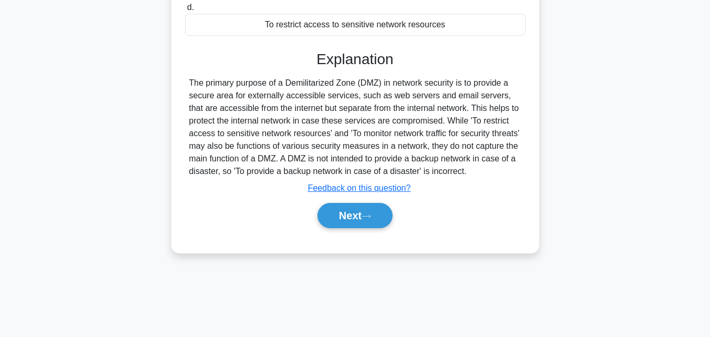
scroll to position [231, 0]
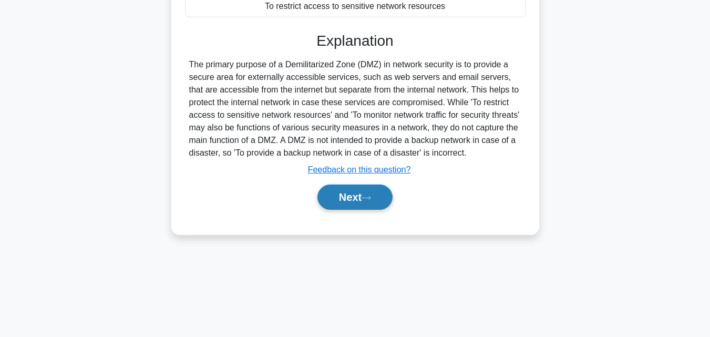
click at [352, 196] on button "Next" at bounding box center [354, 196] width 75 height 25
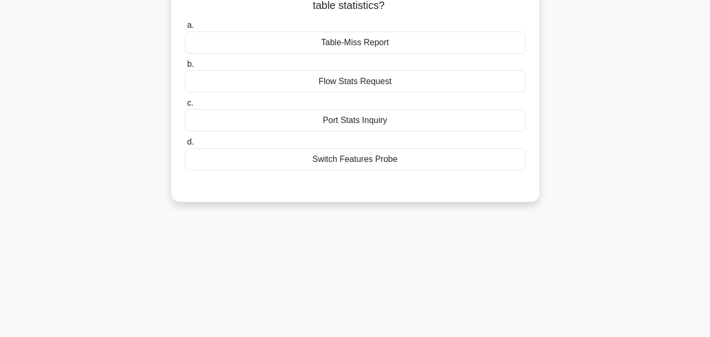
scroll to position [0, 0]
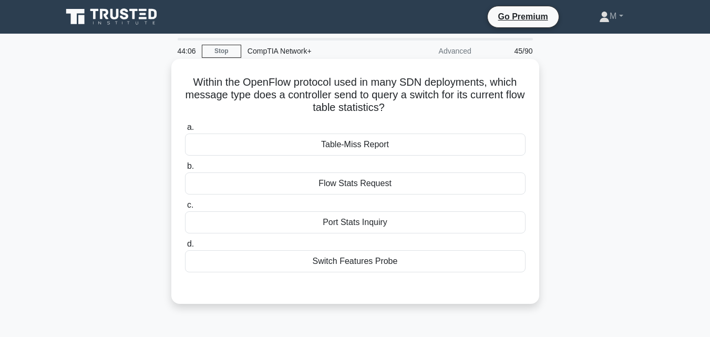
click at [369, 184] on div "Flow Stats Request" at bounding box center [355, 183] width 341 height 22
click at [185, 170] on input "b. Flow Stats Request" at bounding box center [185, 166] width 0 height 7
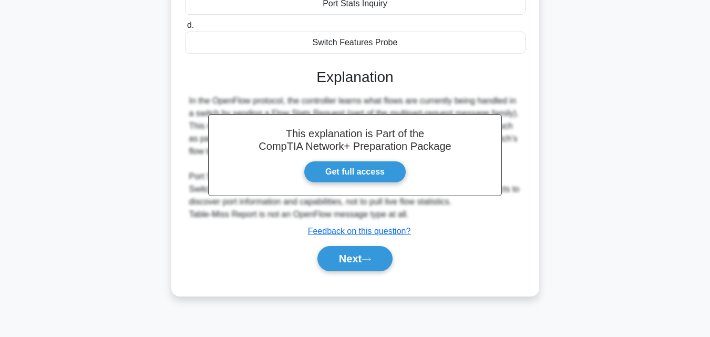
scroll to position [231, 0]
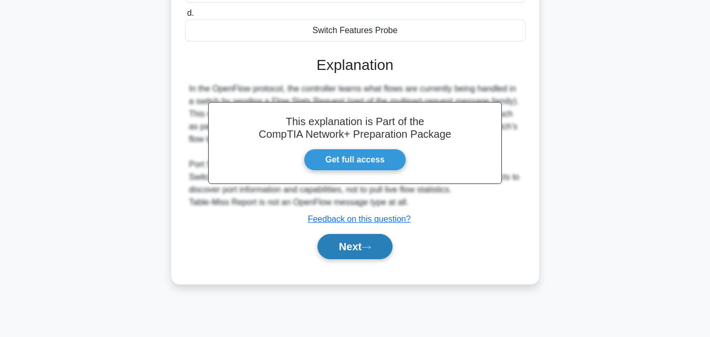
click at [357, 246] on button "Next" at bounding box center [354, 246] width 75 height 25
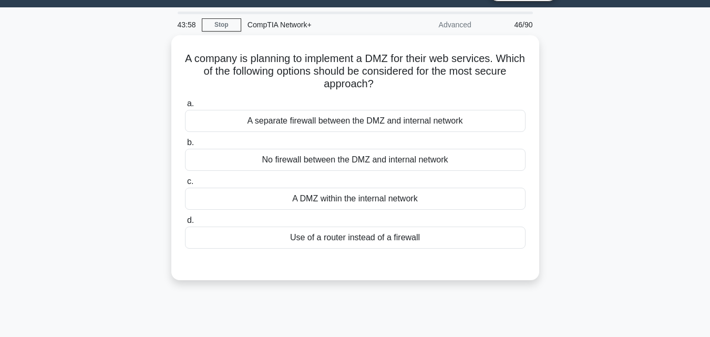
scroll to position [0, 0]
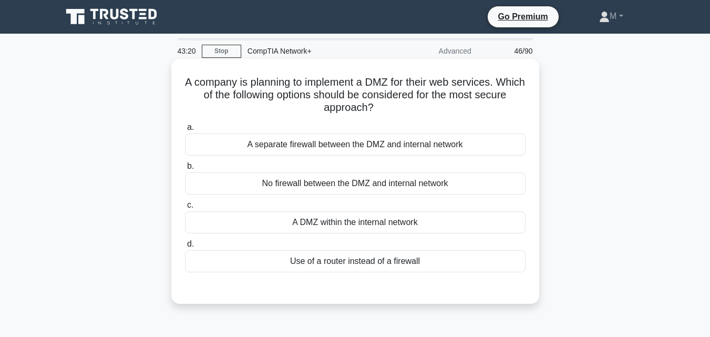
click at [344, 147] on div "A separate firewall between the DMZ and internal network" at bounding box center [355, 145] width 341 height 22
click at [185, 131] on input "a. A separate firewall between the DMZ and internal network" at bounding box center [185, 127] width 0 height 7
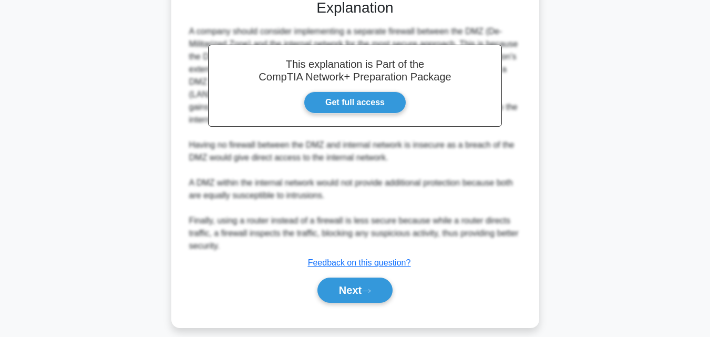
scroll to position [299, 0]
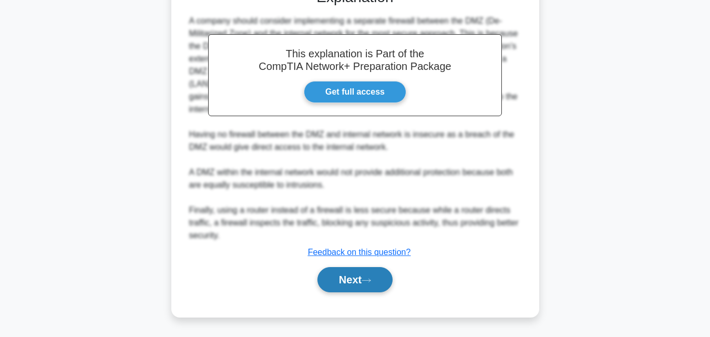
click at [358, 278] on button "Next" at bounding box center [354, 279] width 75 height 25
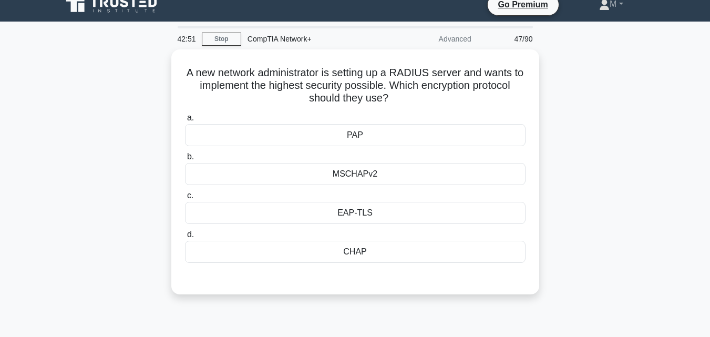
scroll to position [0, 0]
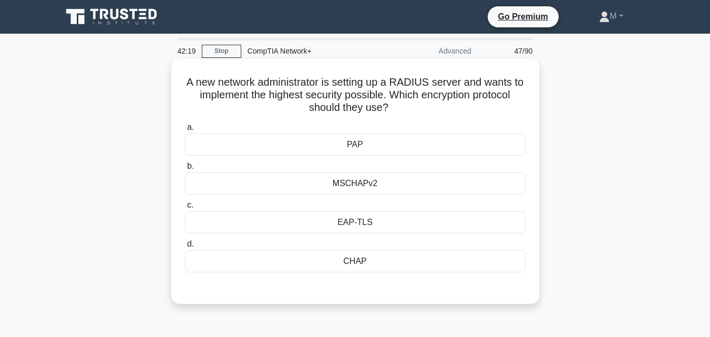
click at [356, 224] on div "EAP-TLS" at bounding box center [355, 222] width 341 height 22
click at [185, 209] on input "c. EAP-TLS" at bounding box center [185, 205] width 0 height 7
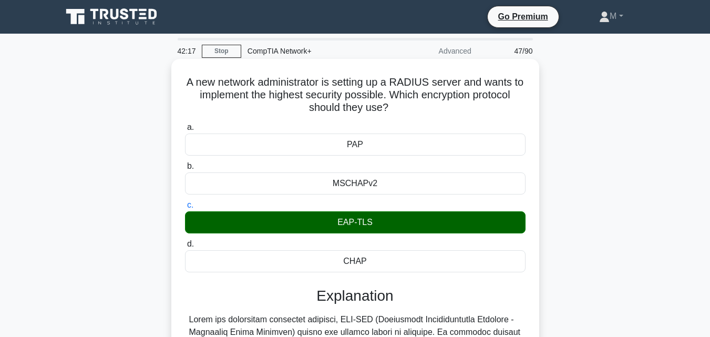
click at [185, 241] on input "d. CHAP" at bounding box center [185, 244] width 0 height 7
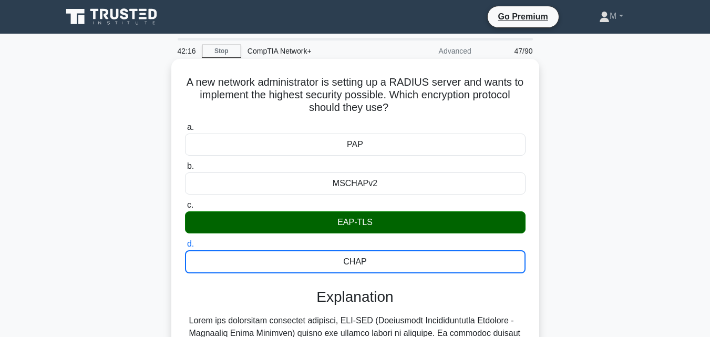
click at [185, 124] on input "a. PAP" at bounding box center [185, 127] width 0 height 7
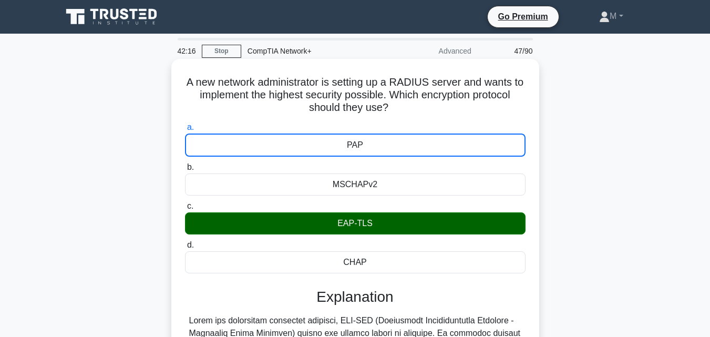
click at [185, 164] on input "b. MSCHAPv2" at bounding box center [185, 167] width 0 height 7
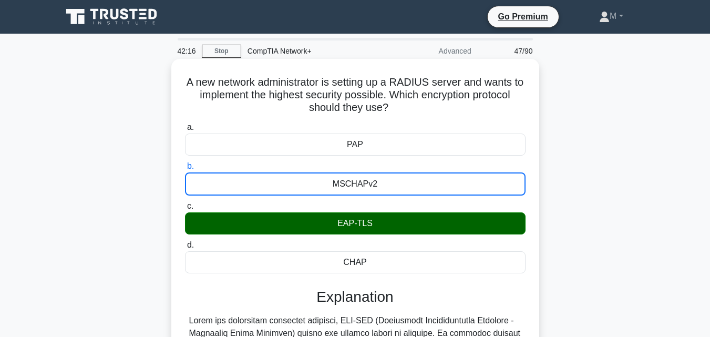
click at [185, 203] on input "c. EAP-TLS" at bounding box center [185, 206] width 0 height 7
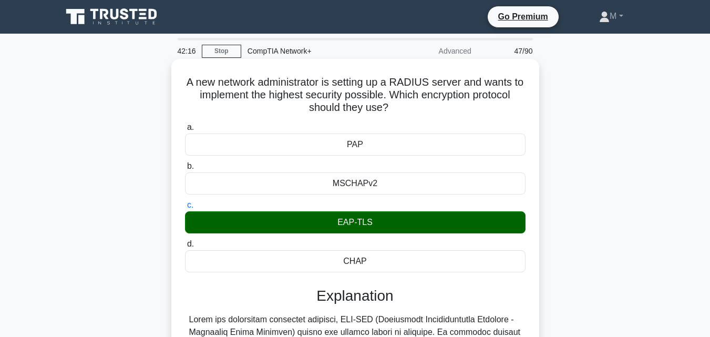
click at [185, 241] on input "d. CHAP" at bounding box center [185, 244] width 0 height 7
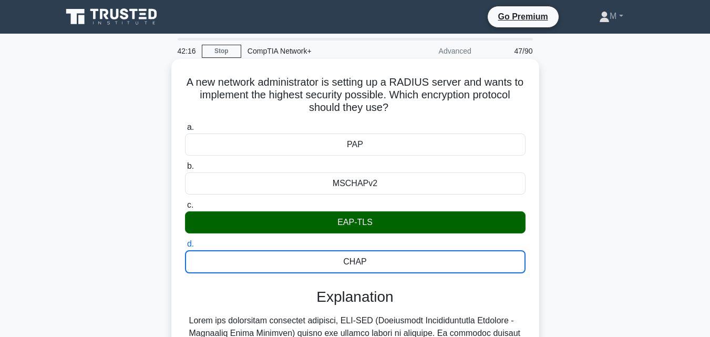
click at [185, 124] on input "a. PAP" at bounding box center [185, 127] width 0 height 7
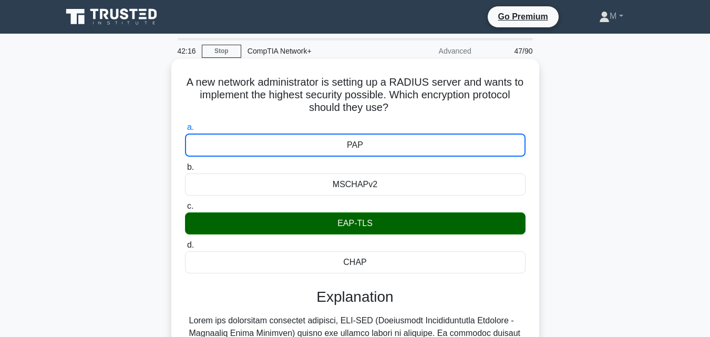
click at [185, 164] on input "b. MSCHAPv2" at bounding box center [185, 167] width 0 height 7
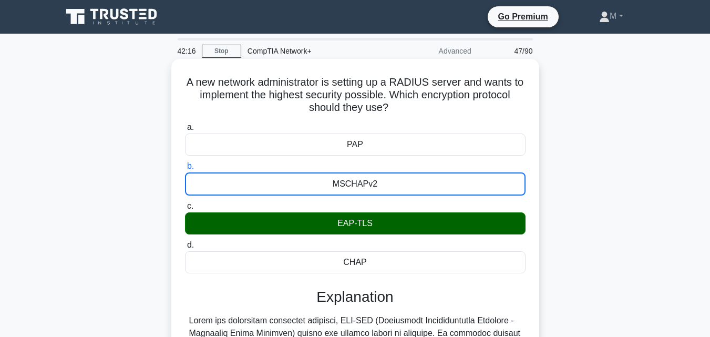
click at [185, 203] on input "c. EAP-TLS" at bounding box center [185, 206] width 0 height 7
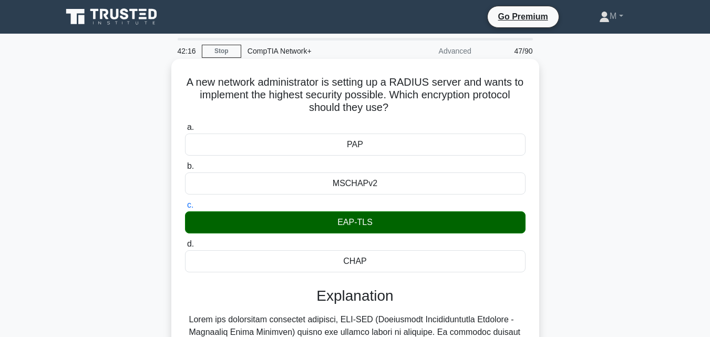
click at [185, 241] on input "d. CHAP" at bounding box center [185, 244] width 0 height 7
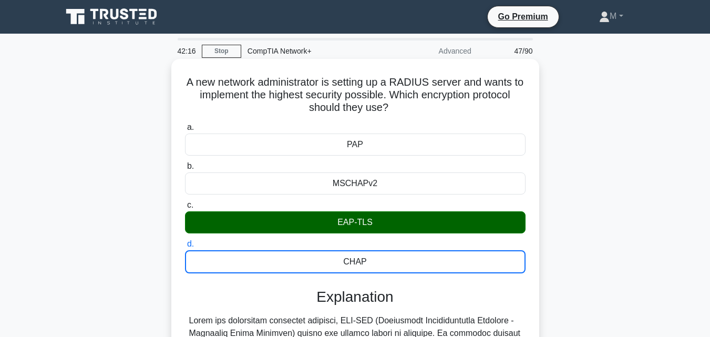
click at [185, 124] on input "a. PAP" at bounding box center [185, 127] width 0 height 7
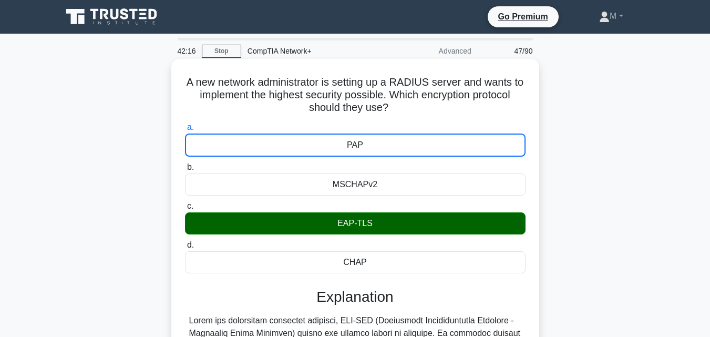
click at [185, 164] on input "b. MSCHAPv2" at bounding box center [185, 167] width 0 height 7
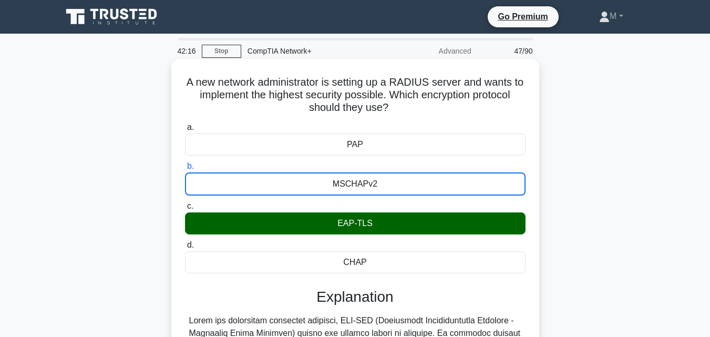
click at [185, 203] on input "c. EAP-TLS" at bounding box center [185, 206] width 0 height 7
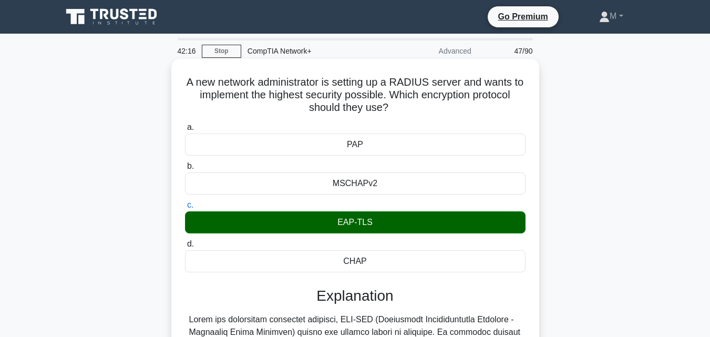
click at [185, 241] on input "d. CHAP" at bounding box center [185, 244] width 0 height 7
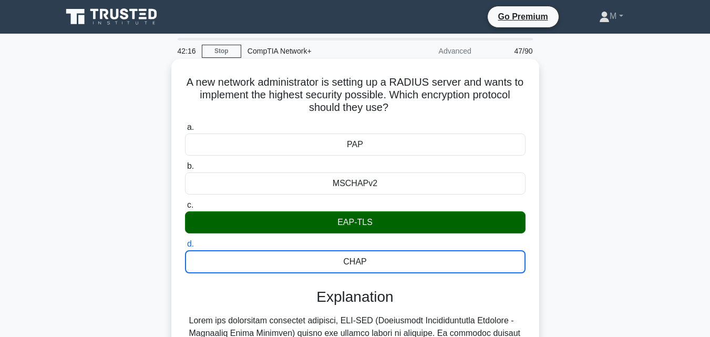
click at [185, 124] on input "a. PAP" at bounding box center [185, 127] width 0 height 7
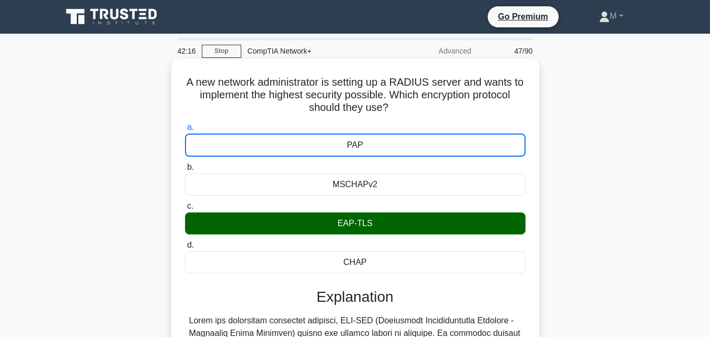
click at [185, 164] on input "b. MSCHAPv2" at bounding box center [185, 167] width 0 height 7
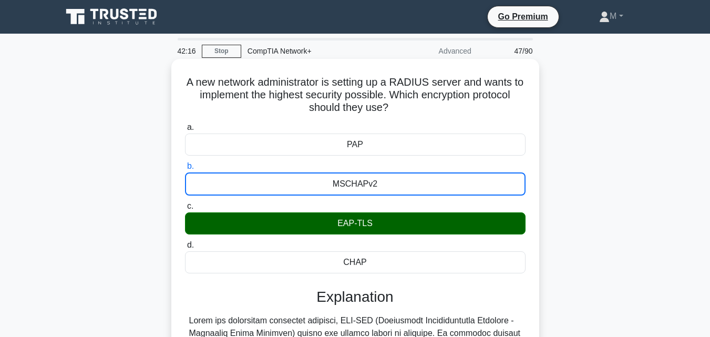
click at [185, 203] on input "c. EAP-TLS" at bounding box center [185, 206] width 0 height 7
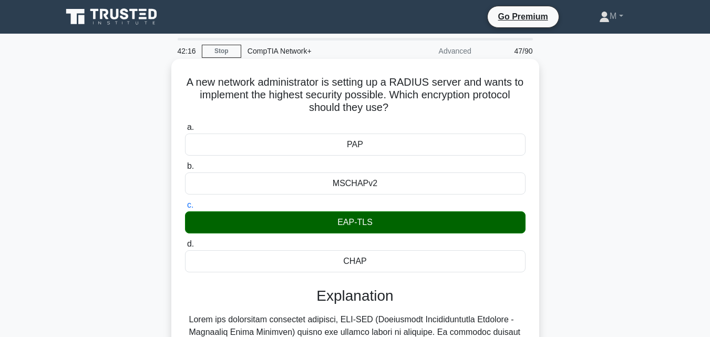
click at [185, 241] on input "d. CHAP" at bounding box center [185, 244] width 0 height 7
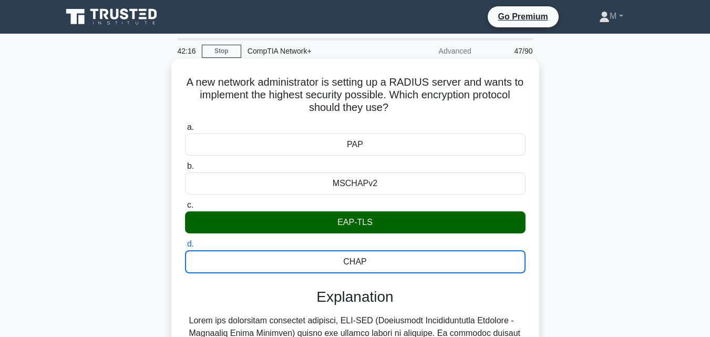
click at [185, 124] on input "a. PAP" at bounding box center [185, 127] width 0 height 7
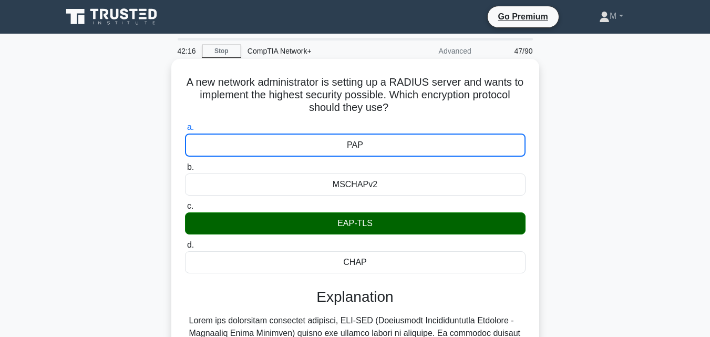
click at [185, 164] on input "b. MSCHAPv2" at bounding box center [185, 167] width 0 height 7
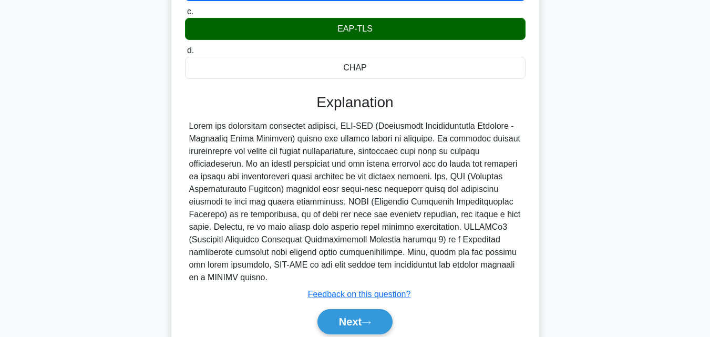
scroll to position [231, 0]
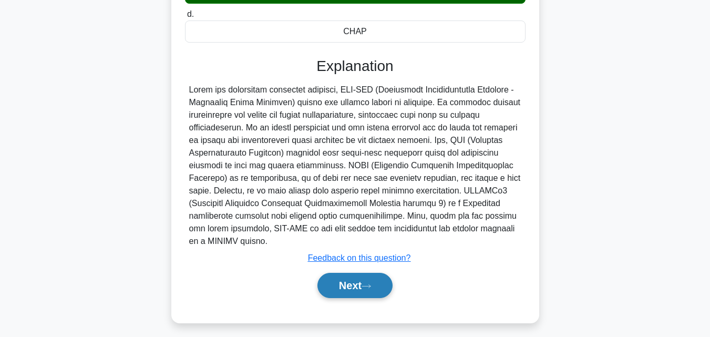
click at [352, 275] on button "Next" at bounding box center [354, 285] width 75 height 25
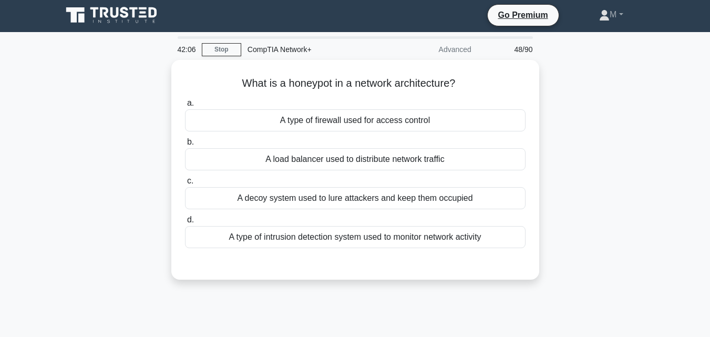
scroll to position [0, 0]
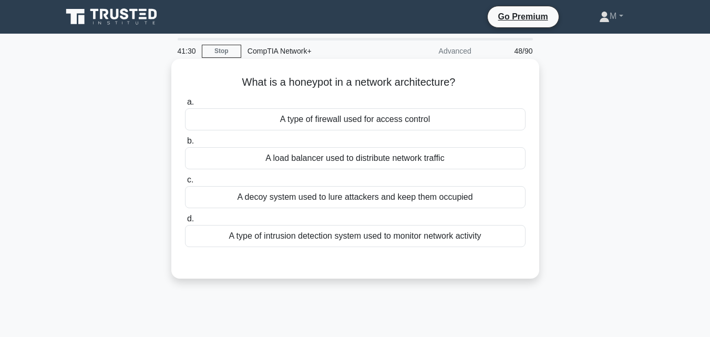
click at [406, 200] on div "A decoy system used to lure attackers and keep them occupied" at bounding box center [355, 197] width 341 height 22
click at [185, 183] on input "c. A decoy system used to lure attackers and keep them occupied" at bounding box center [185, 180] width 0 height 7
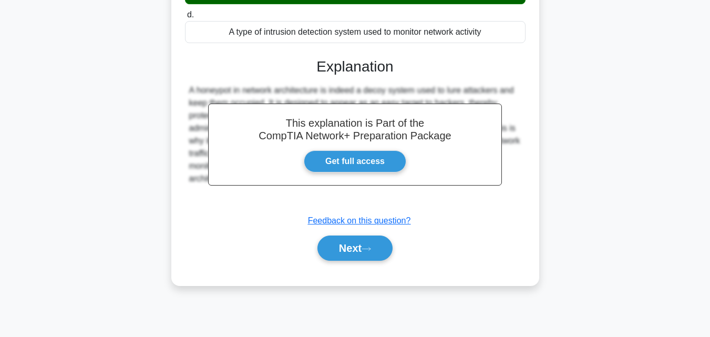
scroll to position [231, 0]
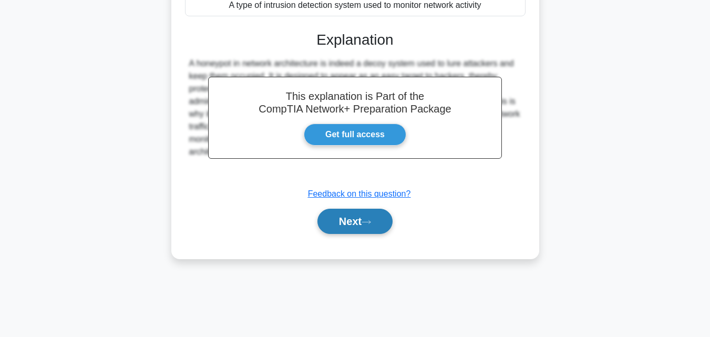
click at [348, 223] on button "Next" at bounding box center [354, 221] width 75 height 25
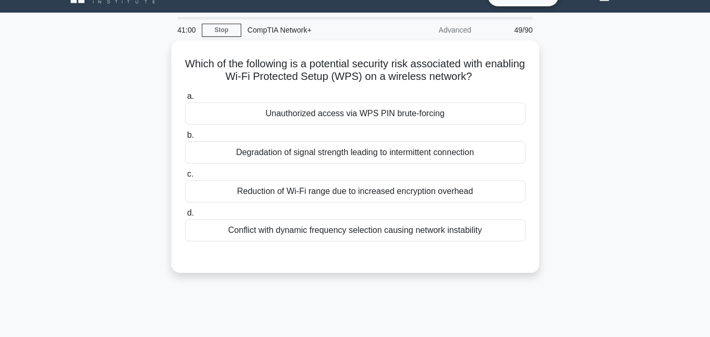
scroll to position [42, 0]
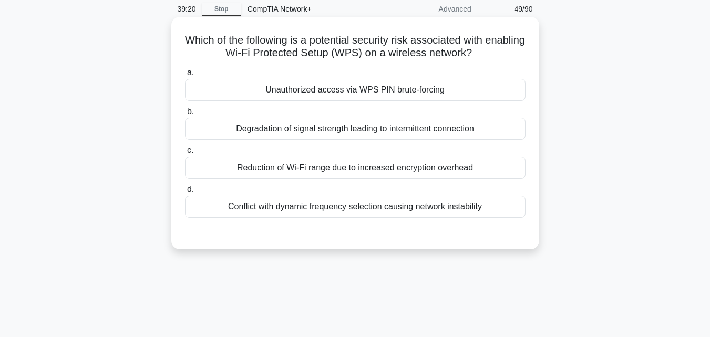
click at [340, 92] on div "Unauthorized access via WPS PIN brute-forcing" at bounding box center [355, 90] width 341 height 22
click at [185, 76] on input "a. Unauthorized access via WPS PIN brute-forcing" at bounding box center [185, 72] width 0 height 7
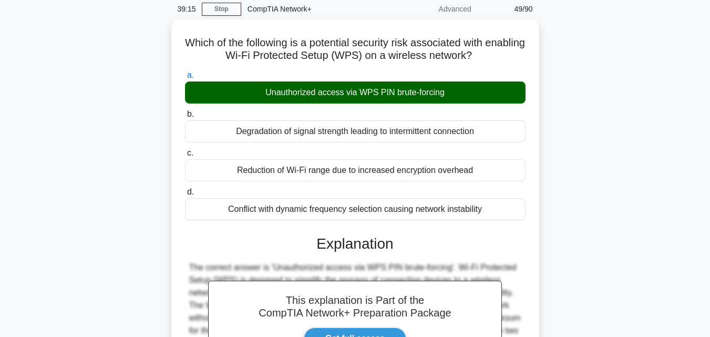
scroll to position [286, 0]
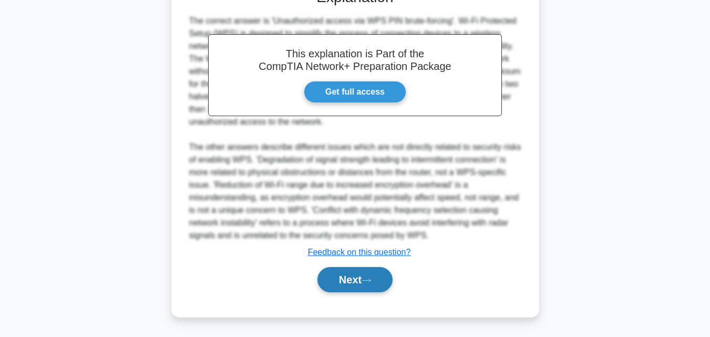
click at [373, 285] on button "Next" at bounding box center [354, 279] width 75 height 25
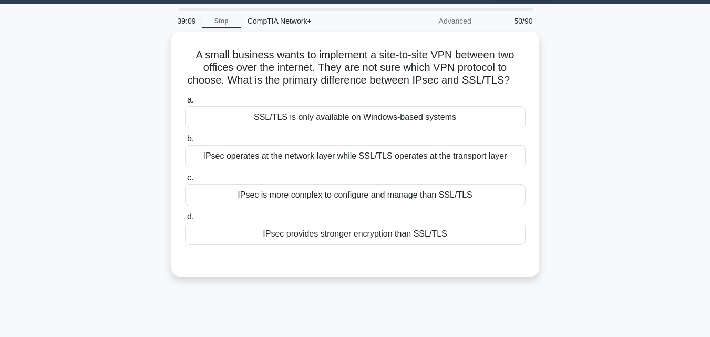
scroll to position [0, 0]
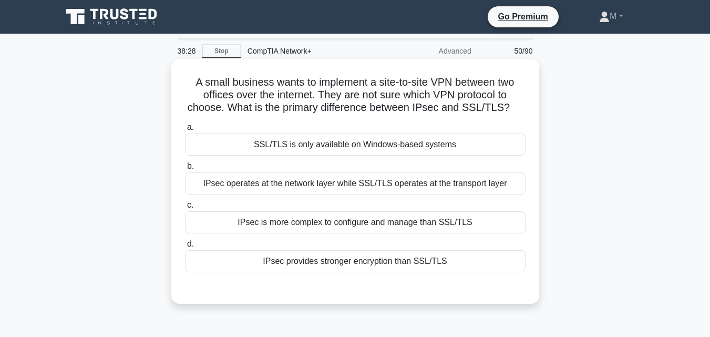
click at [357, 187] on div "IPsec operates at the network layer while SSL/TLS operates at the transport lay…" at bounding box center [355, 183] width 341 height 22
click at [185, 170] on input "b. IPsec operates at the network layer while SSL/TLS operates at the transport …" at bounding box center [185, 166] width 0 height 7
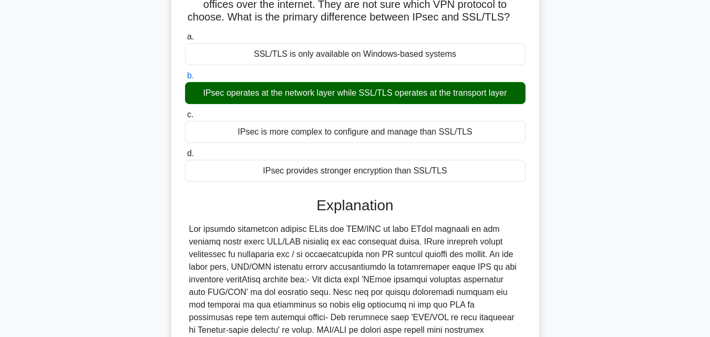
scroll to position [223, 0]
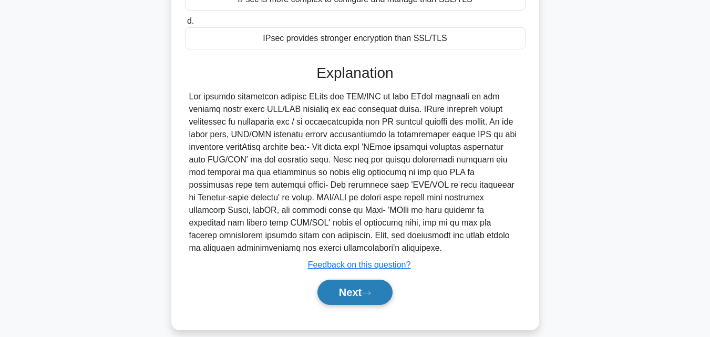
click at [348, 291] on button "Next" at bounding box center [354, 292] width 75 height 25
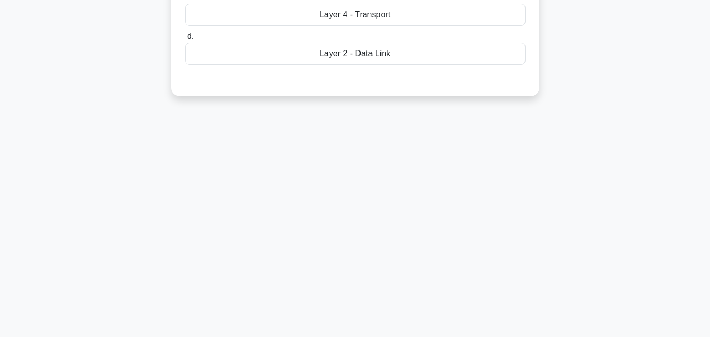
scroll to position [0, 0]
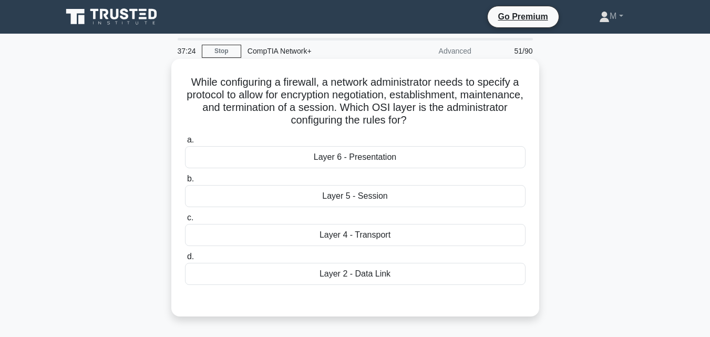
click at [360, 233] on div "Layer 4 - Transport" at bounding box center [355, 235] width 341 height 22
click at [185, 221] on input "c. Layer 4 - Transport" at bounding box center [185, 217] width 0 height 7
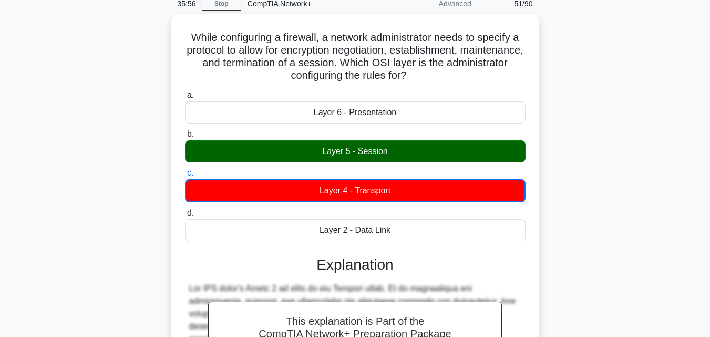
scroll to position [313, 0]
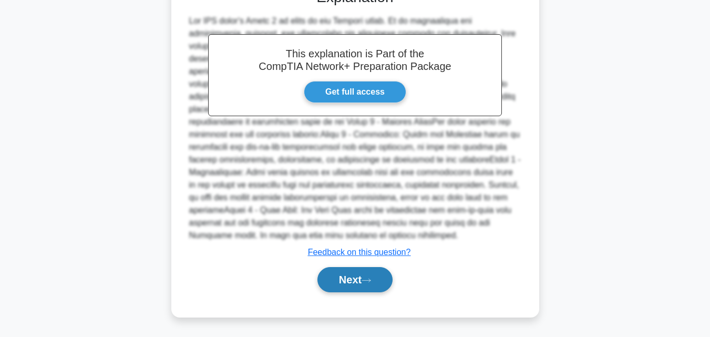
click at [329, 284] on button "Next" at bounding box center [354, 279] width 75 height 25
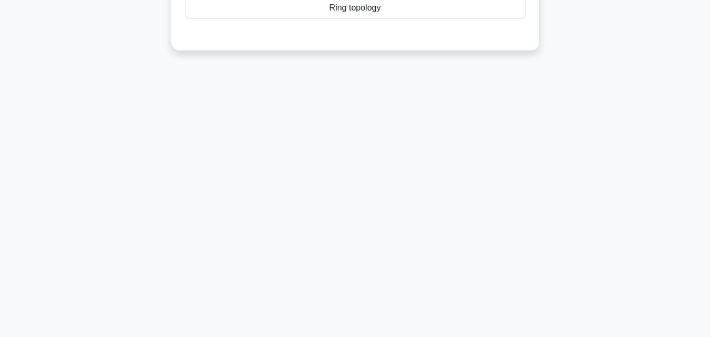
scroll to position [0, 0]
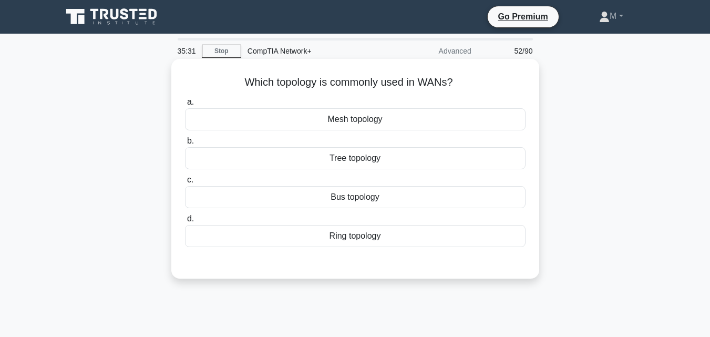
click at [343, 117] on div "Mesh topology" at bounding box center [355, 119] width 341 height 22
click at [185, 106] on input "a. Mesh topology" at bounding box center [185, 102] width 0 height 7
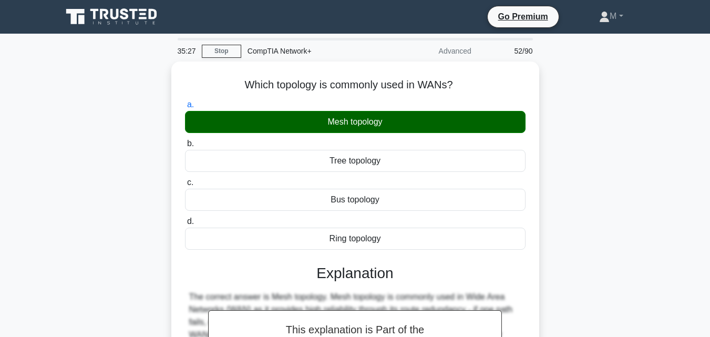
scroll to position [231, 0]
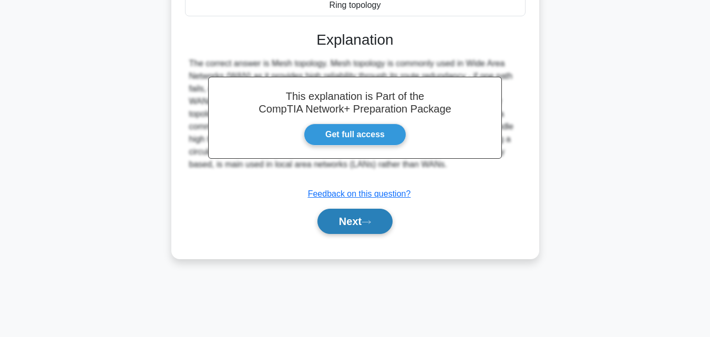
click at [357, 217] on button "Next" at bounding box center [354, 221] width 75 height 25
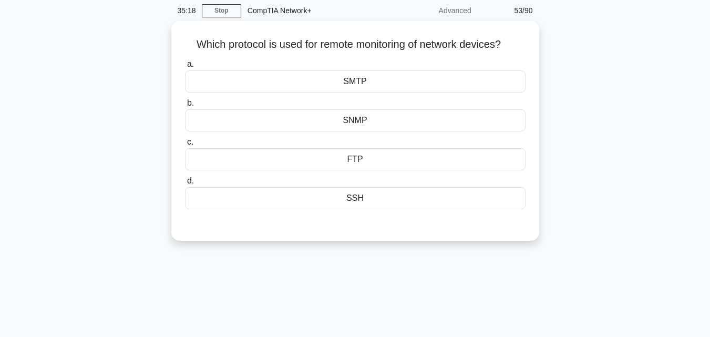
scroll to position [0, 0]
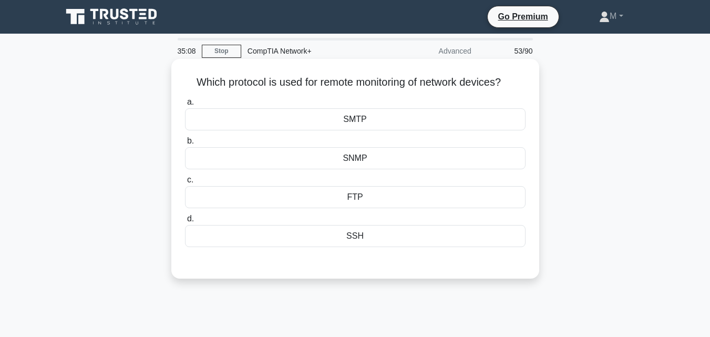
click at [357, 200] on div "FTP" at bounding box center [355, 197] width 341 height 22
click at [185, 183] on input "c. FTP" at bounding box center [185, 180] width 0 height 7
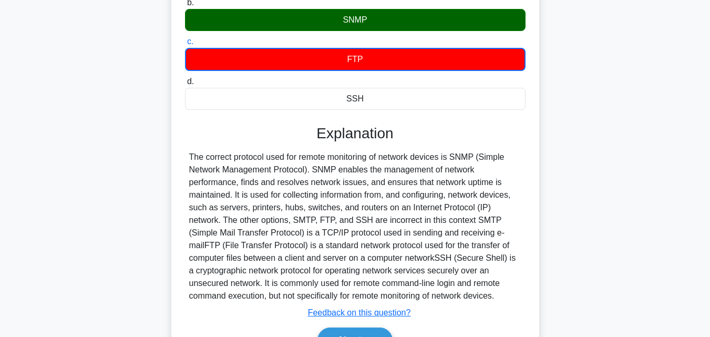
scroll to position [231, 0]
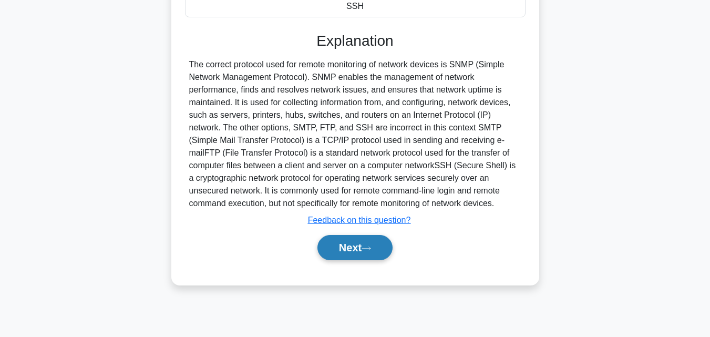
click at [352, 247] on button "Next" at bounding box center [354, 247] width 75 height 25
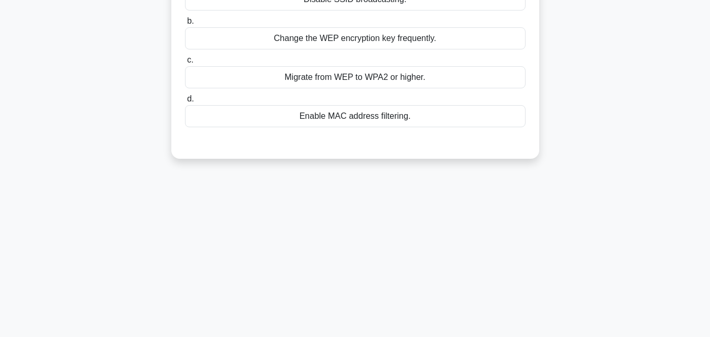
scroll to position [0, 0]
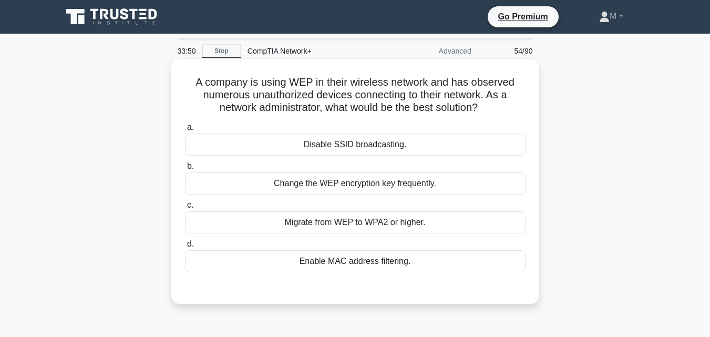
click at [377, 223] on div "Migrate from WEP to WPA2 or higher." at bounding box center [355, 222] width 341 height 22
click at [185, 209] on input "c. Migrate from WEP to WPA2 or higher." at bounding box center [185, 205] width 0 height 7
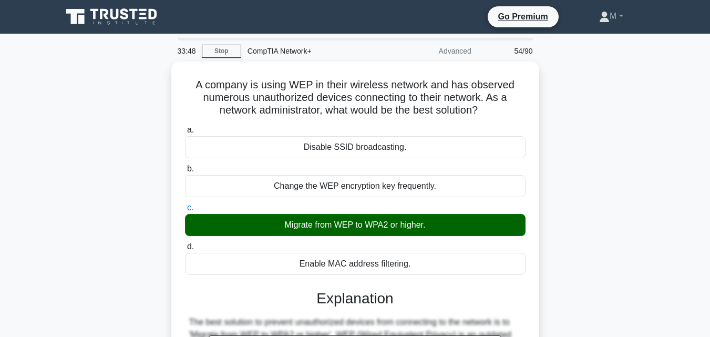
scroll to position [231, 0]
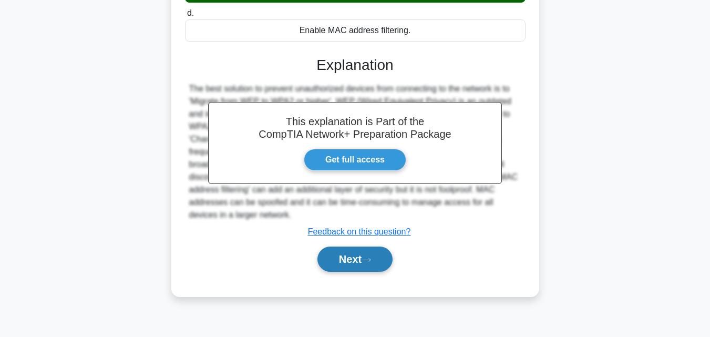
click at [328, 260] on button "Next" at bounding box center [354, 259] width 75 height 25
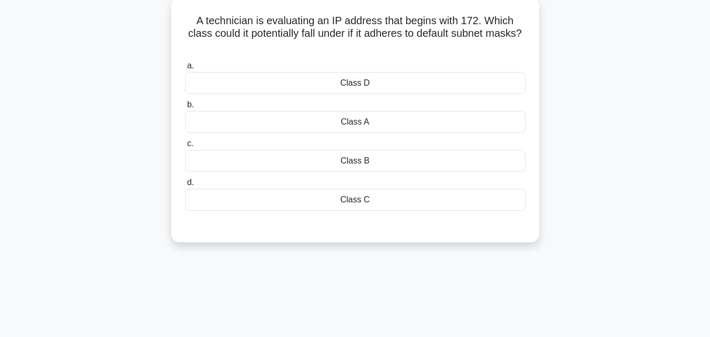
scroll to position [0, 0]
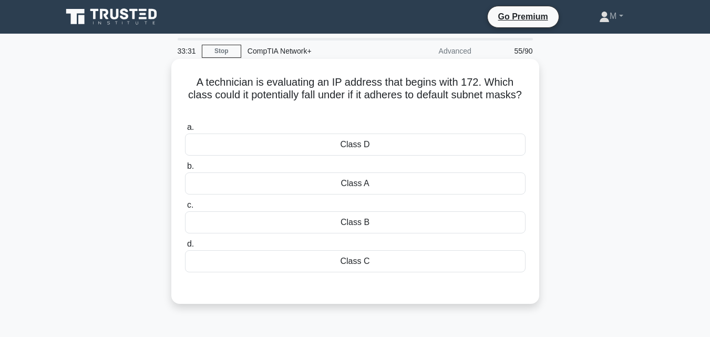
click at [367, 224] on div "Class B" at bounding box center [355, 222] width 341 height 22
click at [185, 209] on input "c. Class B" at bounding box center [185, 205] width 0 height 7
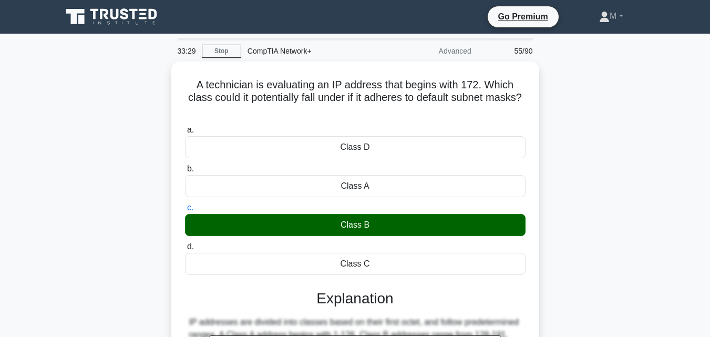
scroll to position [231, 0]
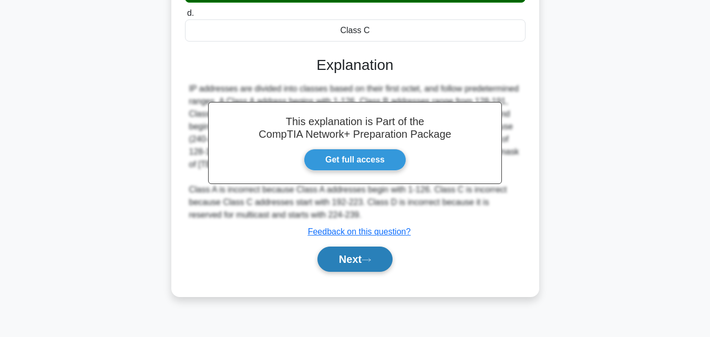
click at [359, 264] on button "Next" at bounding box center [354, 259] width 75 height 25
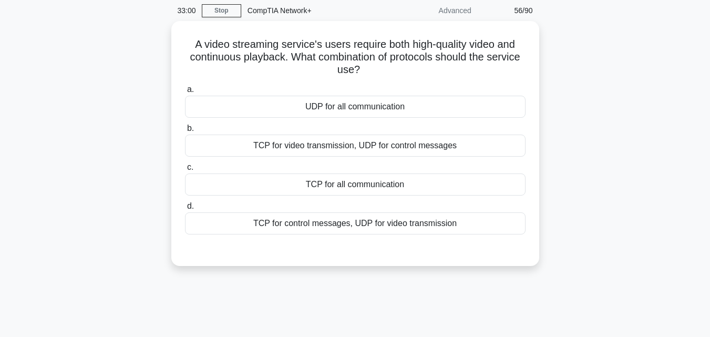
scroll to position [43, 0]
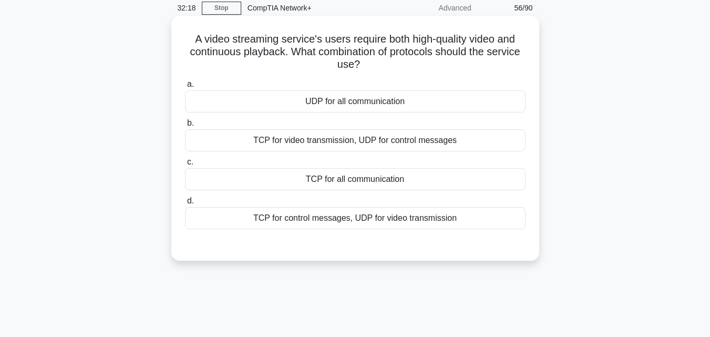
click at [375, 145] on div "TCP for video transmission, UDP for control messages" at bounding box center [355, 140] width 341 height 22
click at [185, 127] on input "b. TCP for video transmission, UDP for control messages" at bounding box center [185, 123] width 0 height 7
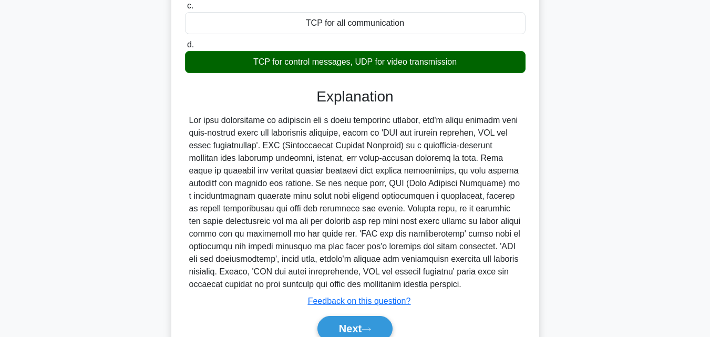
scroll to position [250, 0]
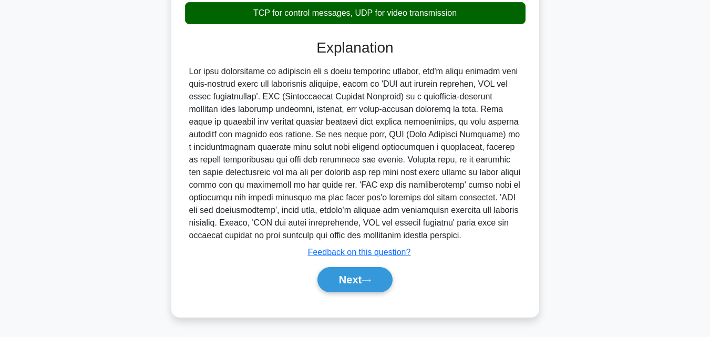
click at [357, 261] on div "Explanation Submit feedback Feedback on this question? Next" at bounding box center [355, 168] width 341 height 258
click at [355, 277] on button "Next" at bounding box center [354, 279] width 75 height 25
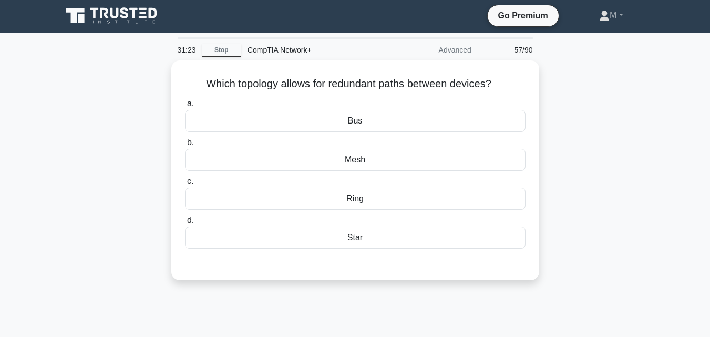
scroll to position [0, 0]
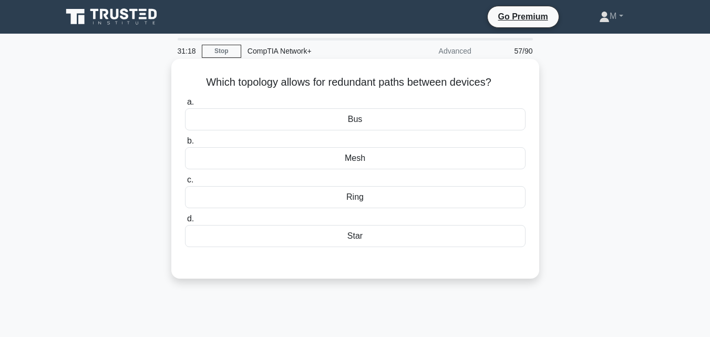
click at [356, 164] on div "Mesh" at bounding box center [355, 158] width 341 height 22
click at [185, 145] on input "b. Mesh" at bounding box center [185, 141] width 0 height 7
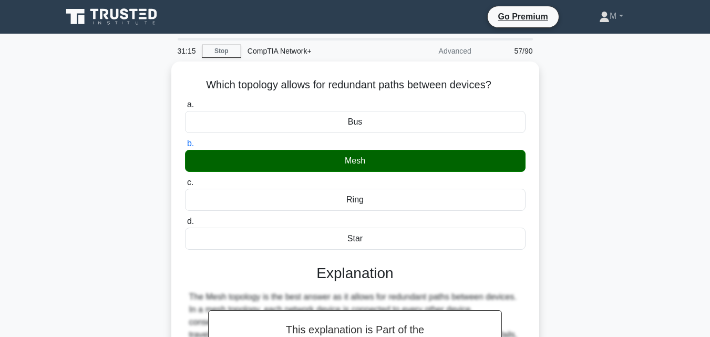
scroll to position [231, 0]
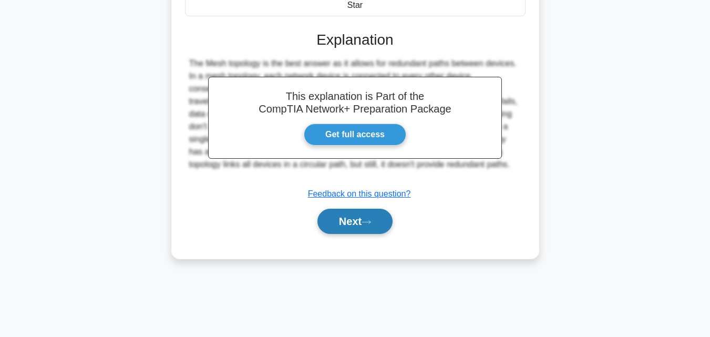
click at [353, 214] on button "Next" at bounding box center [354, 221] width 75 height 25
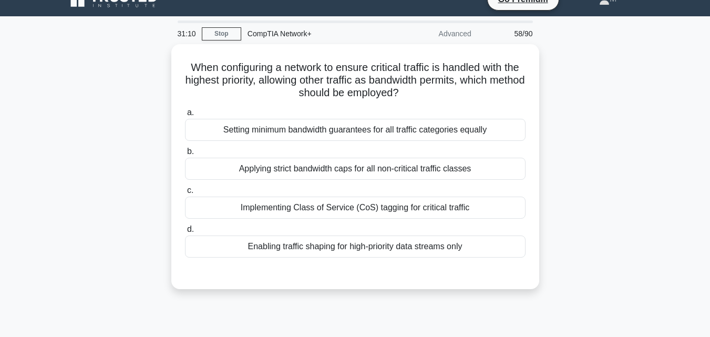
scroll to position [0, 0]
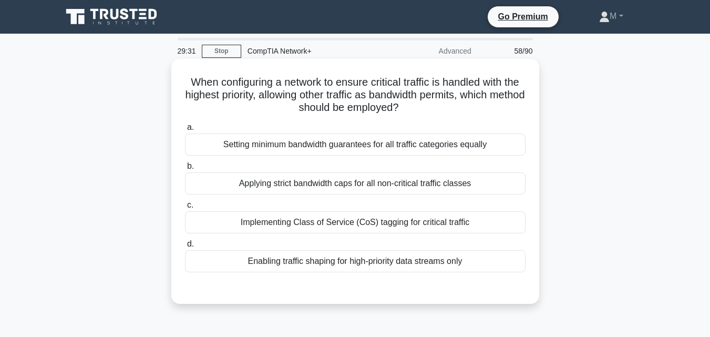
click at [354, 265] on div "Enabling traffic shaping for high-priority data streams only" at bounding box center [355, 261] width 341 height 22
click at [185, 248] on input "d. Enabling traffic shaping for high-priority data streams only" at bounding box center [185, 244] width 0 height 7
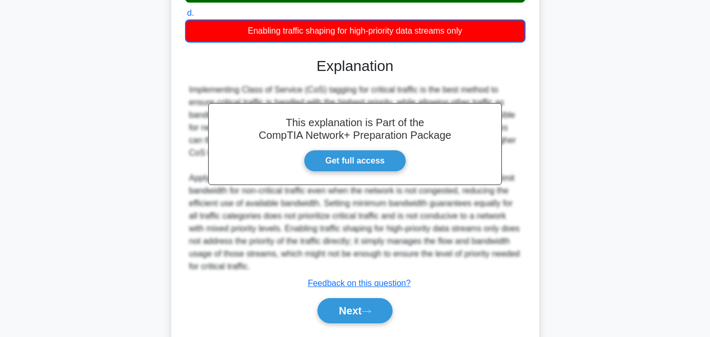
scroll to position [262, 0]
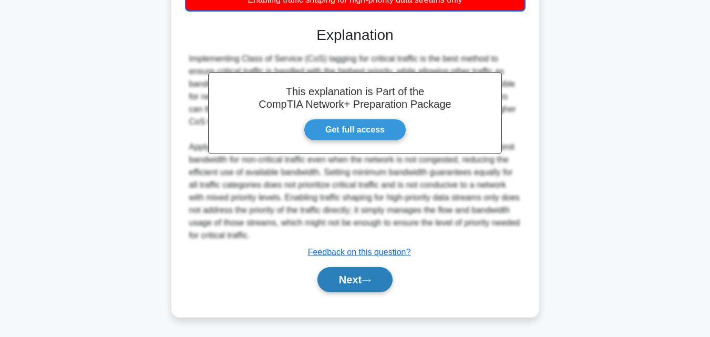
click at [353, 280] on button "Next" at bounding box center [354, 279] width 75 height 25
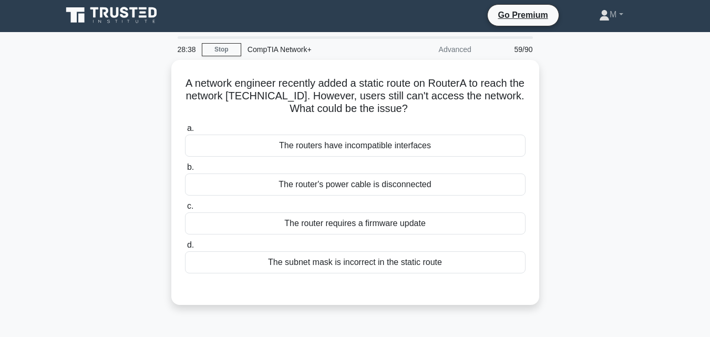
scroll to position [0, 0]
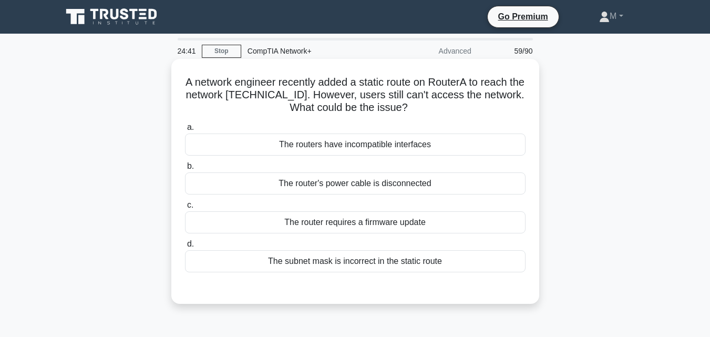
click at [320, 185] on div "The router's power cable is disconnected" at bounding box center [355, 183] width 341 height 22
click at [185, 170] on input "b. The router's power cable is disconnected" at bounding box center [185, 166] width 0 height 7
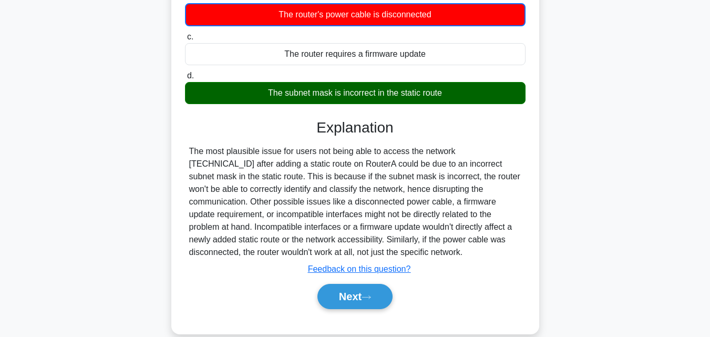
scroll to position [177, 0]
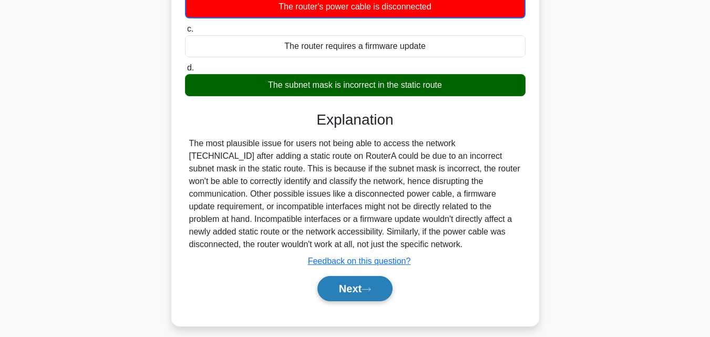
click at [364, 288] on button "Next" at bounding box center [354, 288] width 75 height 25
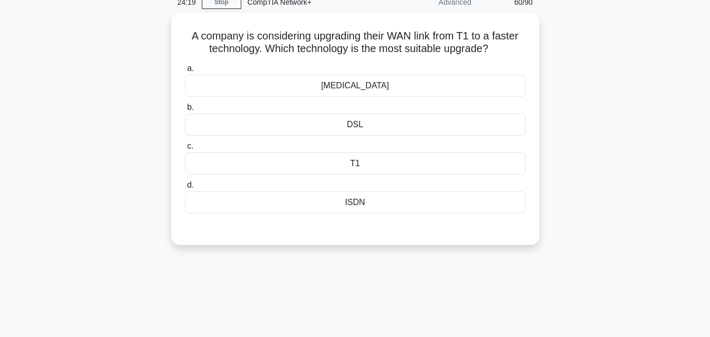
scroll to position [47, 0]
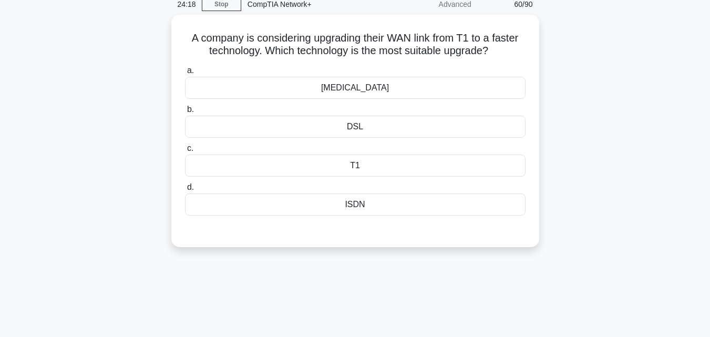
click at [707, 52] on main "24:18 Stop CompTIA Network+ Advanced 60/90 A company is considering upgrading t…" at bounding box center [355, 254] width 710 height 534
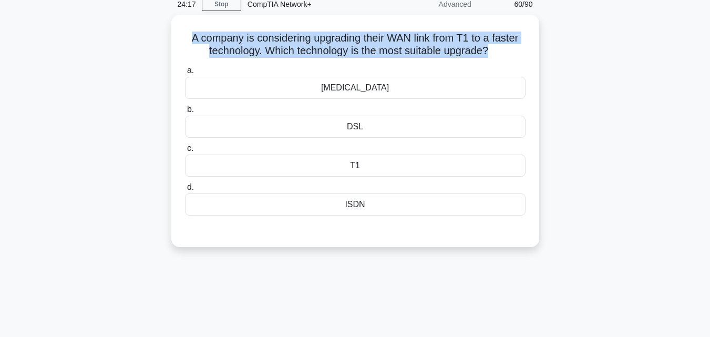
click at [707, 52] on main "24:17 Stop CompTIA Network+ Advanced 60/90 A company is considering upgrading t…" at bounding box center [355, 254] width 710 height 534
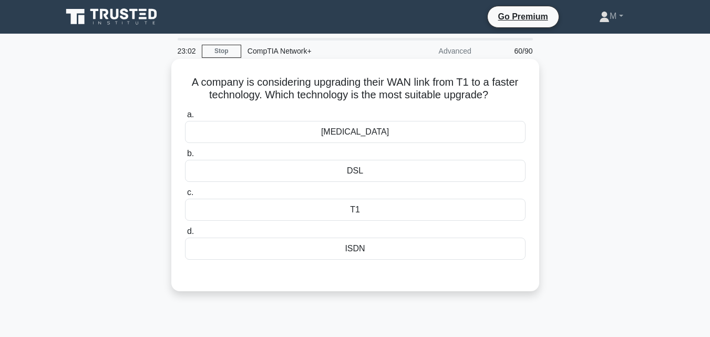
click at [357, 133] on div "T3" at bounding box center [355, 132] width 341 height 22
click at [185, 118] on input "a. T3" at bounding box center [185, 114] width 0 height 7
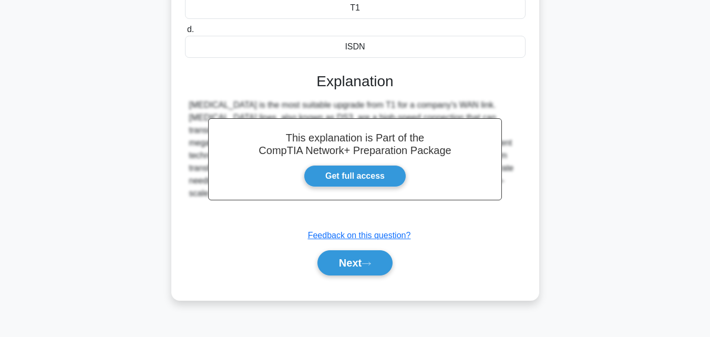
scroll to position [231, 0]
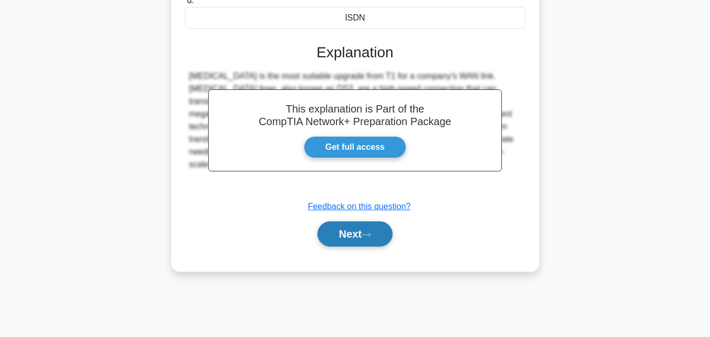
click at [352, 234] on button "Next" at bounding box center [354, 233] width 75 height 25
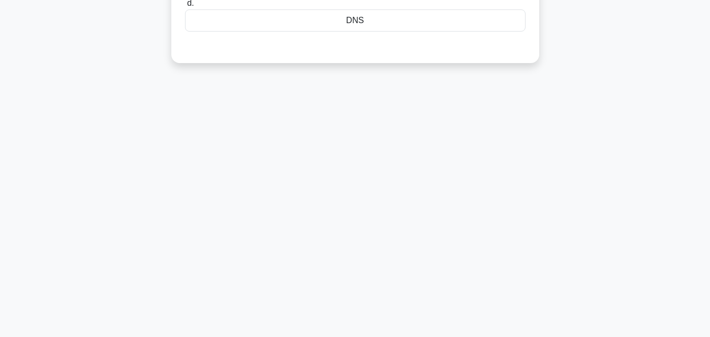
scroll to position [73, 0]
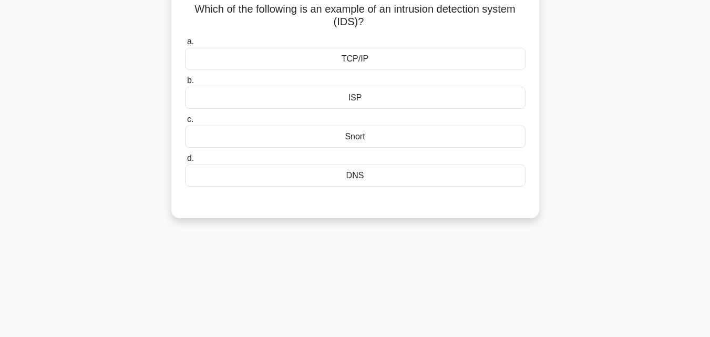
click at [363, 131] on div "Snort" at bounding box center [355, 137] width 341 height 22
click at [185, 123] on input "c. Snort" at bounding box center [185, 119] width 0 height 7
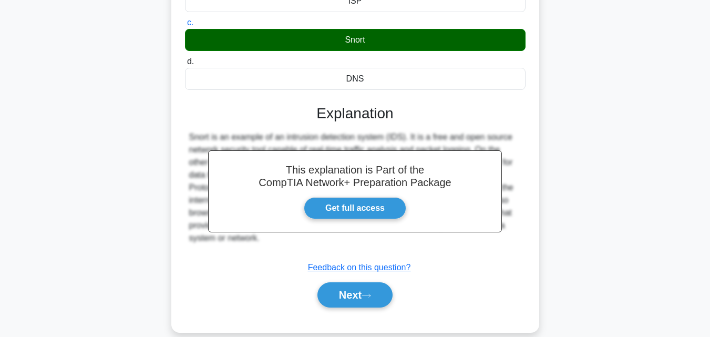
scroll to position [231, 0]
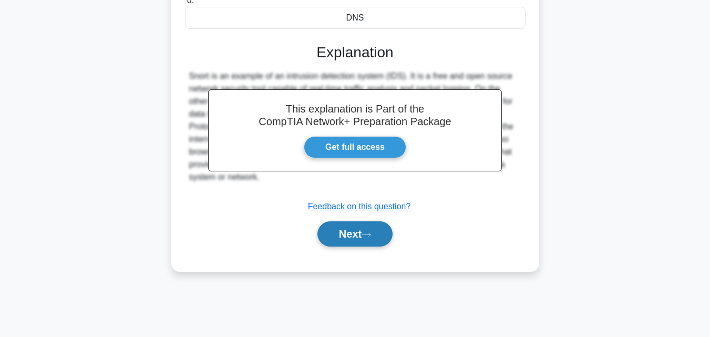
click at [353, 238] on button "Next" at bounding box center [354, 233] width 75 height 25
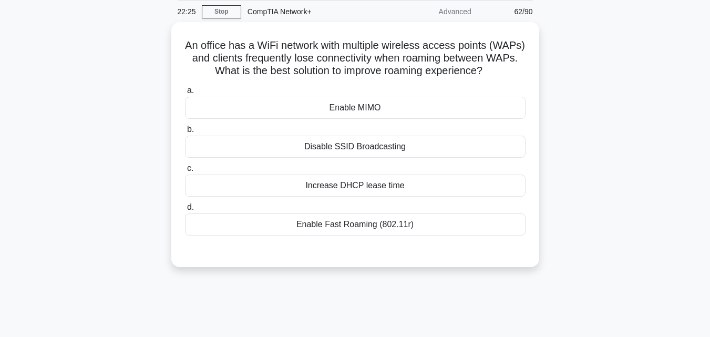
scroll to position [0, 0]
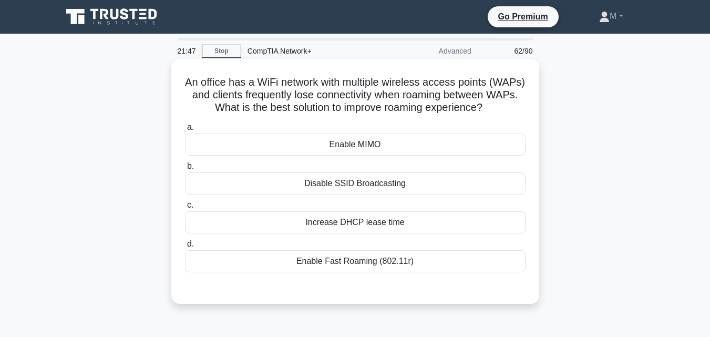
click at [377, 266] on div "Enable Fast Roaming (802.11r)" at bounding box center [355, 261] width 341 height 22
click at [185, 248] on input "d. Enable Fast Roaming (802.11r)" at bounding box center [185, 244] width 0 height 7
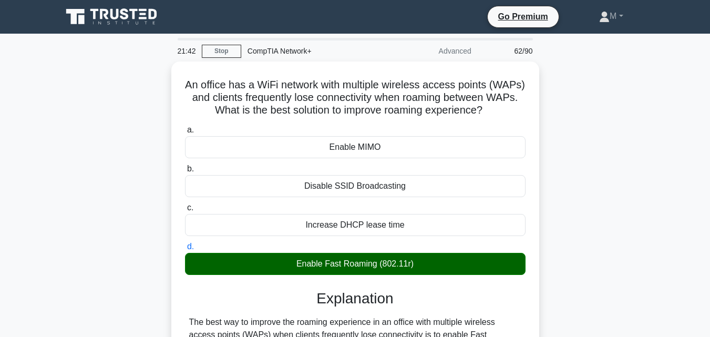
scroll to position [231, 0]
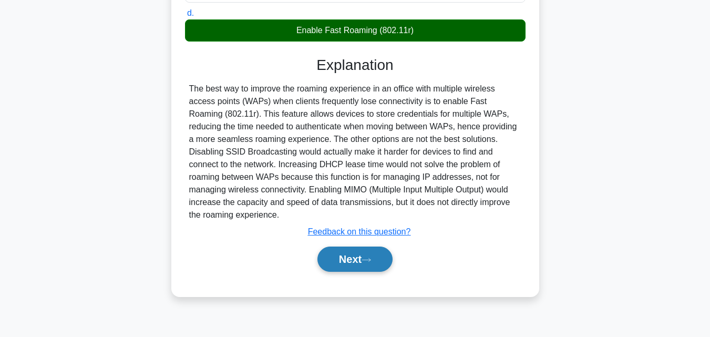
click at [352, 261] on button "Next" at bounding box center [354, 259] width 75 height 25
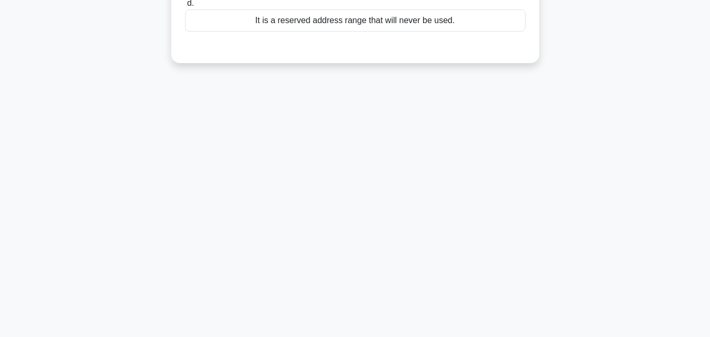
scroll to position [0, 0]
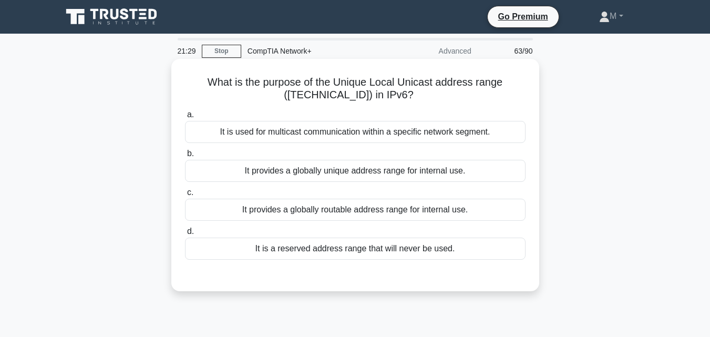
click at [357, 174] on div "It provides a globally unique address range for internal use." at bounding box center [355, 171] width 341 height 22
click at [185, 157] on input "b. It provides a globally unique address range for internal use." at bounding box center [185, 153] width 0 height 7
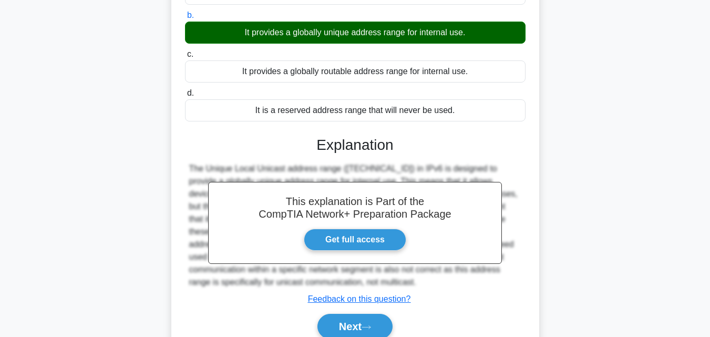
scroll to position [204, 0]
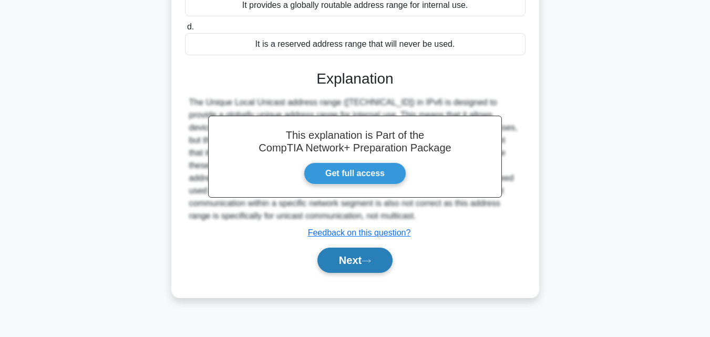
click at [353, 255] on button "Next" at bounding box center [354, 260] width 75 height 25
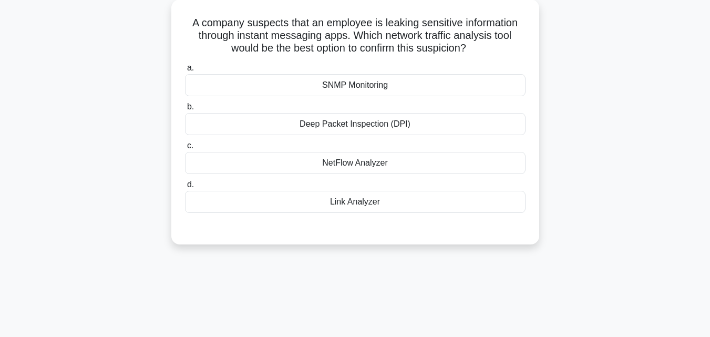
scroll to position [0, 0]
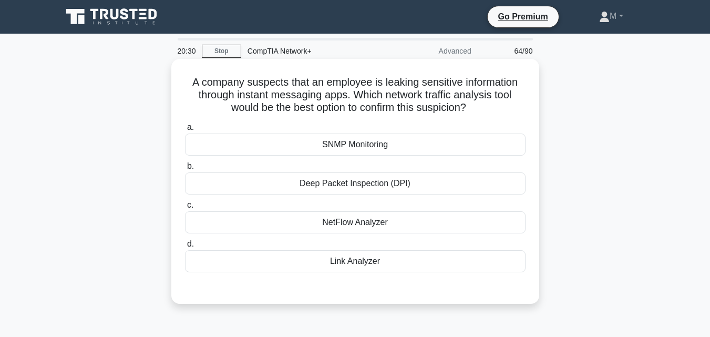
click at [364, 185] on div "Deep Packet Inspection (DPI)" at bounding box center [355, 183] width 341 height 22
click at [185, 170] on input "b. Deep Packet Inspection (DPI)" at bounding box center [185, 166] width 0 height 7
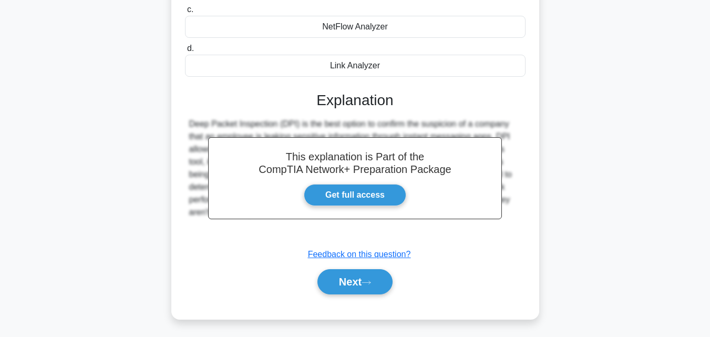
scroll to position [213, 0]
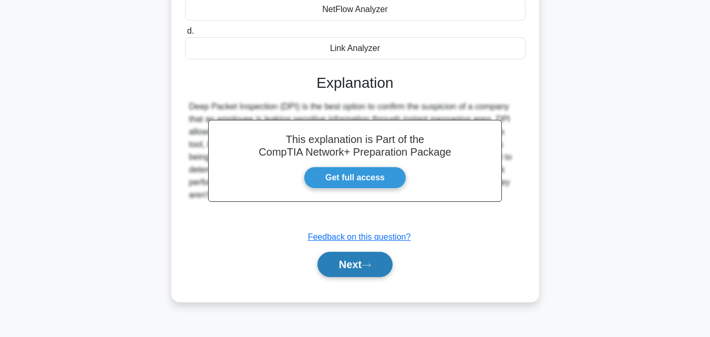
click at [346, 270] on button "Next" at bounding box center [354, 264] width 75 height 25
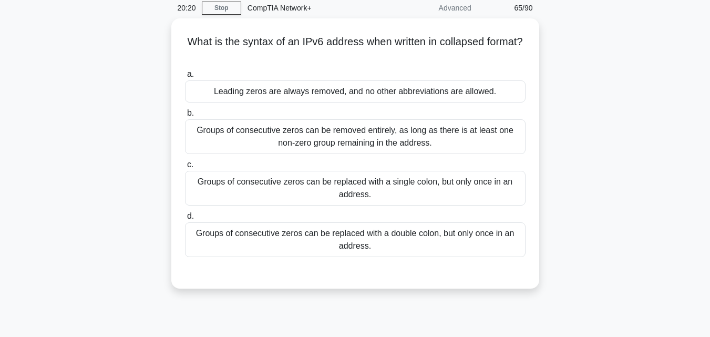
scroll to position [42, 0]
click at [305, 235] on div "Groups of consecutive zeros can be replaced with a double colon, but only once …" at bounding box center [355, 238] width 341 height 35
click at [185, 219] on input "d. Groups of consecutive zeros can be replaced with a double colon, but only on…" at bounding box center [185, 215] width 0 height 7
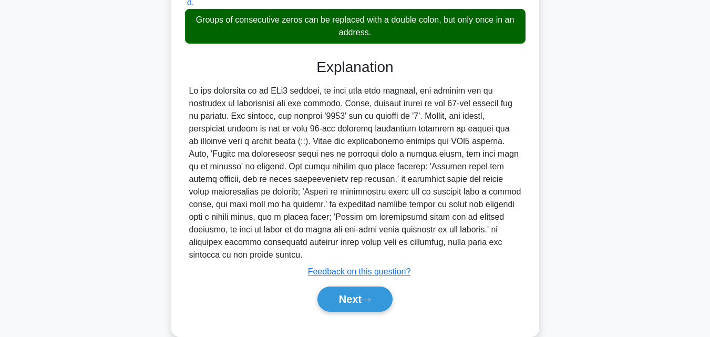
scroll to position [274, 0]
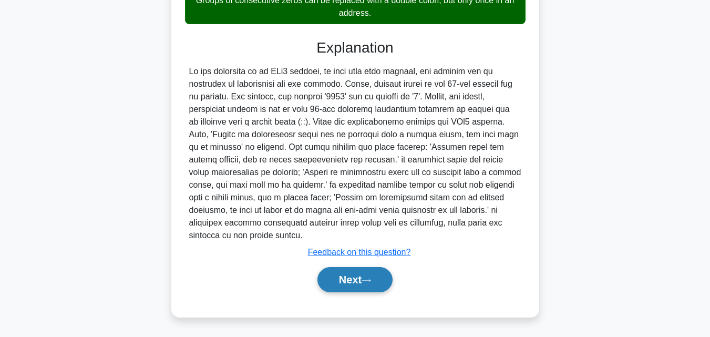
click at [347, 281] on button "Next" at bounding box center [354, 279] width 75 height 25
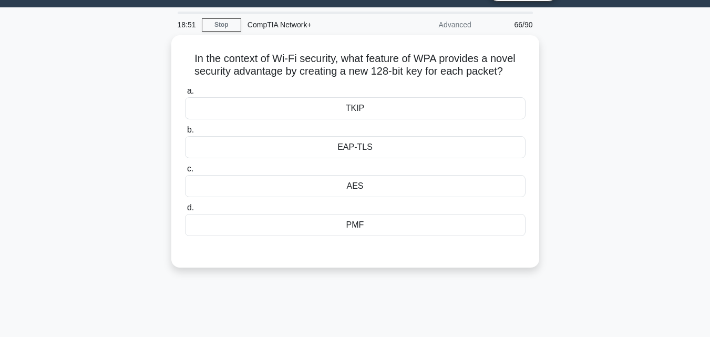
scroll to position [0, 0]
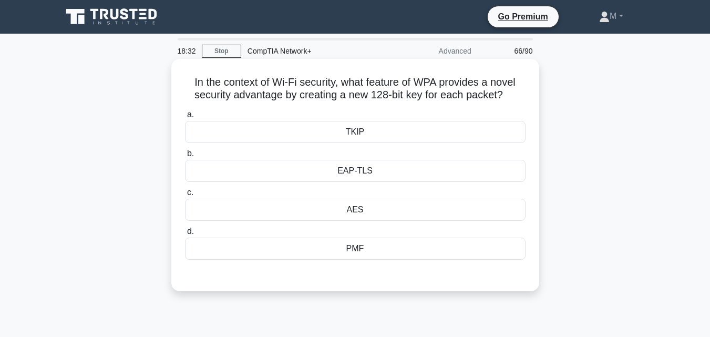
click at [353, 136] on div "TKIP" at bounding box center [355, 132] width 341 height 22
click at [185, 118] on input "a. TKIP" at bounding box center [185, 114] width 0 height 7
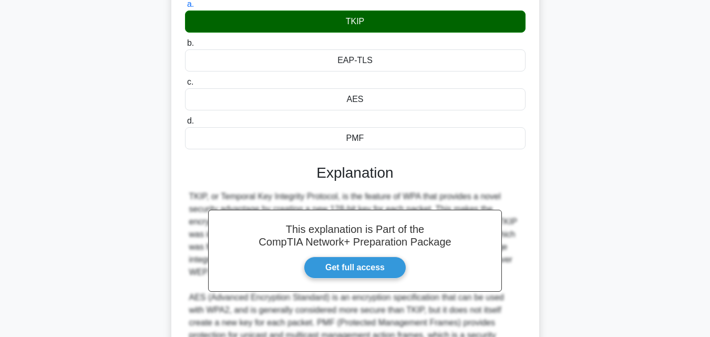
scroll to position [274, 0]
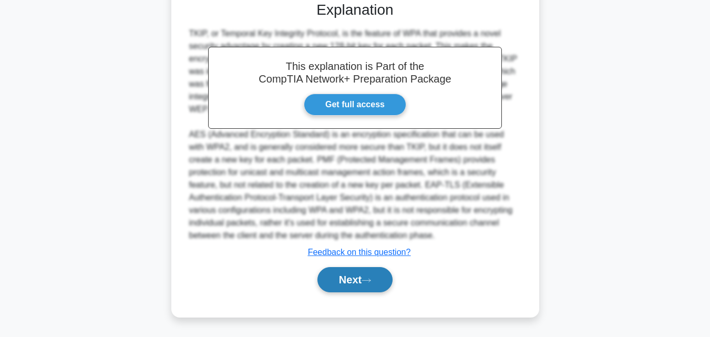
click at [348, 283] on button "Next" at bounding box center [354, 279] width 75 height 25
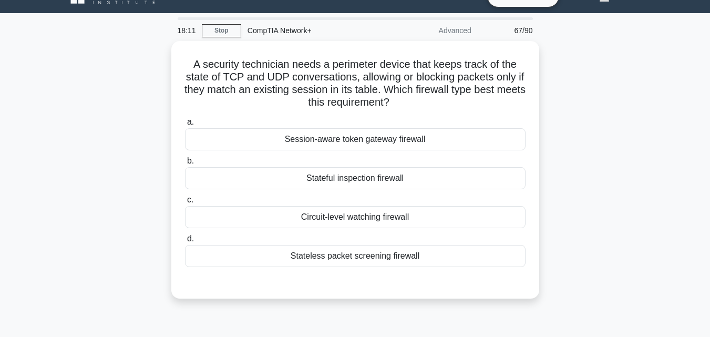
scroll to position [1, 0]
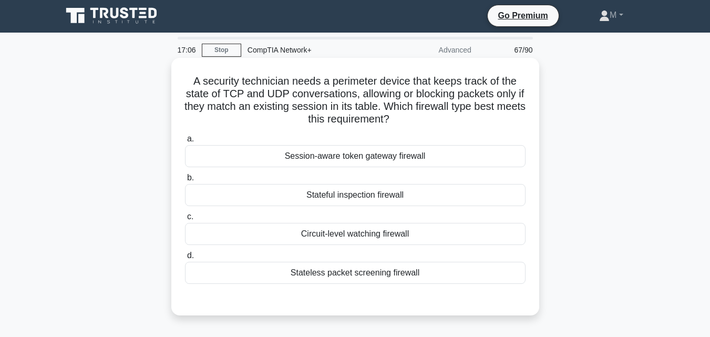
click at [342, 278] on div "Stateless packet screening firewall" at bounding box center [355, 273] width 341 height 22
click at [185, 259] on input "d. Stateless packet screening firewall" at bounding box center [185, 255] width 0 height 7
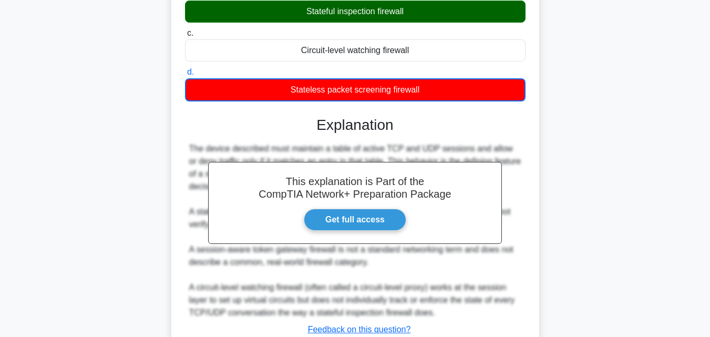
scroll to position [262, 0]
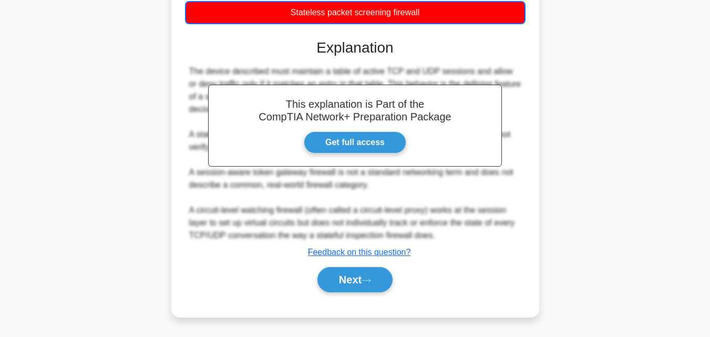
click at [517, 294] on div "Next" at bounding box center [355, 280] width 341 height 34
click at [358, 283] on button "Next" at bounding box center [354, 279] width 75 height 25
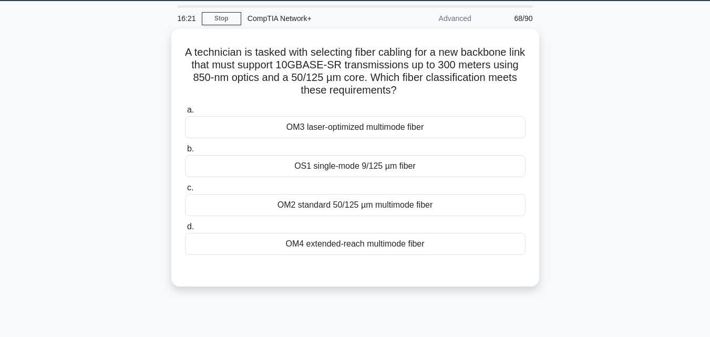
scroll to position [6, 0]
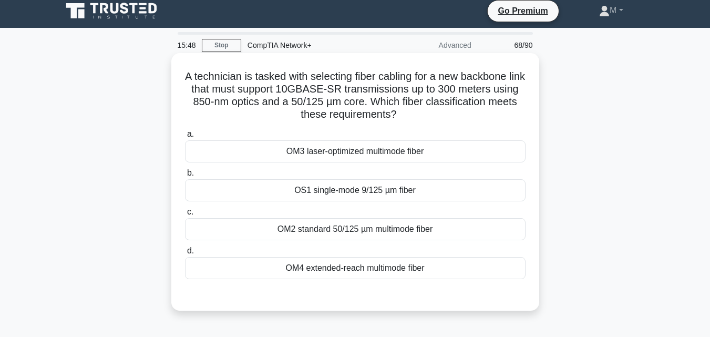
click at [346, 274] on div "OM4 extended-reach multimode fiber" at bounding box center [355, 268] width 341 height 22
click at [185, 254] on input "d. OM4 extended-reach multimode fiber" at bounding box center [185, 251] width 0 height 7
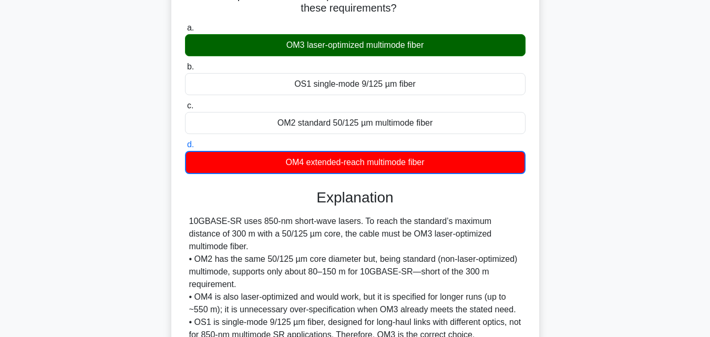
scroll to position [231, 0]
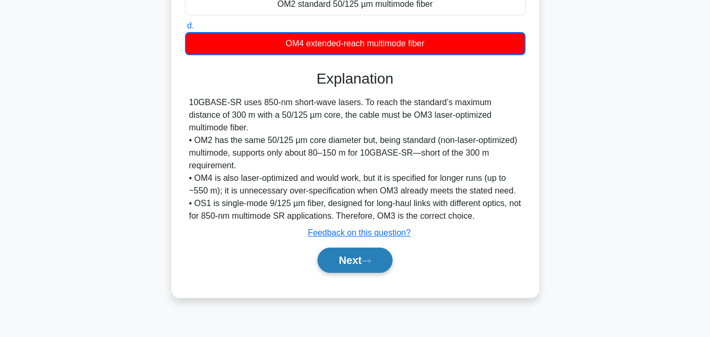
click at [344, 259] on button "Next" at bounding box center [354, 260] width 75 height 25
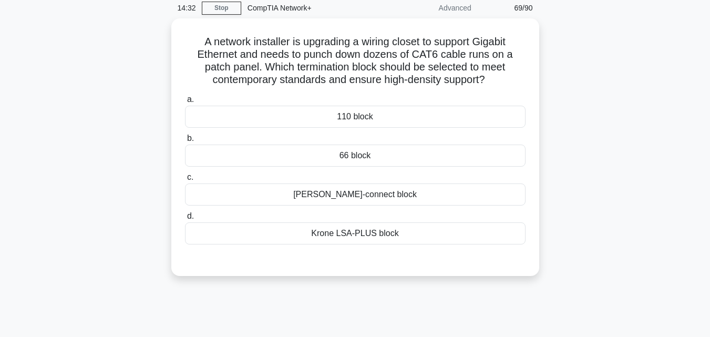
scroll to position [44, 0]
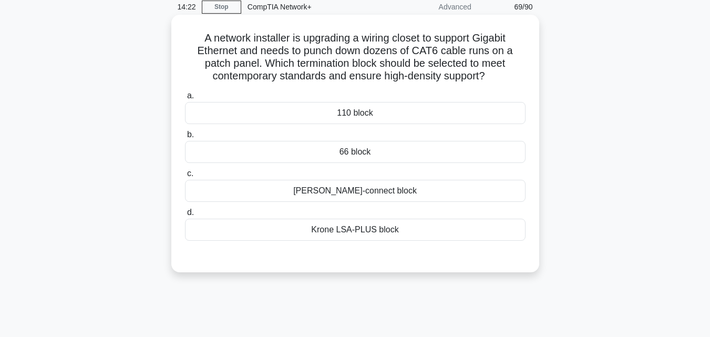
click at [354, 117] on div "110 block" at bounding box center [355, 113] width 341 height 22
click at [185, 99] on input "a. 110 block" at bounding box center [185, 96] width 0 height 7
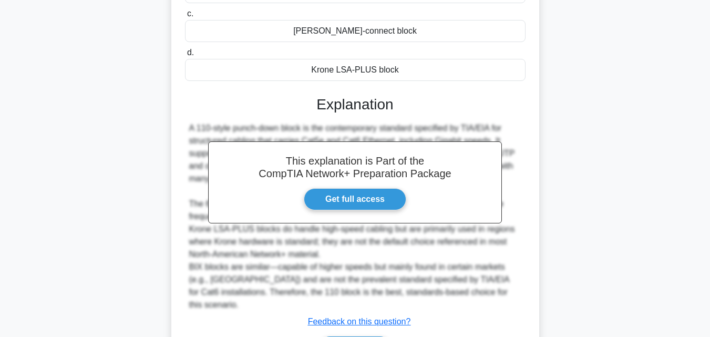
scroll to position [274, 0]
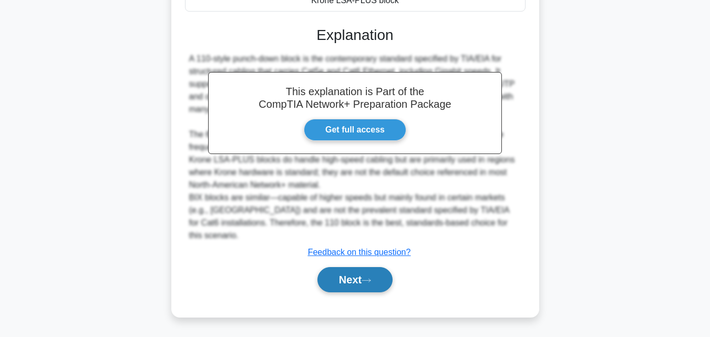
click at [360, 275] on button "Next" at bounding box center [354, 279] width 75 height 25
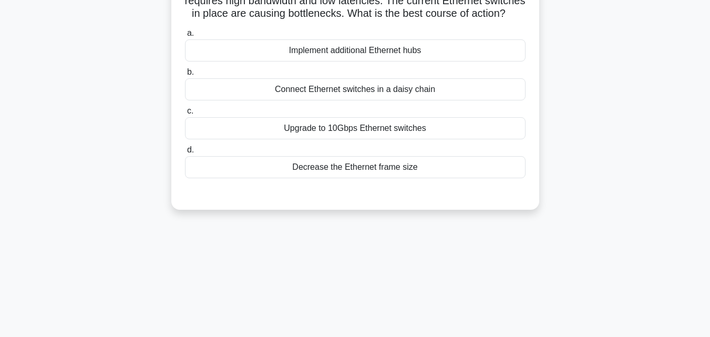
scroll to position [36, 0]
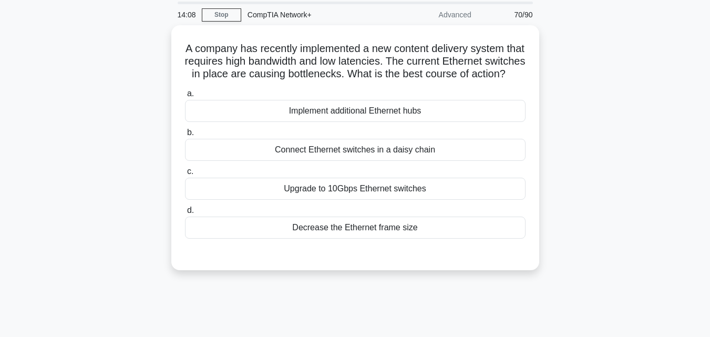
drag, startPoint x: 709, startPoint y: 93, endPoint x: 716, endPoint y: -12, distance: 104.3
click at [710, 0] on html "Go Premium M" at bounding box center [355, 248] width 710 height 568
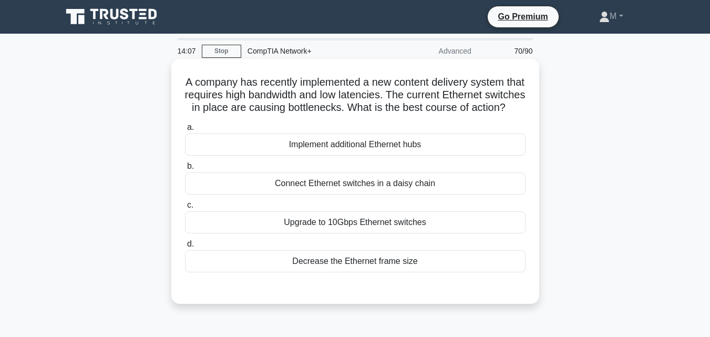
click at [527, 152] on div "a. Implement additional Ethernet hubs" at bounding box center [355, 138] width 353 height 35
click at [315, 233] on div "Upgrade to 10Gbps Ethernet switches" at bounding box center [355, 222] width 341 height 22
click at [185, 209] on input "c. Upgrade to 10Gbps Ethernet switches" at bounding box center [185, 205] width 0 height 7
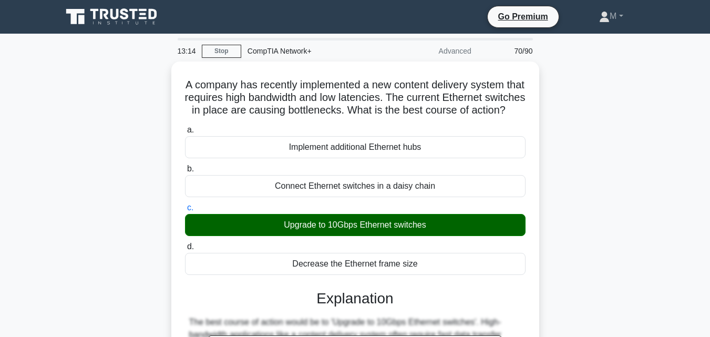
scroll to position [231, 0]
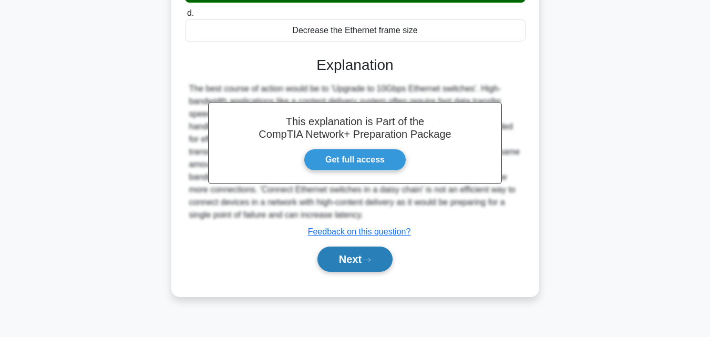
click at [349, 270] on button "Next" at bounding box center [354, 259] width 75 height 25
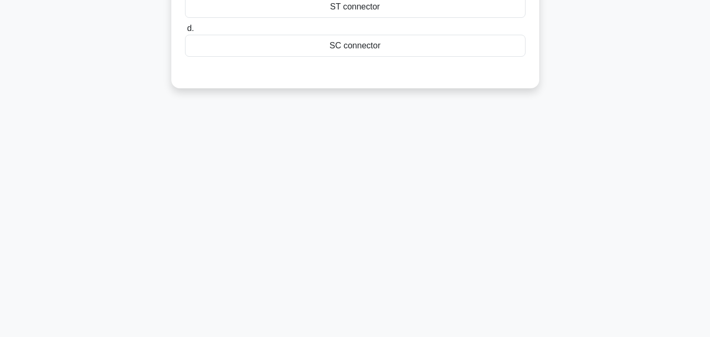
scroll to position [0, 0]
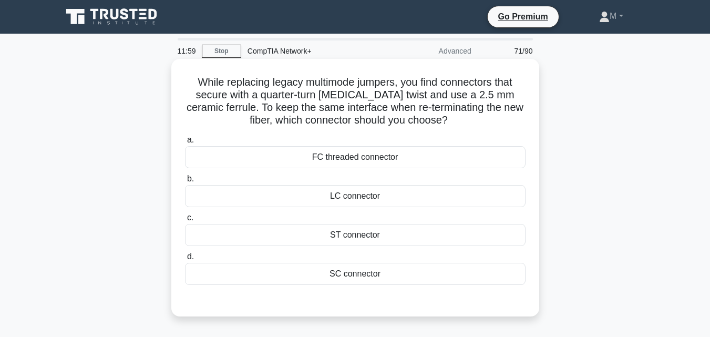
click at [374, 272] on div "SC connector" at bounding box center [355, 274] width 341 height 22
click at [185, 260] on input "d. SC connector" at bounding box center [185, 256] width 0 height 7
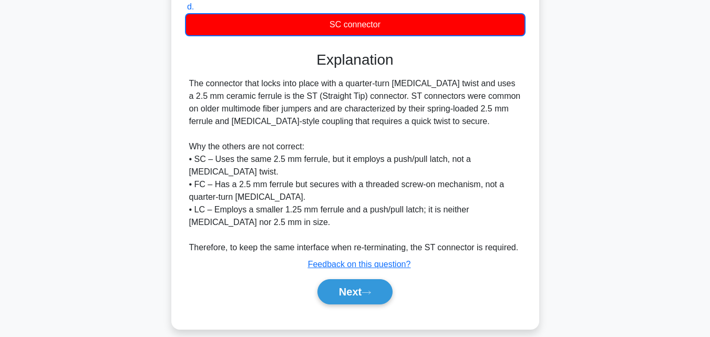
scroll to position [262, 0]
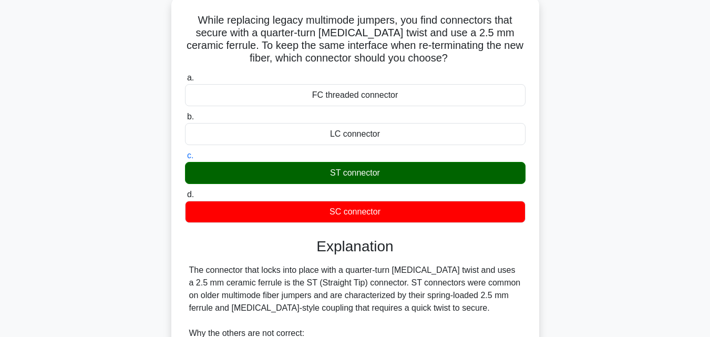
click at [185, 114] on input "b. LC connector" at bounding box center [185, 117] width 0 height 7
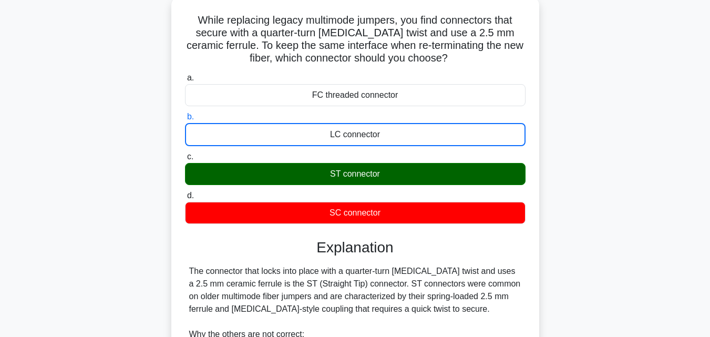
scroll to position [54, 0]
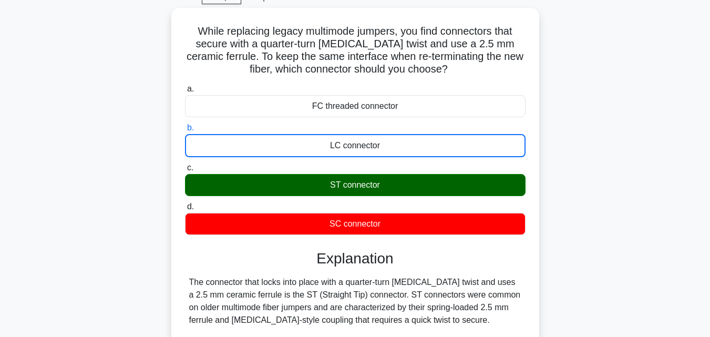
click at [185, 165] on input "c. ST connector" at bounding box center [185, 168] width 0 height 7
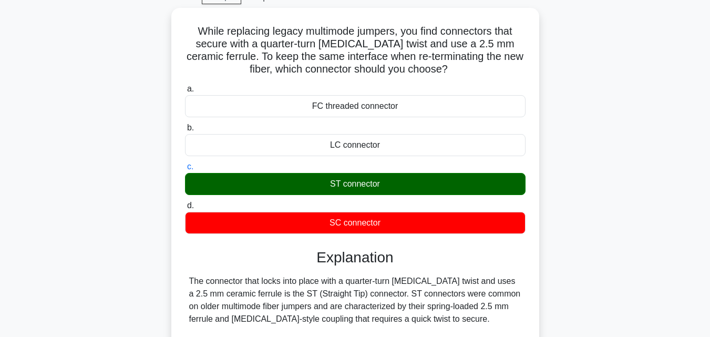
click at [185, 202] on input "d. SC connector" at bounding box center [185, 205] width 0 height 7
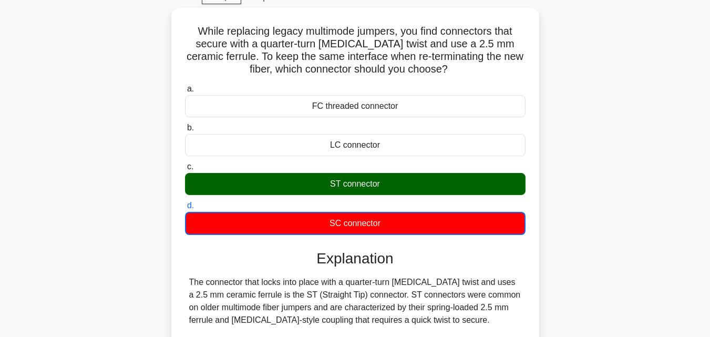
click at [185, 86] on input "a. FC threaded connector" at bounding box center [185, 89] width 0 height 7
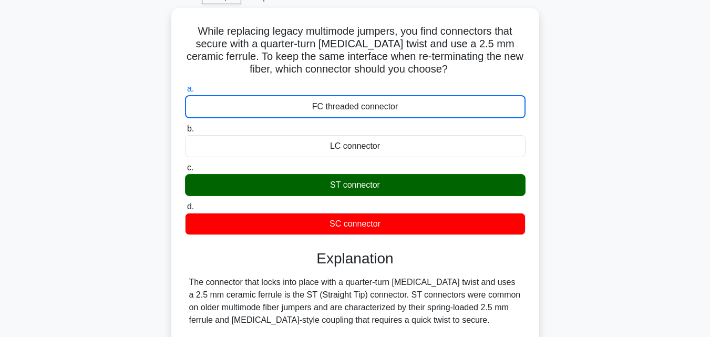
click at [185, 126] on input "b. LC connector" at bounding box center [185, 129] width 0 height 7
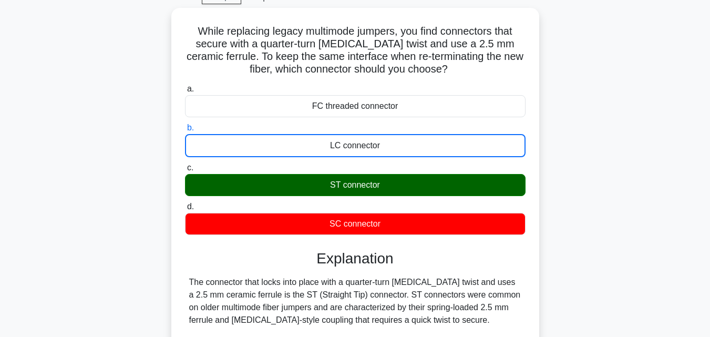
click at [185, 165] on input "c. ST connector" at bounding box center [185, 168] width 0 height 7
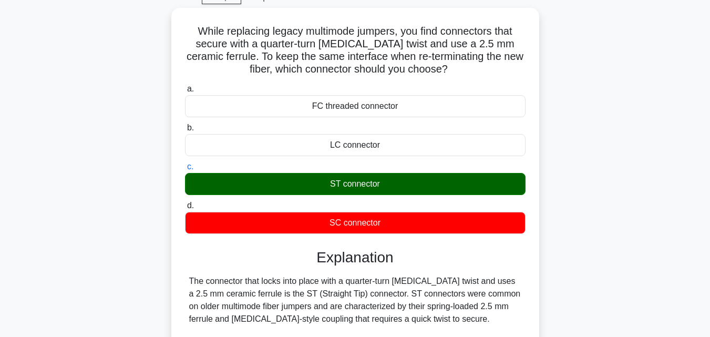
click at [185, 202] on input "d. SC connector" at bounding box center [185, 205] width 0 height 7
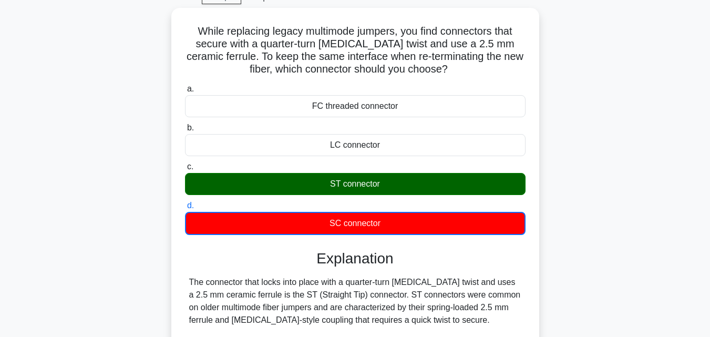
click at [185, 86] on input "a. FC threaded connector" at bounding box center [185, 89] width 0 height 7
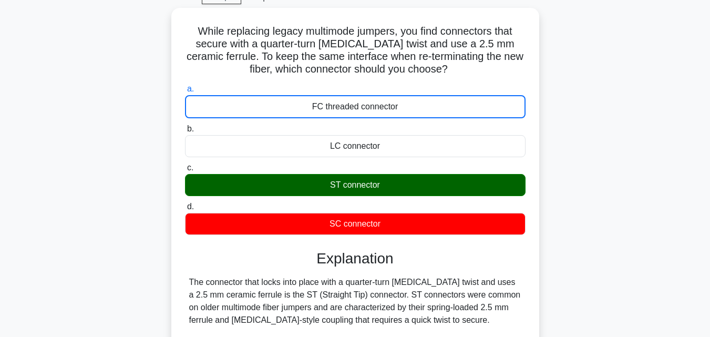
click at [185, 126] on input "b. LC connector" at bounding box center [185, 129] width 0 height 7
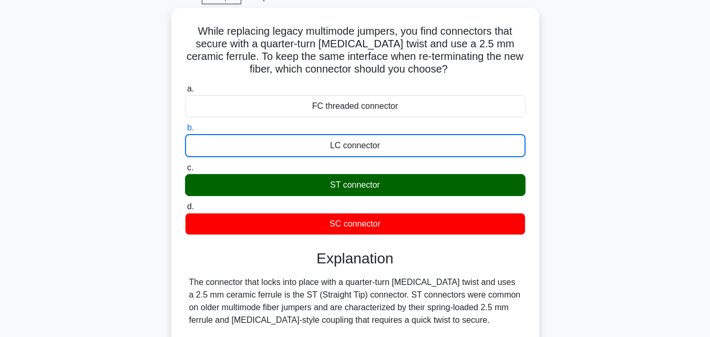
click at [185, 165] on input "c. ST connector" at bounding box center [185, 168] width 0 height 7
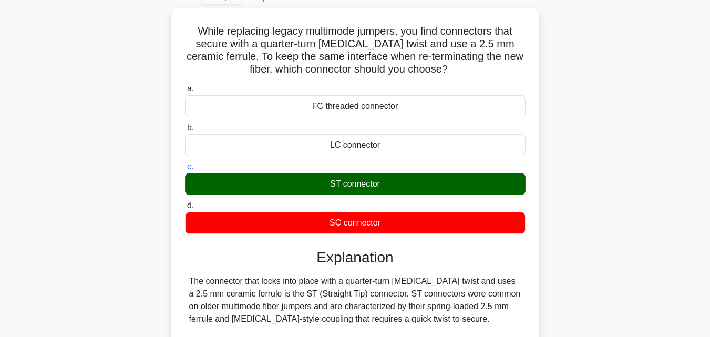
click at [185, 202] on input "d. SC connector" at bounding box center [185, 205] width 0 height 7
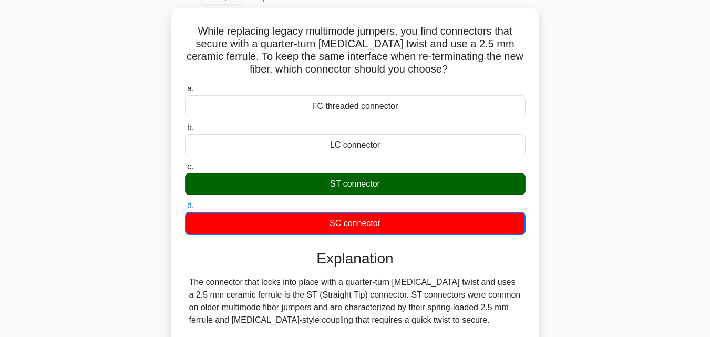
click at [185, 86] on input "a. FC threaded connector" at bounding box center [185, 89] width 0 height 7
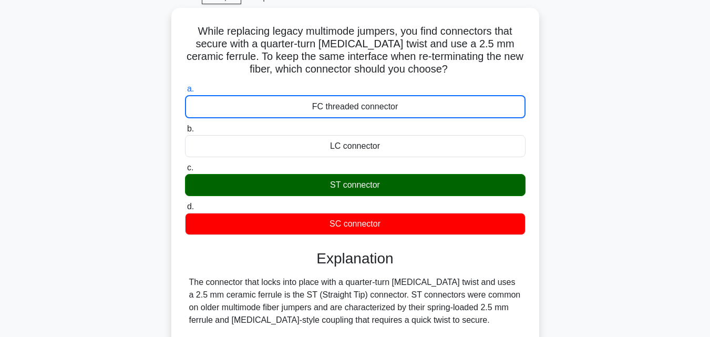
click at [185, 126] on input "b. LC connector" at bounding box center [185, 129] width 0 height 7
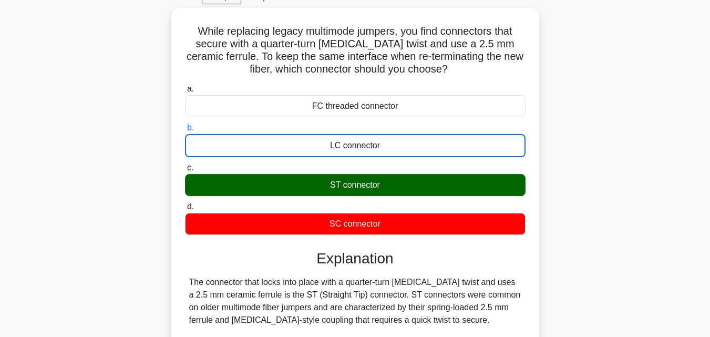
click at [185, 165] on input "c. ST connector" at bounding box center [185, 168] width 0 height 7
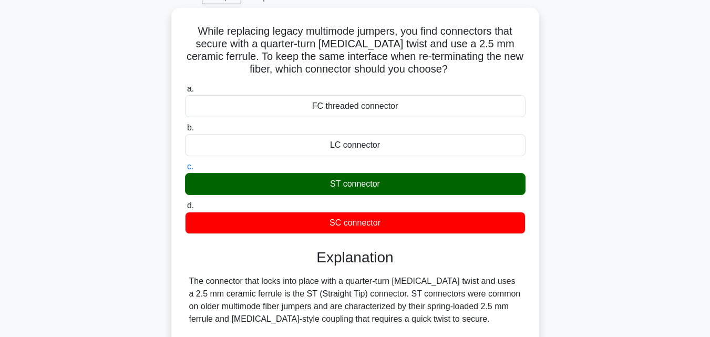
click at [185, 202] on input "d. SC connector" at bounding box center [185, 205] width 0 height 7
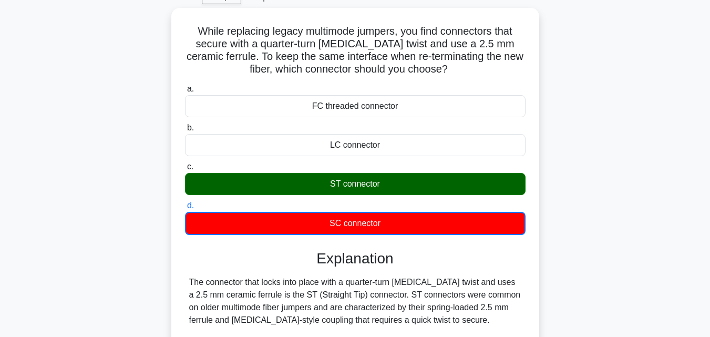
click at [185, 86] on input "a. FC threaded connector" at bounding box center [185, 89] width 0 height 7
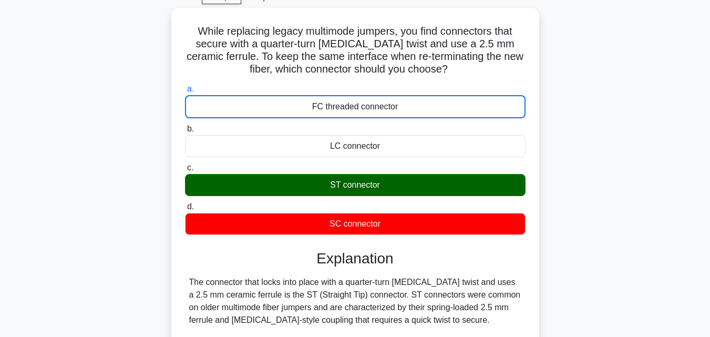
click at [185, 126] on input "b. LC connector" at bounding box center [185, 129] width 0 height 7
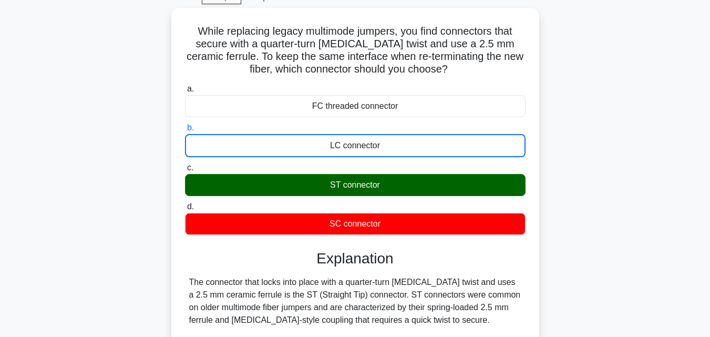
click at [185, 165] on input "c. ST connector" at bounding box center [185, 168] width 0 height 7
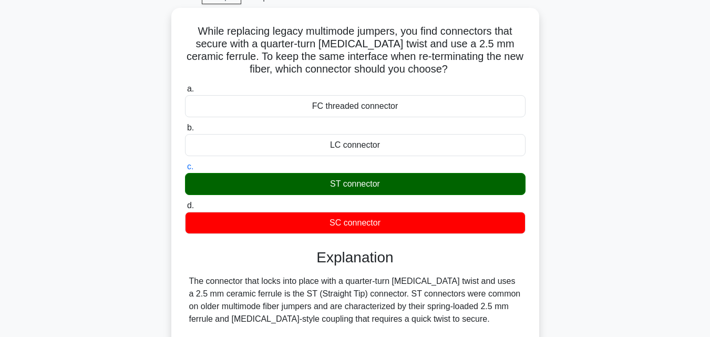
click at [185, 202] on input "d. SC connector" at bounding box center [185, 205] width 0 height 7
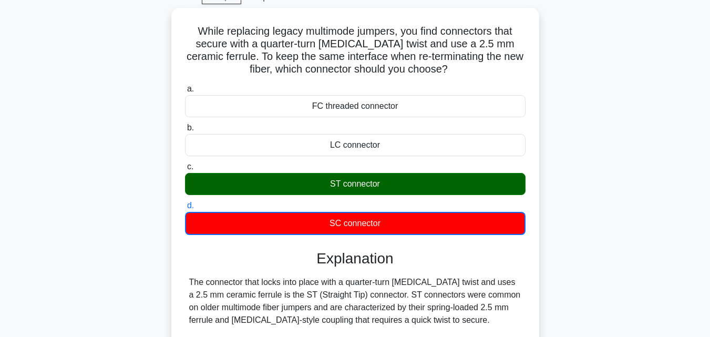
click at [185, 86] on input "a. FC threaded connector" at bounding box center [185, 89] width 0 height 7
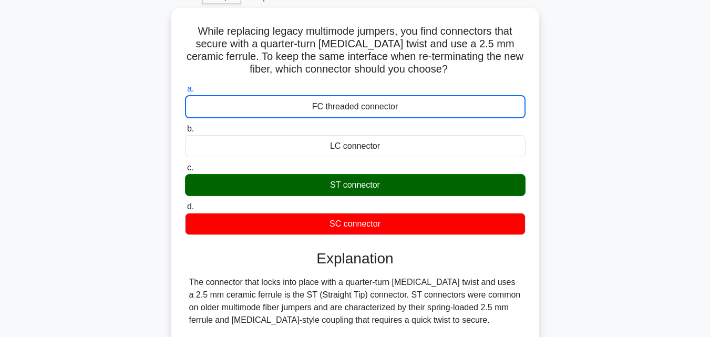
click at [185, 126] on input "b. LC connector" at bounding box center [185, 129] width 0 height 7
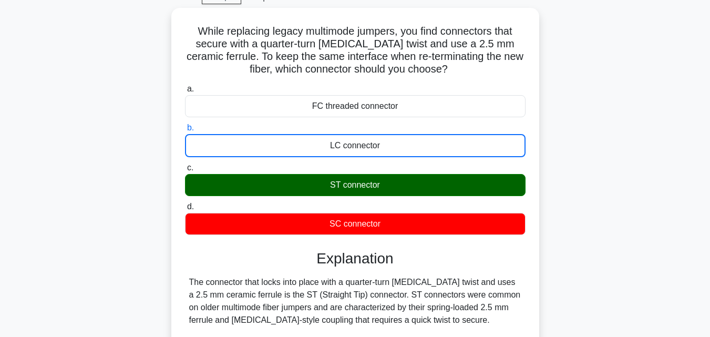
click at [185, 165] on input "c. ST connector" at bounding box center [185, 168] width 0 height 7
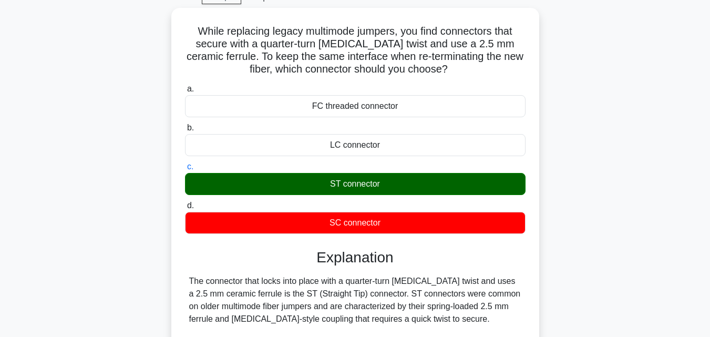
click at [185, 202] on input "d. SC connector" at bounding box center [185, 205] width 0 height 7
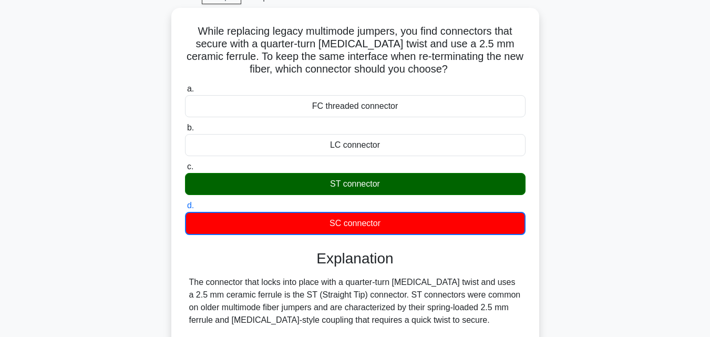
click at [185, 86] on input "a. FC threaded connector" at bounding box center [185, 89] width 0 height 7
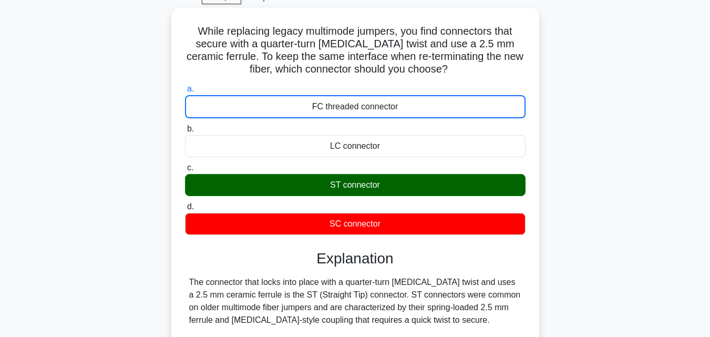
click at [185, 126] on input "b. LC connector" at bounding box center [185, 129] width 0 height 7
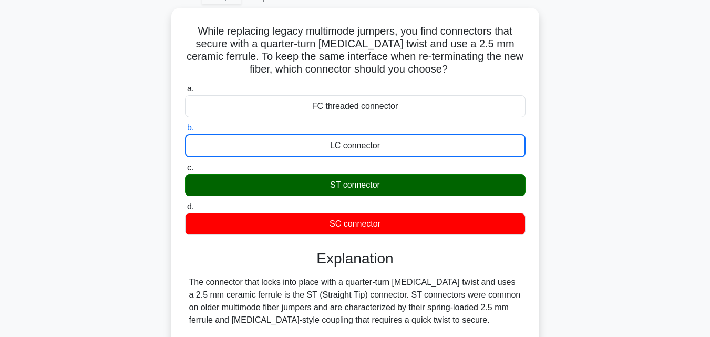
click at [185, 165] on input "c. ST connector" at bounding box center [185, 168] width 0 height 7
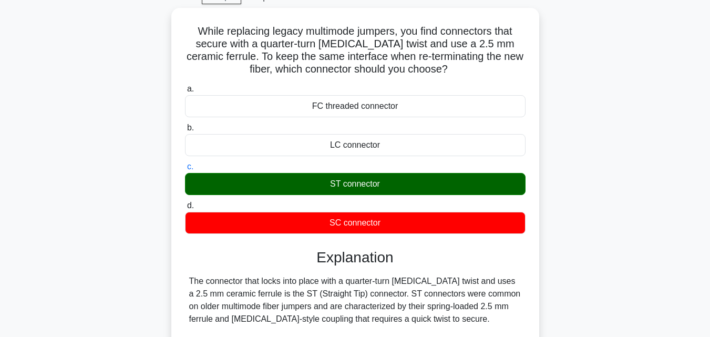
click at [185, 202] on input "d. SC connector" at bounding box center [185, 205] width 0 height 7
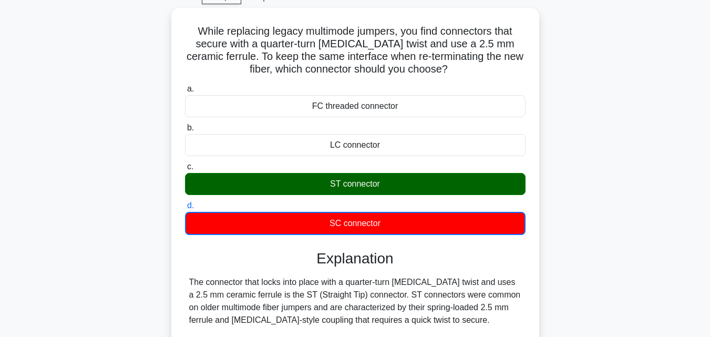
click at [185, 86] on input "a. FC threaded connector" at bounding box center [185, 89] width 0 height 7
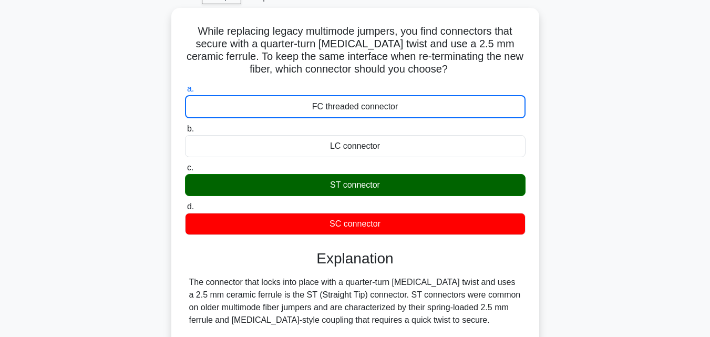
click at [185, 126] on input "b. LC connector" at bounding box center [185, 129] width 0 height 7
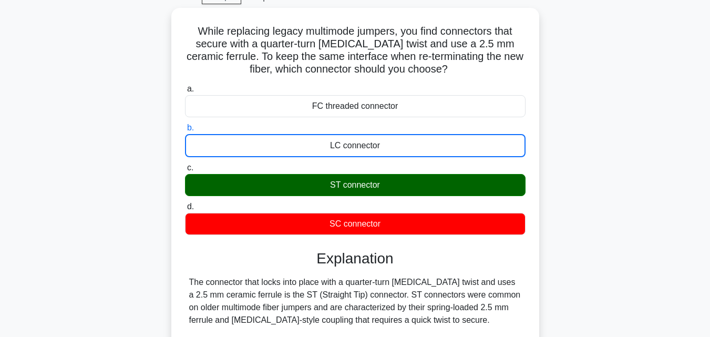
click at [185, 165] on input "c. ST connector" at bounding box center [185, 168] width 0 height 7
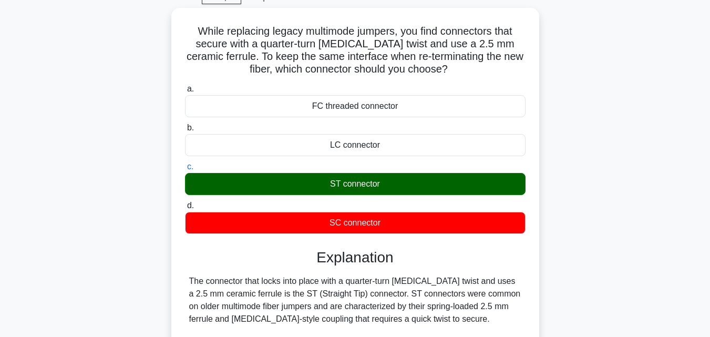
click at [185, 202] on input "d. SC connector" at bounding box center [185, 205] width 0 height 7
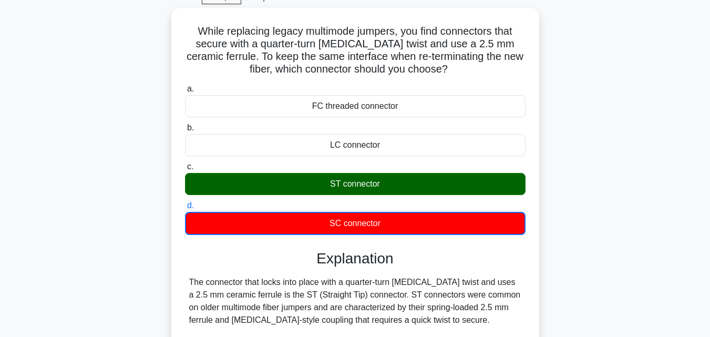
click at [185, 86] on input "a. FC threaded connector" at bounding box center [185, 89] width 0 height 7
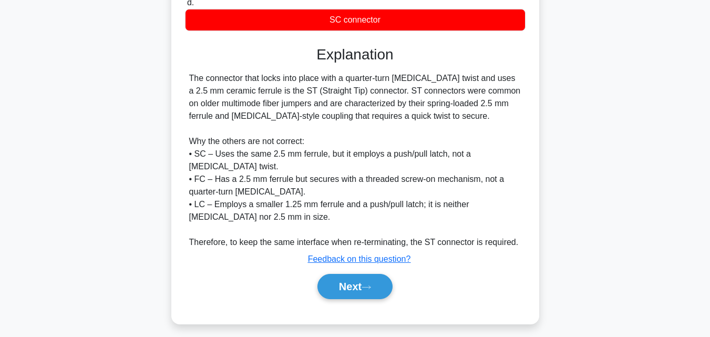
scroll to position [259, 0]
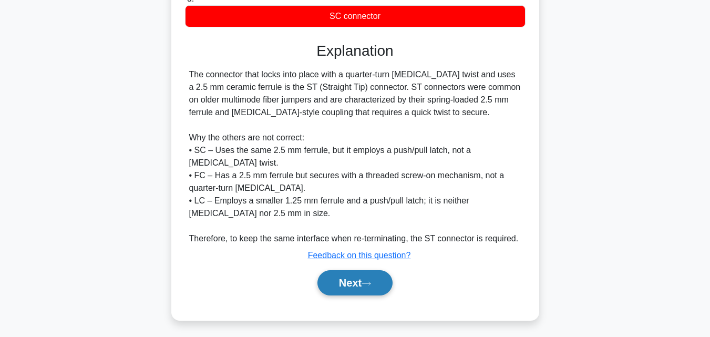
click at [347, 282] on button "Next" at bounding box center [354, 282] width 75 height 25
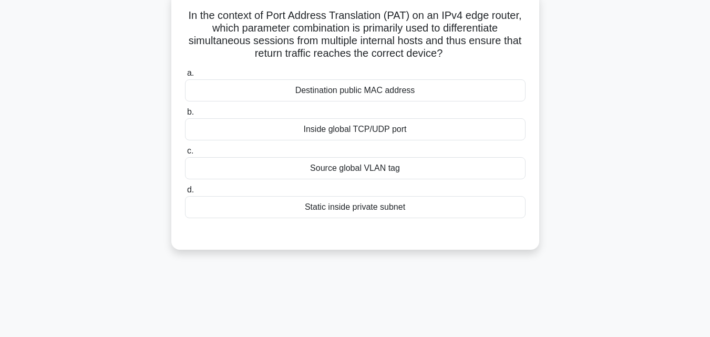
scroll to position [0, 0]
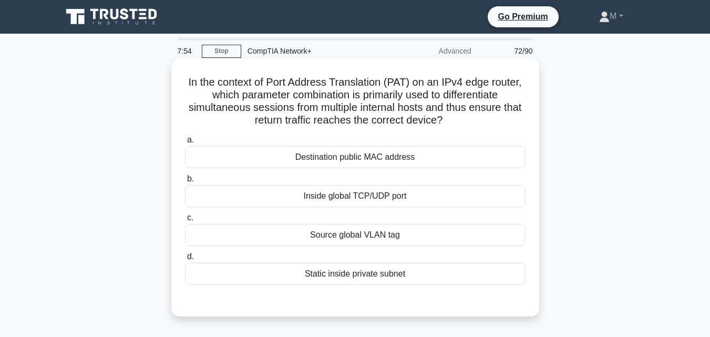
click at [387, 278] on div "Static inside private subnet" at bounding box center [355, 274] width 341 height 22
click at [185, 260] on input "d. Static inside private subnet" at bounding box center [185, 256] width 0 height 7
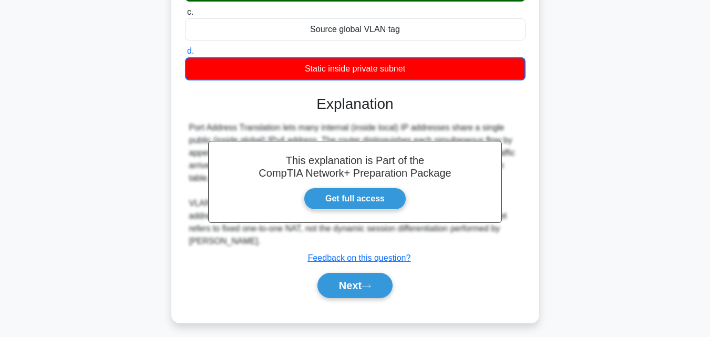
scroll to position [231, 0]
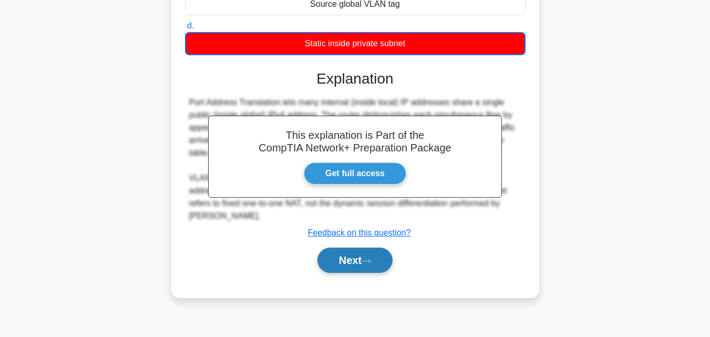
click at [353, 266] on button "Next" at bounding box center [354, 260] width 75 height 25
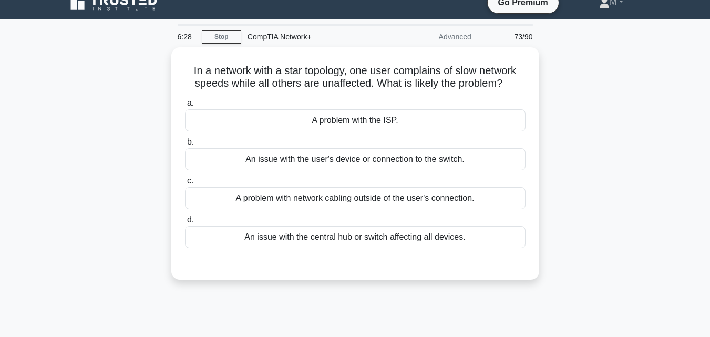
scroll to position [32, 0]
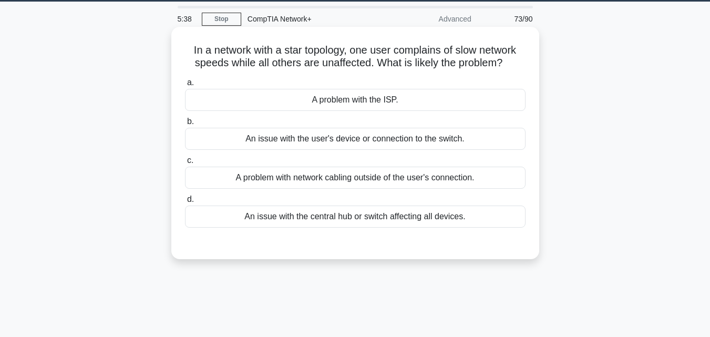
click at [454, 181] on div "A problem with network cabling outside of the user's connection." at bounding box center [355, 178] width 341 height 22
click at [185, 164] on input "c. A problem with network cabling outside of the user's connection." at bounding box center [185, 160] width 0 height 7
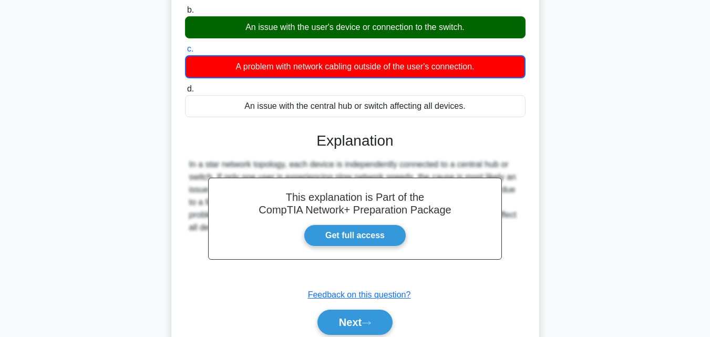
scroll to position [231, 0]
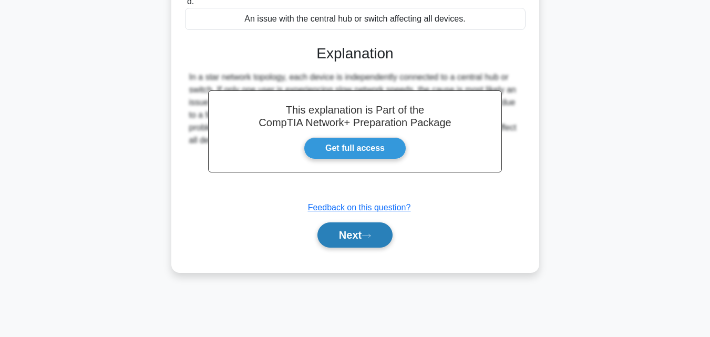
click at [345, 238] on button "Next" at bounding box center [354, 234] width 75 height 25
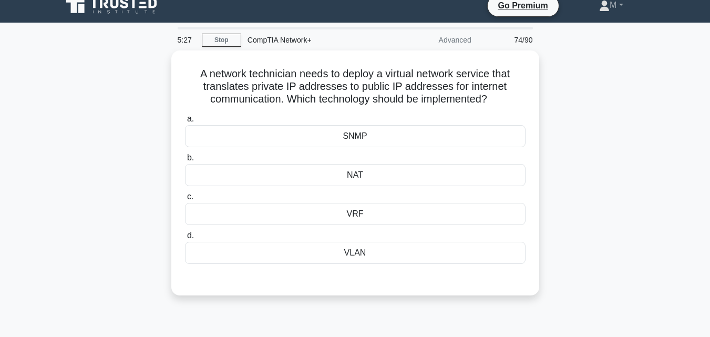
scroll to position [0, 0]
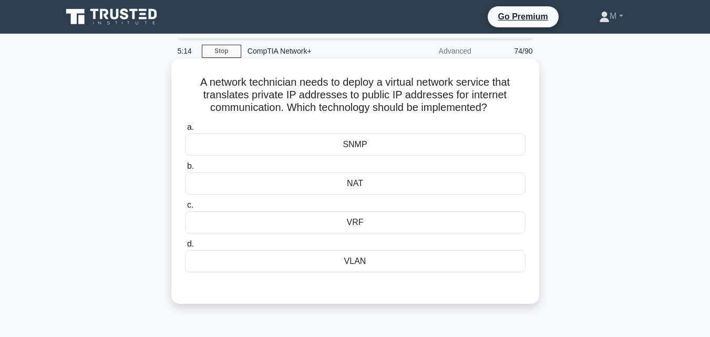
click at [360, 186] on div "NAT" at bounding box center [355, 183] width 341 height 22
click at [185, 170] on input "b. NAT" at bounding box center [185, 166] width 0 height 7
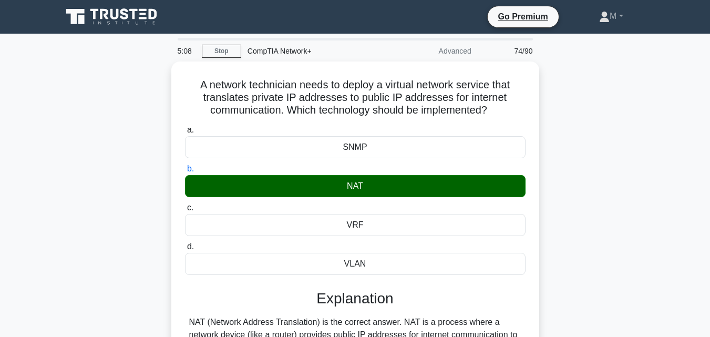
scroll to position [286, 0]
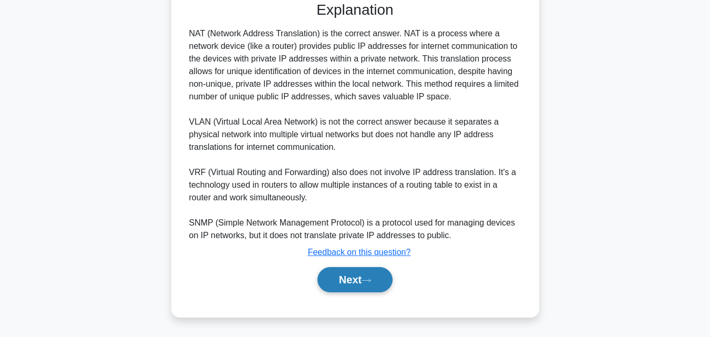
click at [356, 276] on button "Next" at bounding box center [354, 279] width 75 height 25
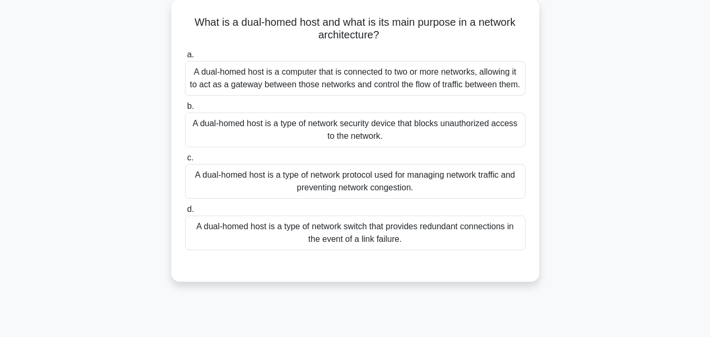
scroll to position [0, 0]
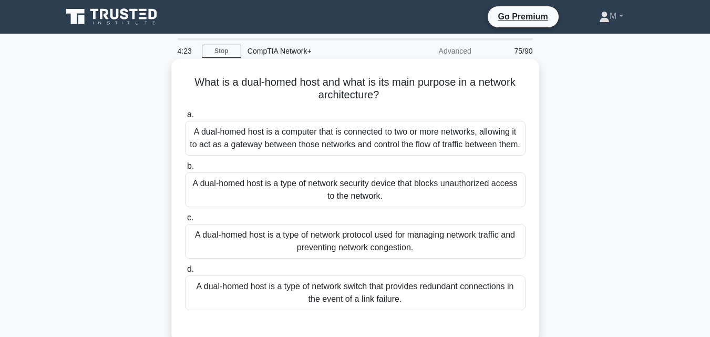
click at [345, 130] on div "A dual-homed host is a computer that is connected to two or more networks, allo…" at bounding box center [355, 138] width 341 height 35
click at [185, 118] on input "a. A dual-homed host is a computer that is connected to two or more networks, a…" at bounding box center [185, 114] width 0 height 7
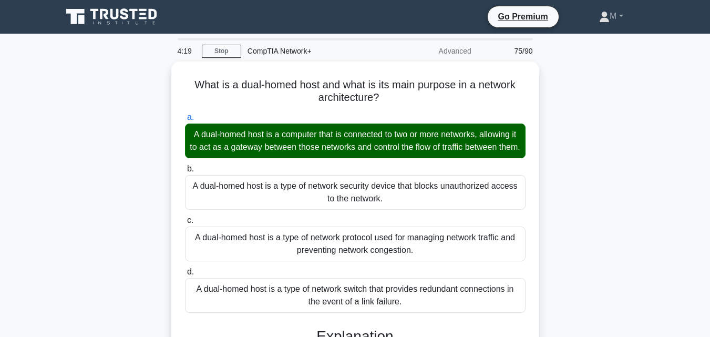
scroll to position [249, 0]
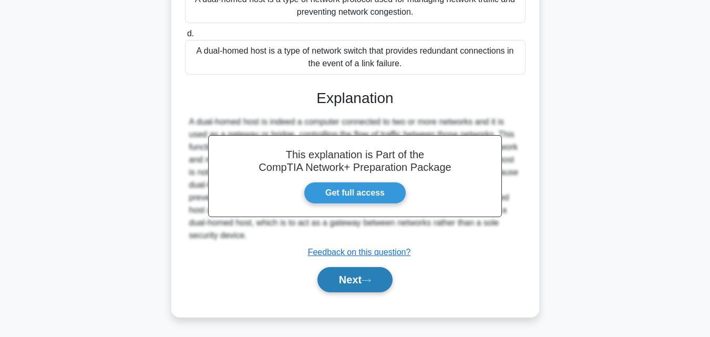
click at [352, 277] on button "Next" at bounding box center [354, 279] width 75 height 25
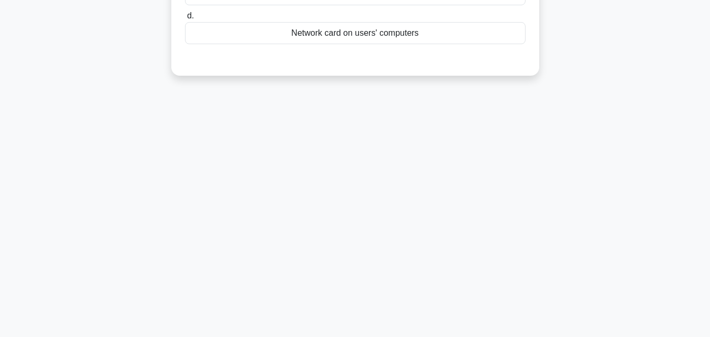
scroll to position [0, 0]
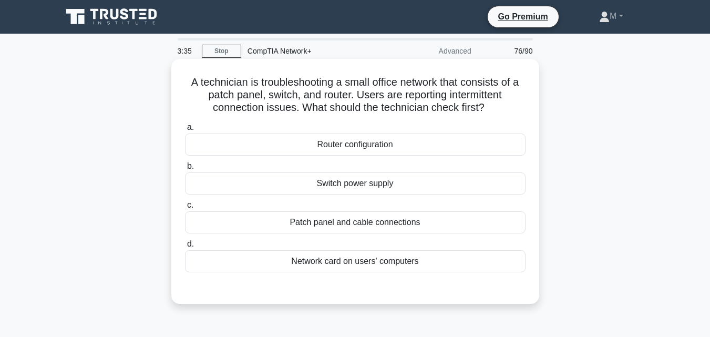
click at [384, 223] on div "Patch panel and cable connections" at bounding box center [355, 222] width 341 height 22
click at [185, 209] on input "c. Patch panel and cable connections" at bounding box center [185, 205] width 0 height 7
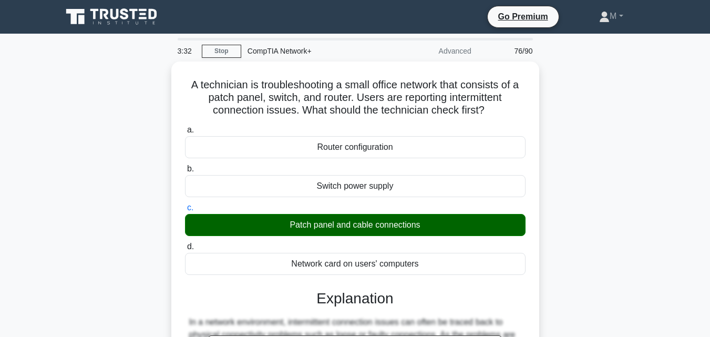
scroll to position [231, 0]
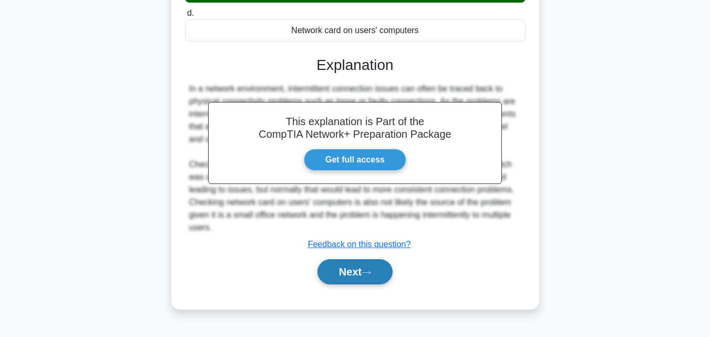
click at [336, 269] on button "Next" at bounding box center [354, 271] width 75 height 25
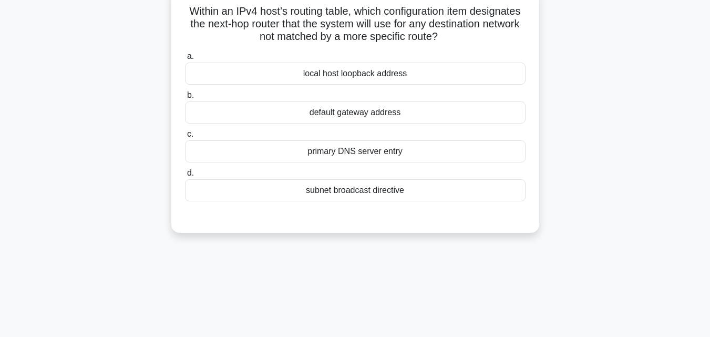
scroll to position [0, 0]
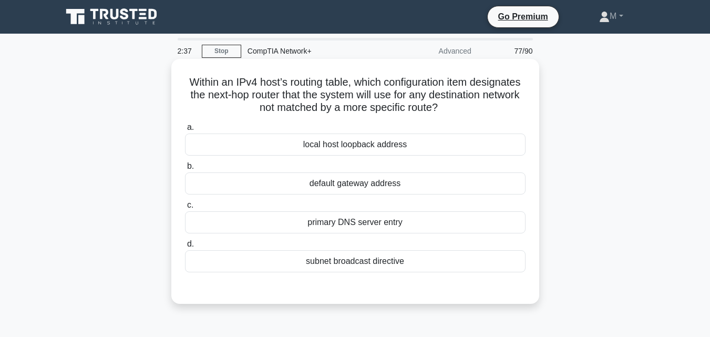
click at [347, 186] on div "default gateway address" at bounding box center [355, 183] width 341 height 22
click at [185, 170] on input "b. default gateway address" at bounding box center [185, 166] width 0 height 7
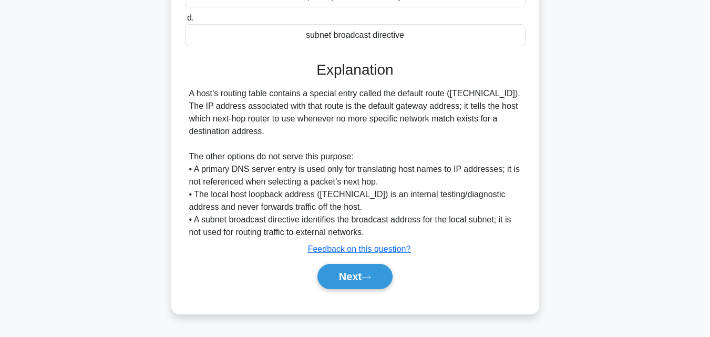
scroll to position [231, 0]
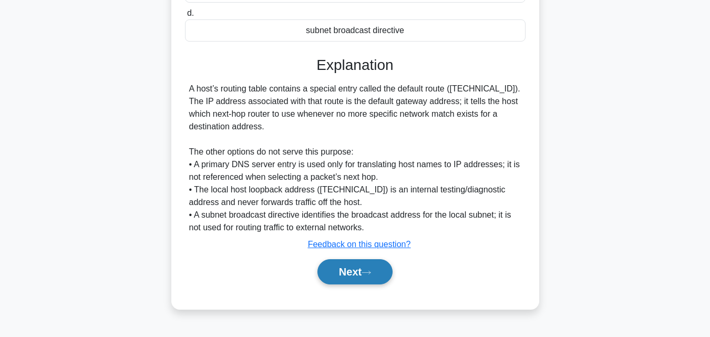
click at [343, 270] on button "Next" at bounding box center [354, 271] width 75 height 25
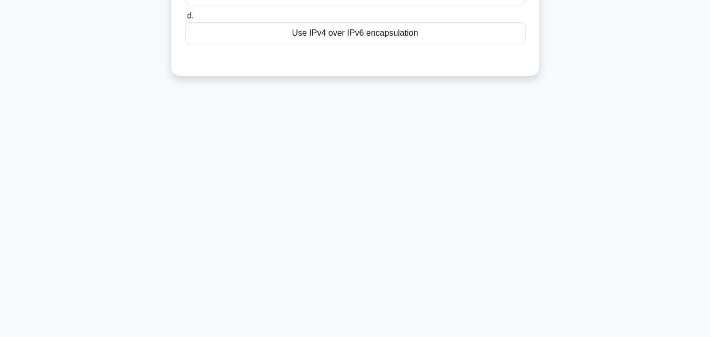
scroll to position [3, 0]
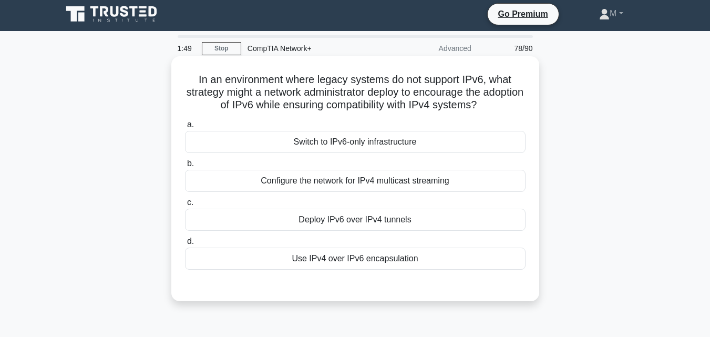
click at [365, 261] on div "Use IPv4 over IPv6 encapsulation" at bounding box center [355, 259] width 341 height 22
click at [185, 245] on input "d. Use IPv4 over IPv6 encapsulation" at bounding box center [185, 241] width 0 height 7
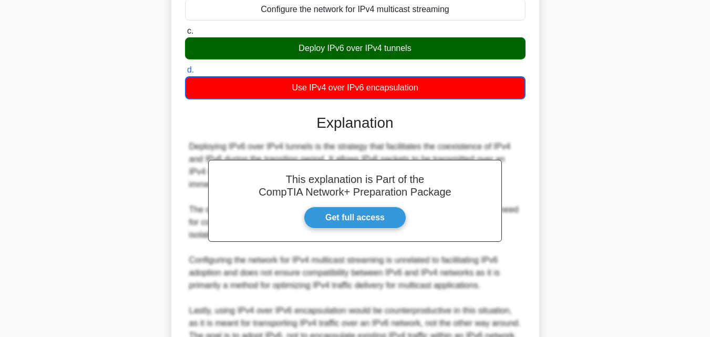
scroll to position [179, 0]
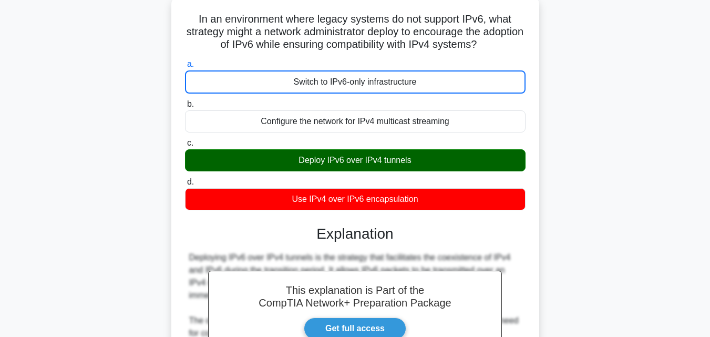
scroll to position [7, 0]
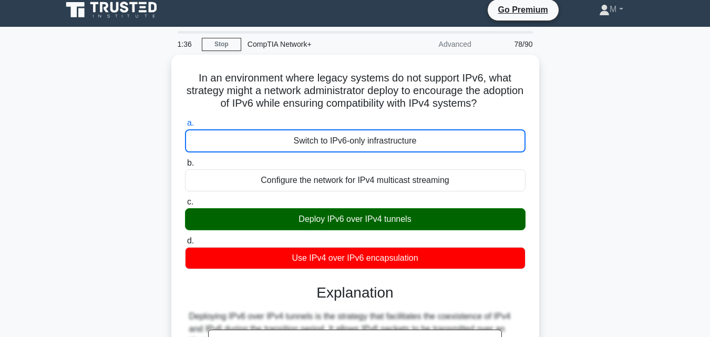
click at [185, 160] on input "b. Configure the network for IPv4 multicast streaming" at bounding box center [185, 163] width 0 height 7
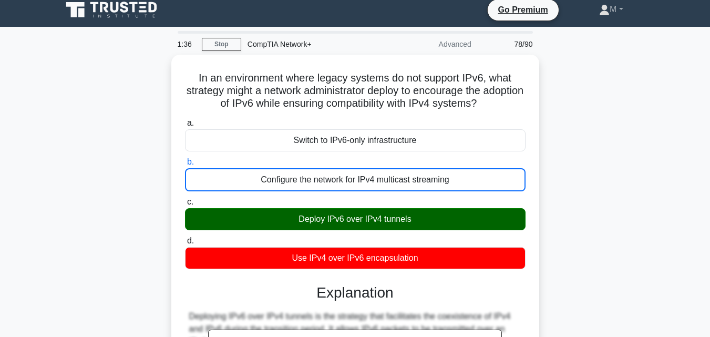
click at [185, 199] on input "c. Deploy IPv6 over IPv4 tunnels" at bounding box center [185, 202] width 0 height 7
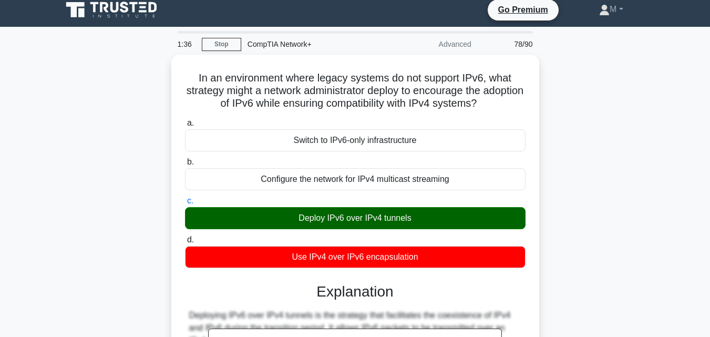
click at [185, 237] on input "d. Use IPv4 over IPv6 encapsulation" at bounding box center [185, 240] width 0 height 7
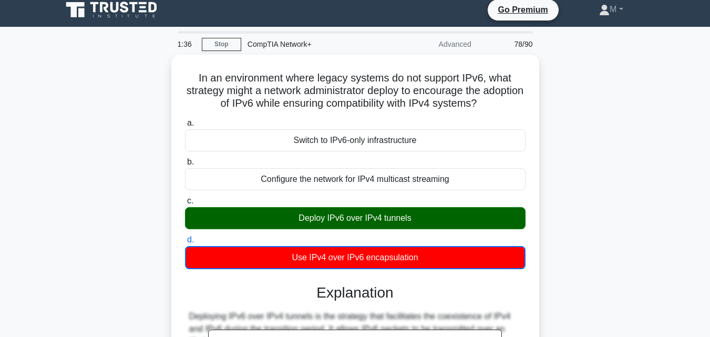
click at [185, 120] on input "a. Switch to IPv6-only infrastructure" at bounding box center [185, 123] width 0 height 7
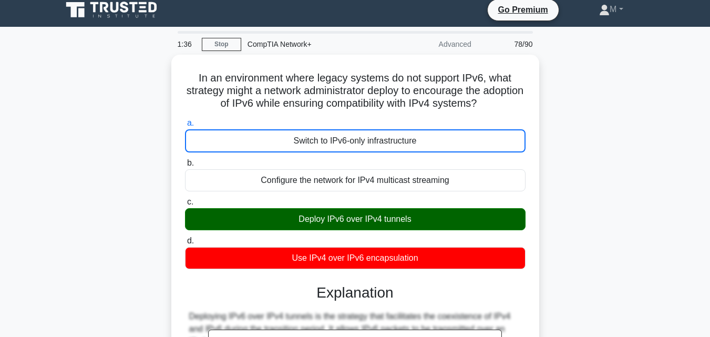
click at [185, 160] on input "b. Configure the network for IPv4 multicast streaming" at bounding box center [185, 163] width 0 height 7
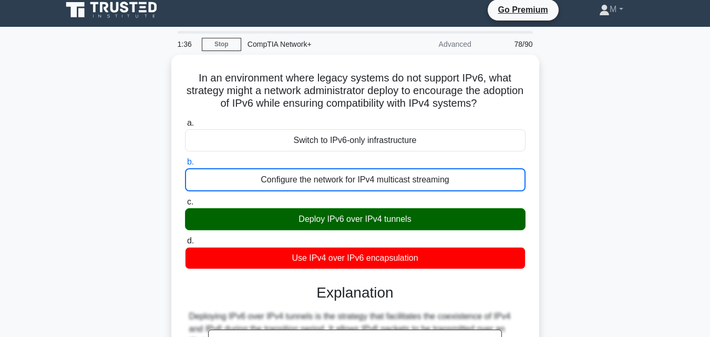
scroll to position [0, 0]
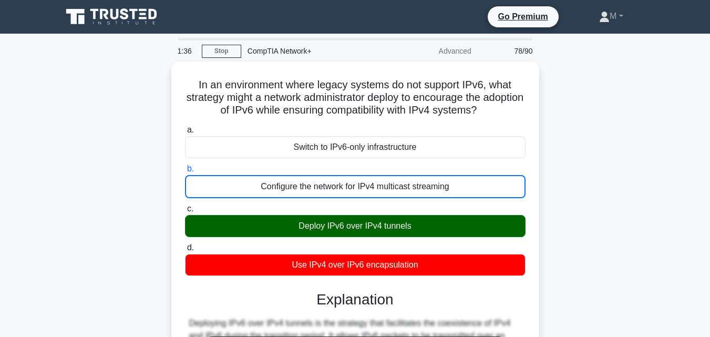
click at [185, 206] on input "c. Deploy IPv6 over IPv4 tunnels" at bounding box center [185, 209] width 0 height 7
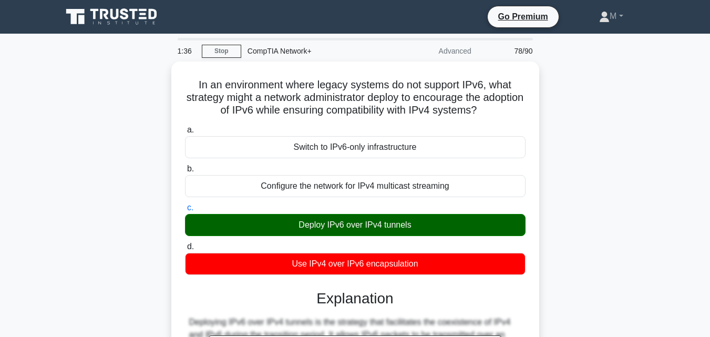
click at [185, 243] on input "d. Use IPv4 over IPv6 encapsulation" at bounding box center [185, 246] width 0 height 7
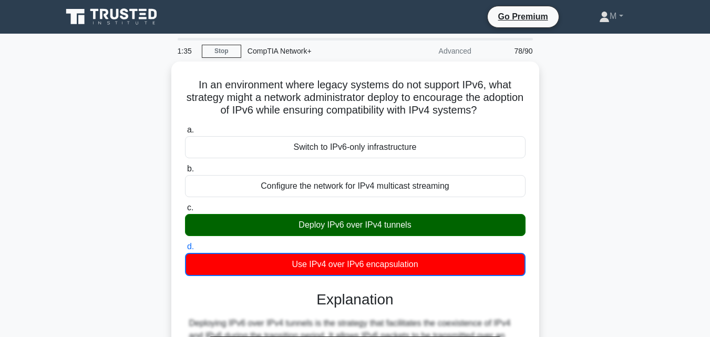
click at [185, 127] on input "a. Switch to IPv6-only infrastructure" at bounding box center [185, 130] width 0 height 7
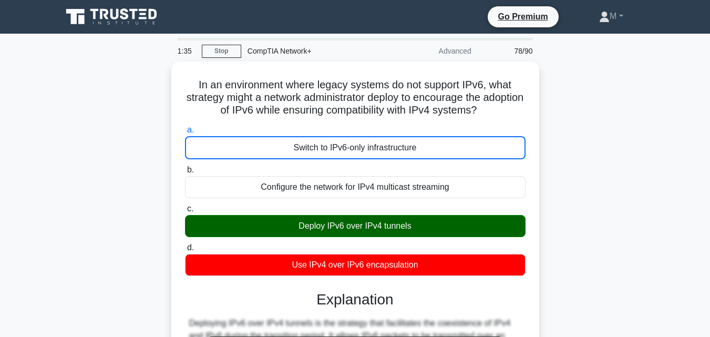
click at [185, 167] on input "b. Configure the network for IPv4 multicast streaming" at bounding box center [185, 170] width 0 height 7
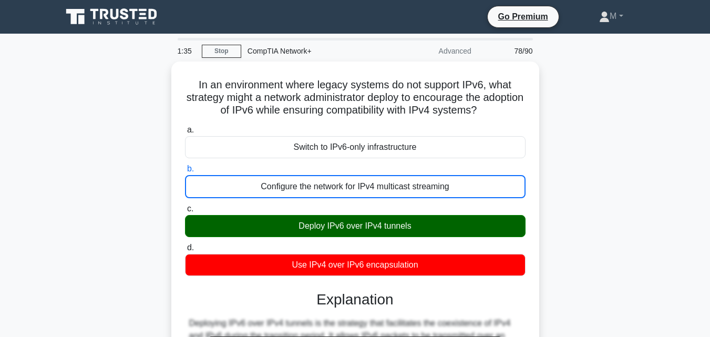
click at [185, 206] on input "c. Deploy IPv6 over IPv4 tunnels" at bounding box center [185, 209] width 0 height 7
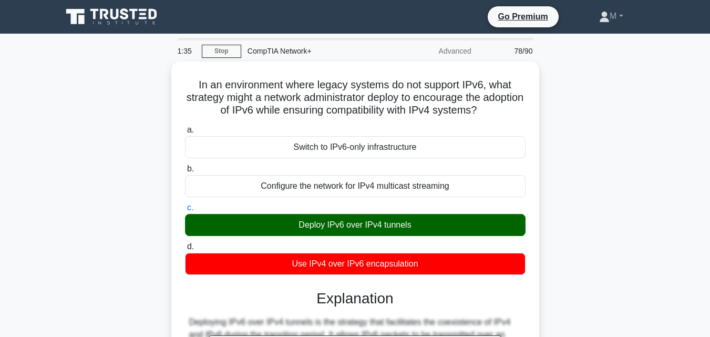
click at [185, 243] on input "d. Use IPv4 over IPv6 encapsulation" at bounding box center [185, 246] width 0 height 7
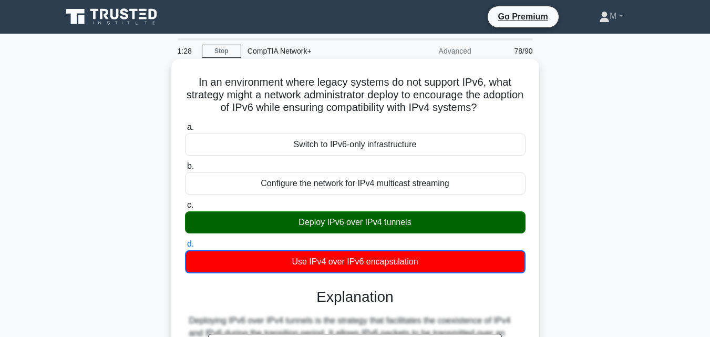
click at [406, 128] on label "a. Switch to IPv6-only infrastructure" at bounding box center [355, 138] width 341 height 35
click at [185, 128] on input "a. Switch to IPv6-only infrastructure" at bounding box center [185, 127] width 0 height 7
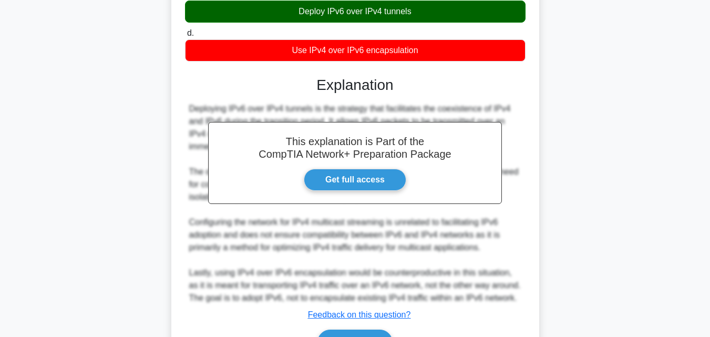
scroll to position [275, 0]
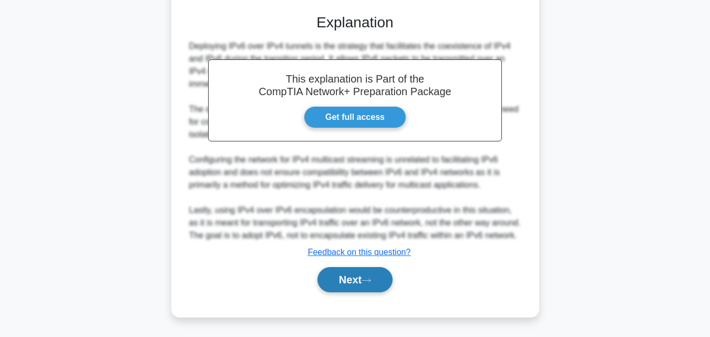
click at [358, 281] on button "Next" at bounding box center [354, 279] width 75 height 25
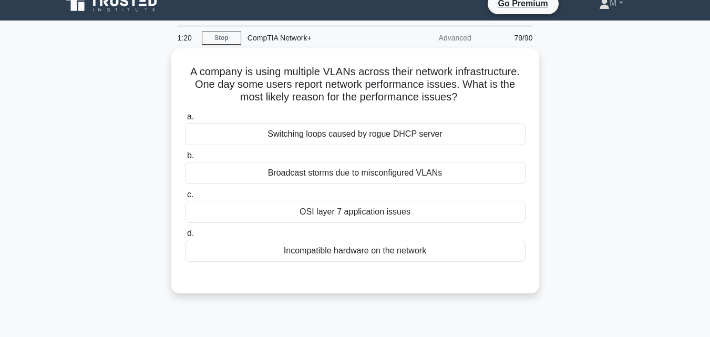
scroll to position [0, 0]
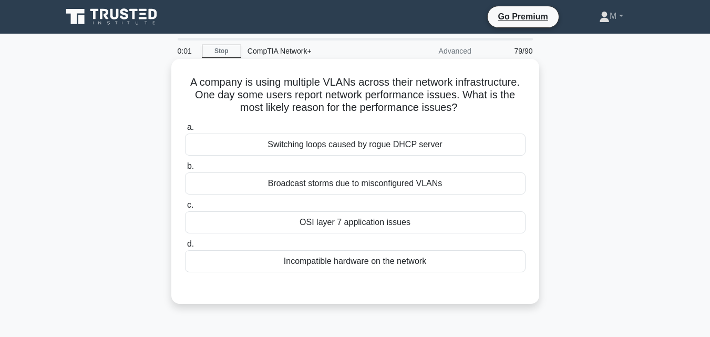
click at [354, 188] on div "Broadcast storms due to misconfigured VLANs" at bounding box center [355, 183] width 341 height 22
click at [185, 170] on input "b. Broadcast storms due to misconfigured VLANs" at bounding box center [185, 166] width 0 height 7
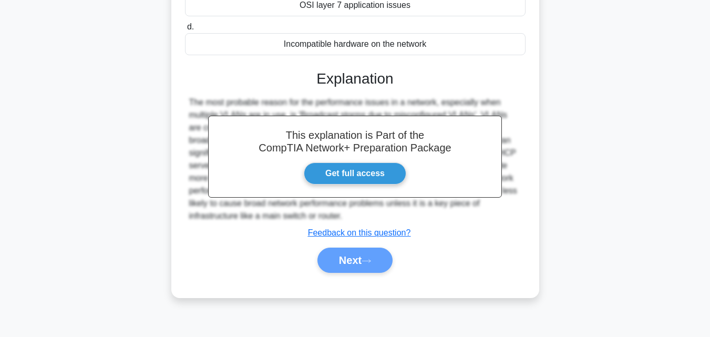
scroll to position [226, 0]
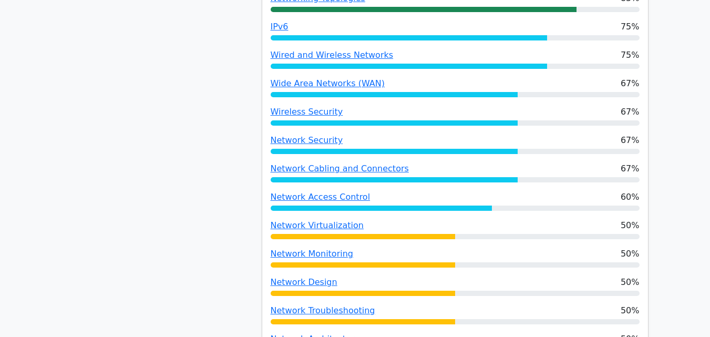
scroll to position [717, 0]
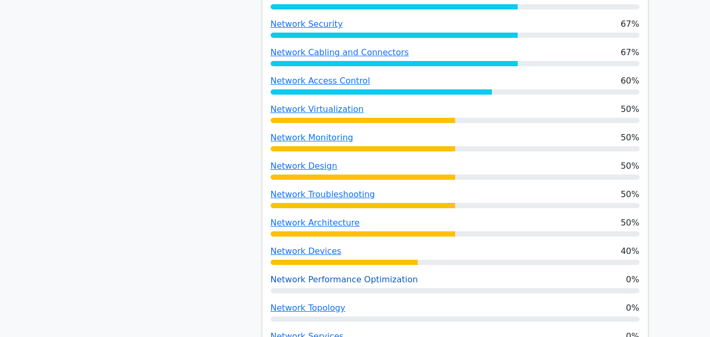
click at [347, 274] on link "Network Performance Optimization" at bounding box center [345, 279] width 148 height 10
